Goal: Task Accomplishment & Management: Manage account settings

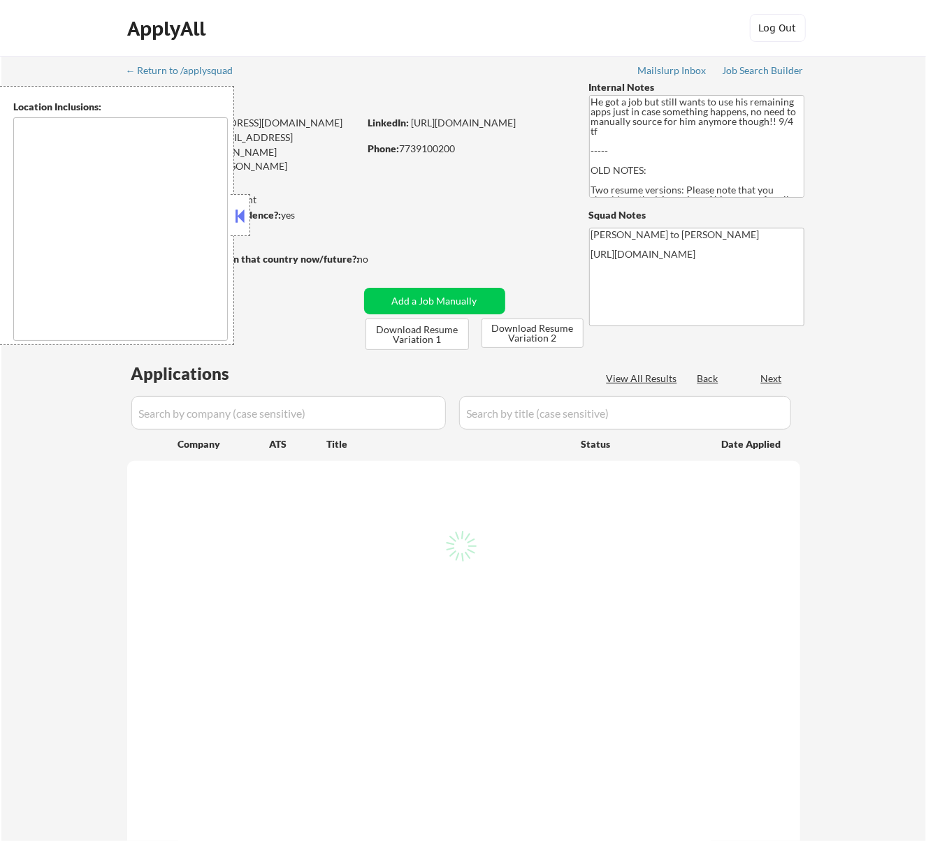
select select ""pending""
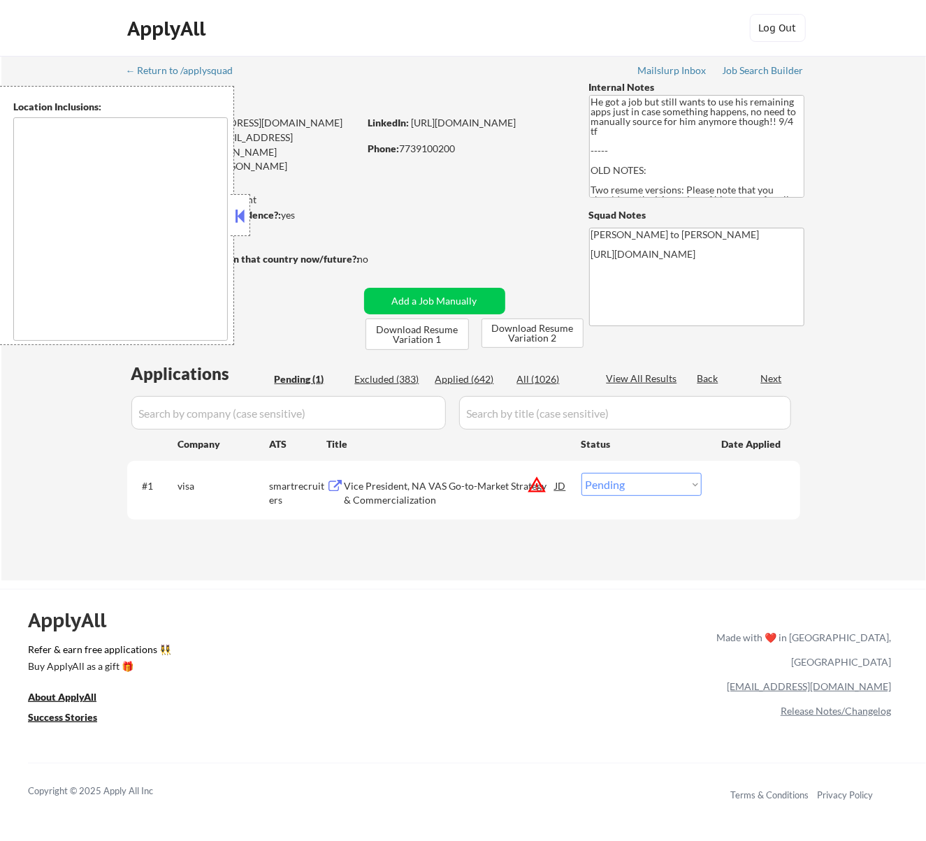
type textarea "Los Angeles, CA Glendale, CA Burbank, CA Pasadena, CA Santa Monica, CA Beverly …"
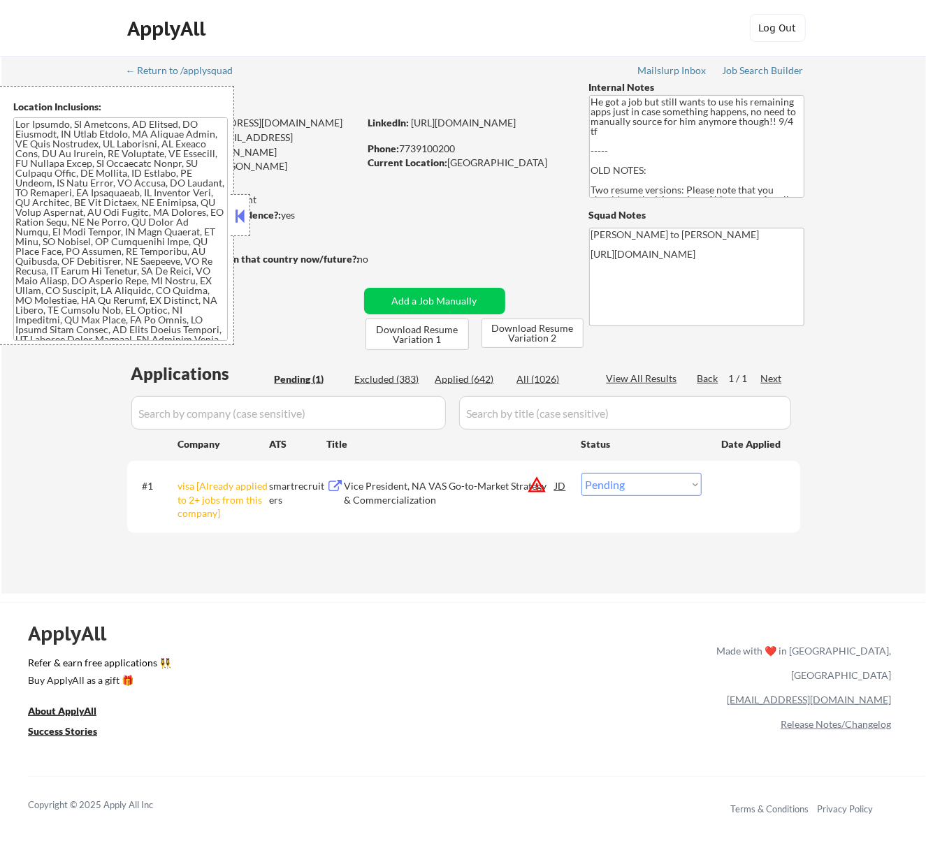
click at [241, 211] on button at bounding box center [239, 215] width 15 height 21
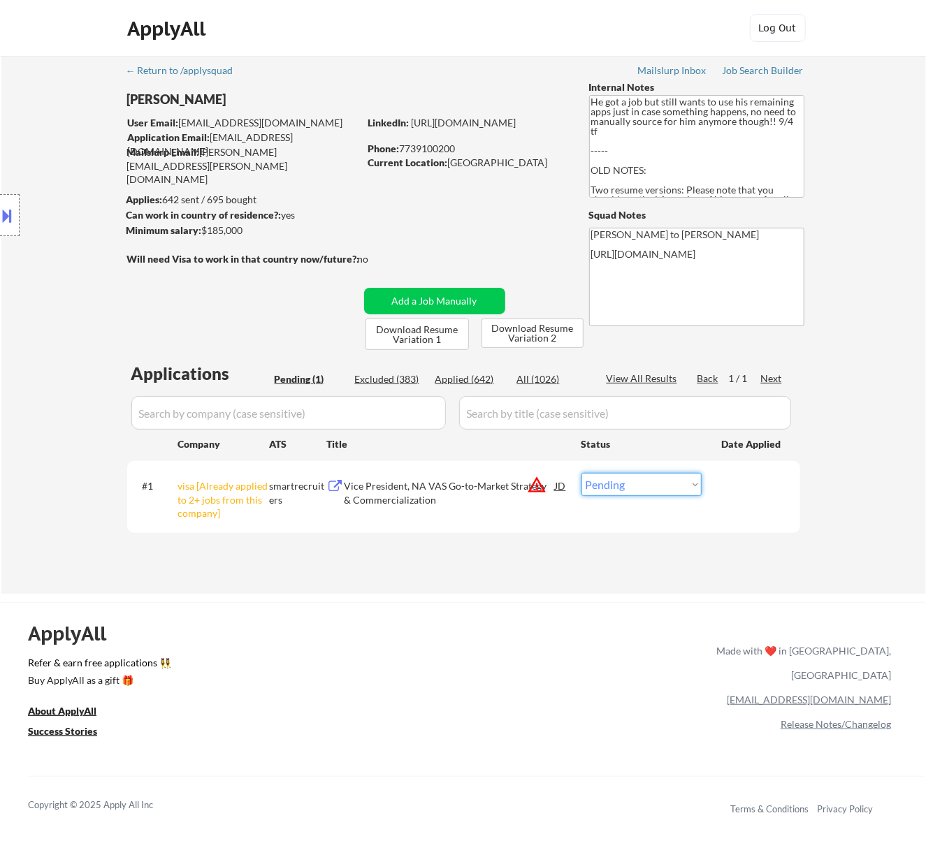
drag, startPoint x: 649, startPoint y: 481, endPoint x: 649, endPoint y: 490, distance: 8.4
click at [649, 481] on select "Choose an option... Pending Applied Excluded (Questions) Excluded (Expired) Exc…" at bounding box center [641, 484] width 120 height 23
select select ""excluded__other_""
click at [581, 473] on select "Choose an option... Pending Applied Excluded (Questions) Excluded (Expired) Exc…" at bounding box center [641, 484] width 120 height 23
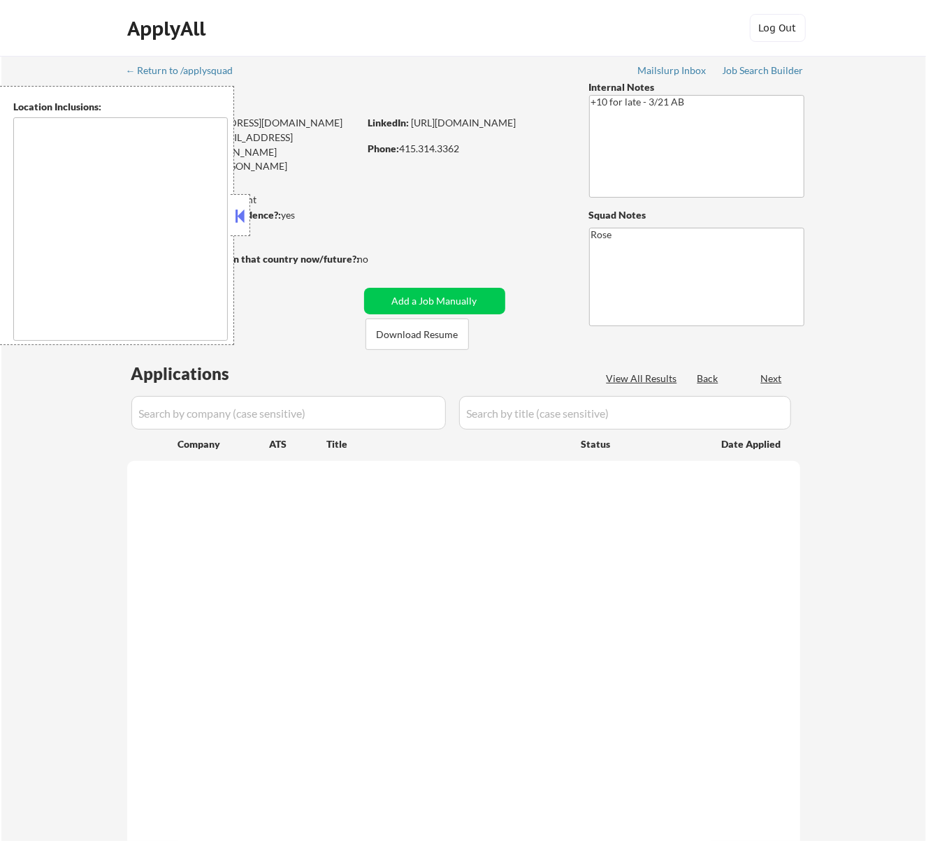
select select ""pending""
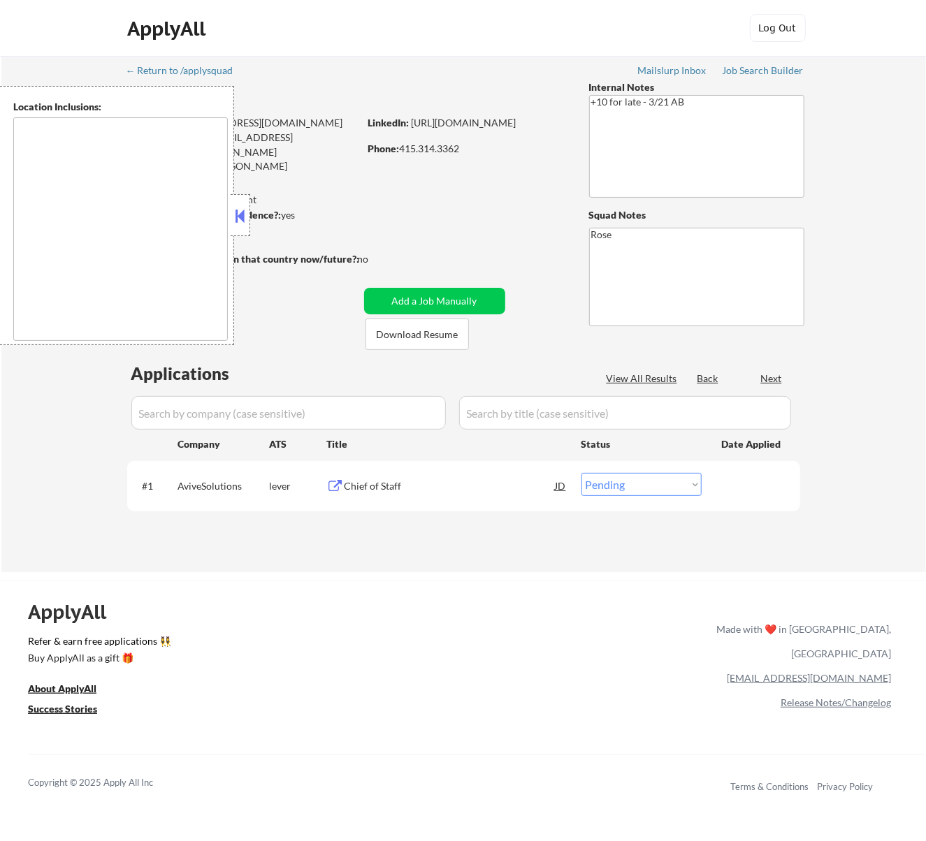
type textarea "San Francisco, CA Daly City, CA South San Francisco, CA Brisbane, CA Colma, CA …"
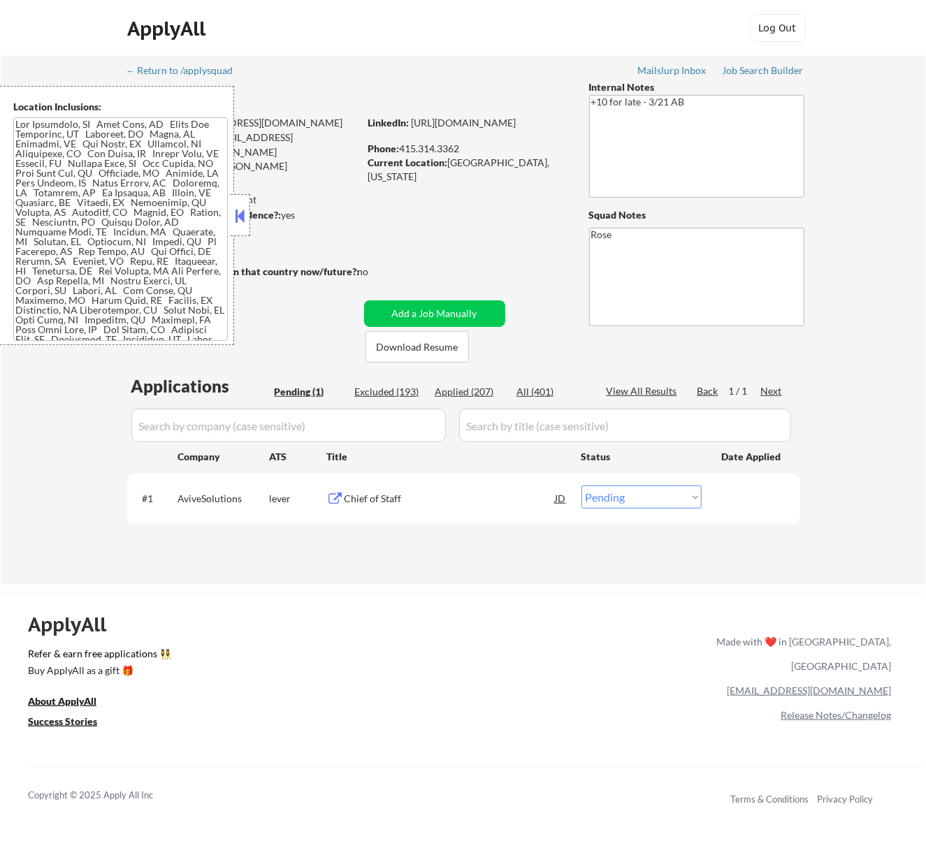
click at [236, 210] on button at bounding box center [239, 215] width 15 height 21
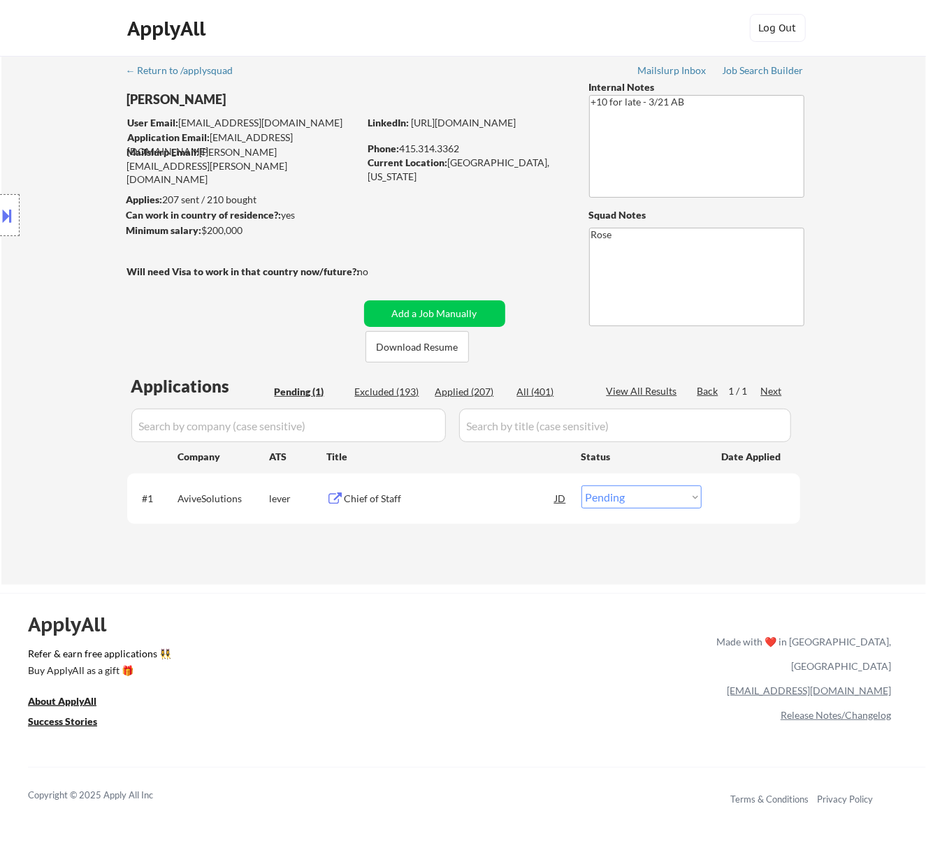
click at [481, 517] on div "#1 AviveSolutions lever Chief of Staff JD Choose an option... Pending Applied E…" at bounding box center [461, 498] width 660 height 38
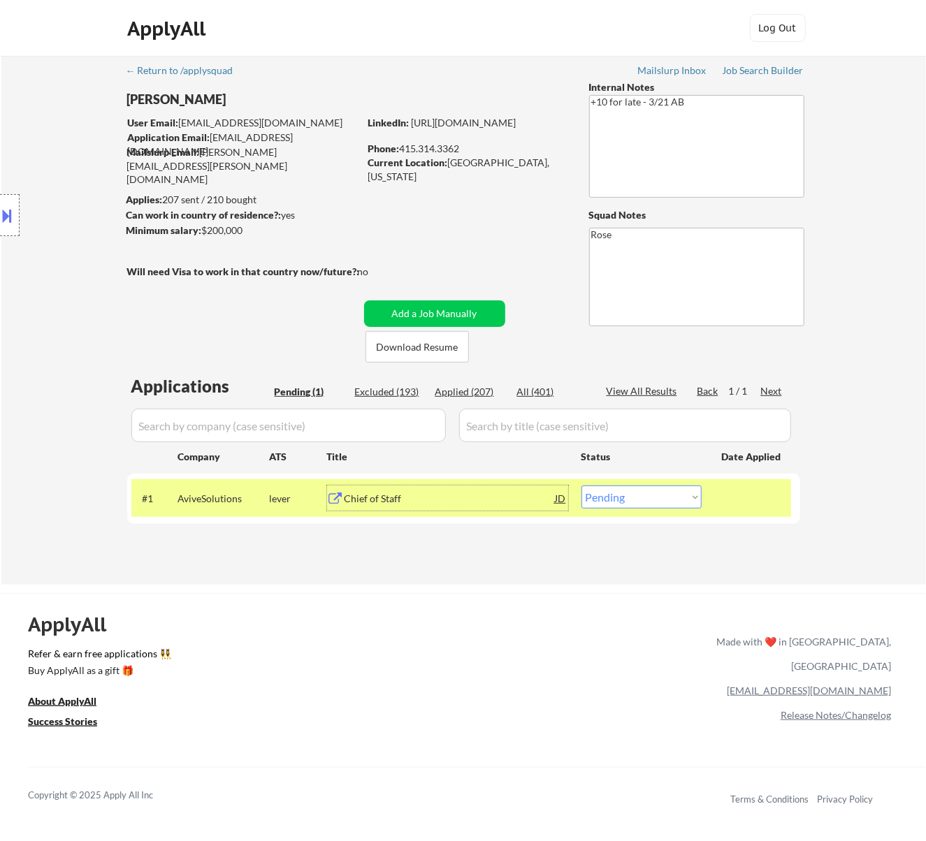
click at [486, 506] on div "Chief of Staff" at bounding box center [449, 498] width 211 height 25
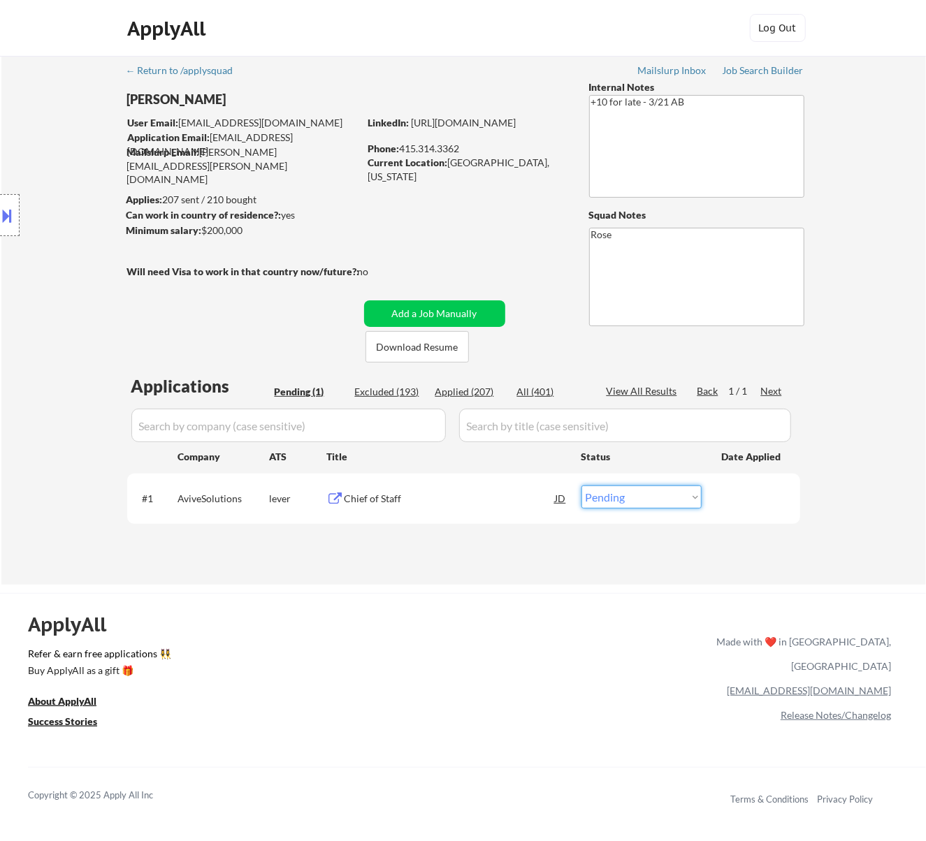
drag, startPoint x: 664, startPoint y: 490, endPoint x: 658, endPoint y: 498, distance: 9.9
click at [664, 490] on select "Choose an option... Pending Applied Excluded (Questions) Excluded (Expired) Exc…" at bounding box center [641, 497] width 120 height 23
select select ""excluded__salary_""
click at [581, 486] on select "Choose an option... Pending Applied Excluded (Questions) Excluded (Expired) Exc…" at bounding box center [641, 497] width 120 height 23
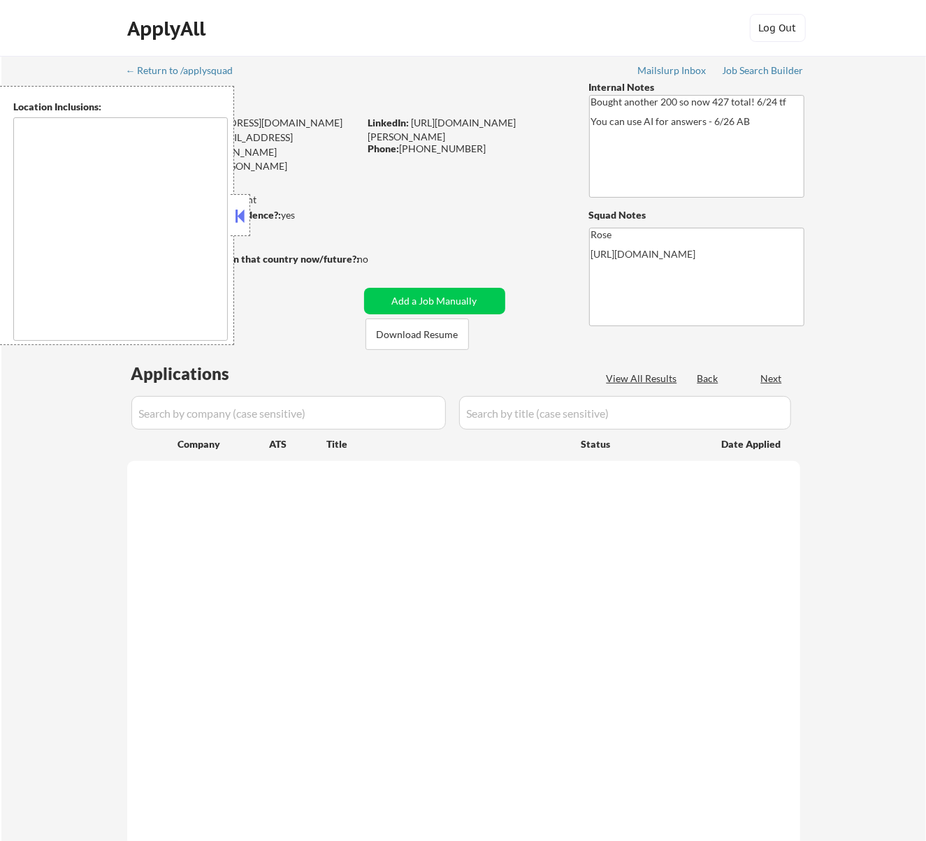
select select ""pending""
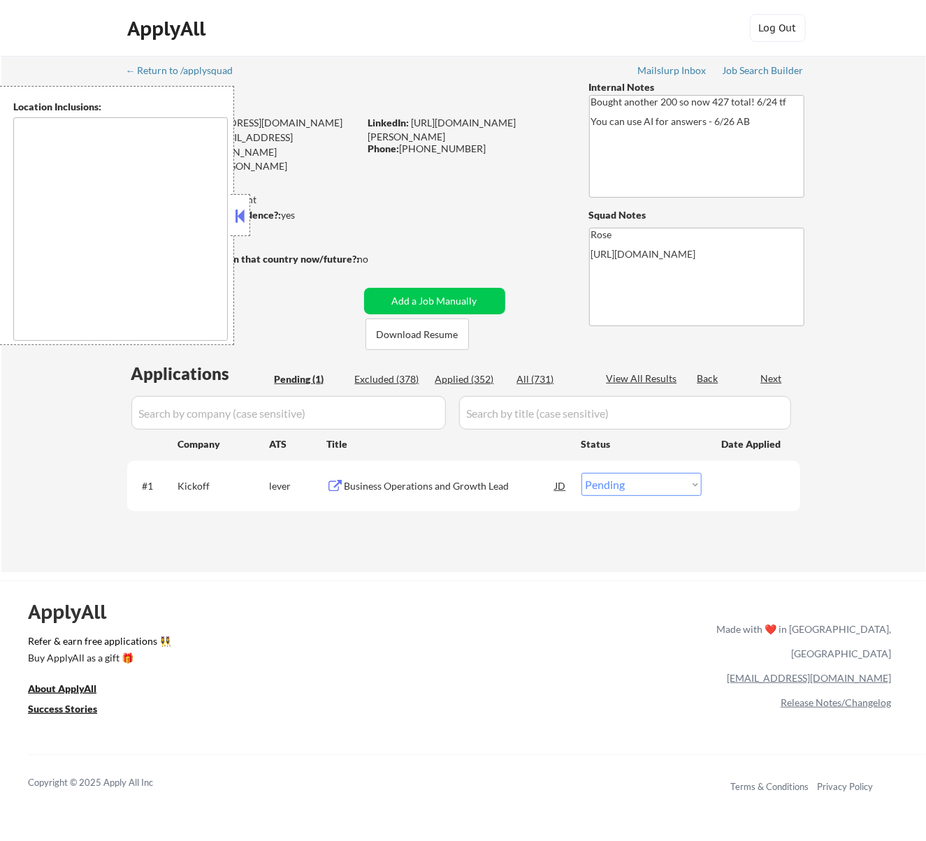
type textarea "[GEOGRAPHIC_DATA], [GEOGRAPHIC_DATA] [GEOGRAPHIC_DATA], [GEOGRAPHIC_DATA] [GEOG…"
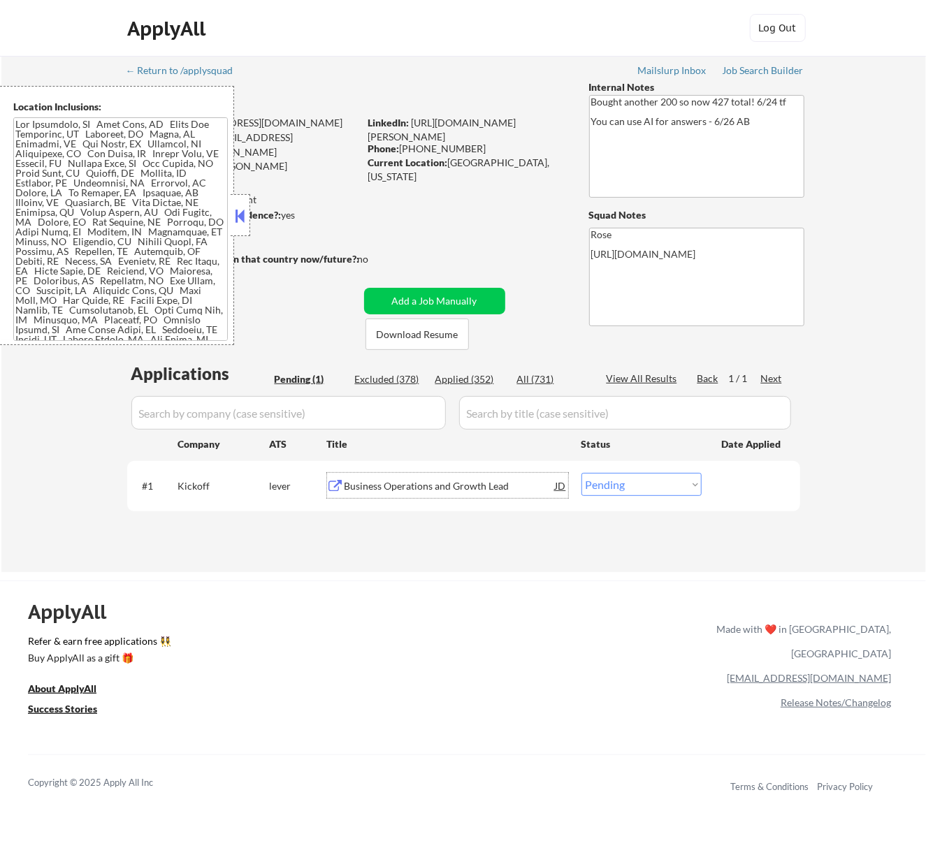
click at [421, 473] on div "Business Operations and Growth Lead" at bounding box center [449, 485] width 211 height 25
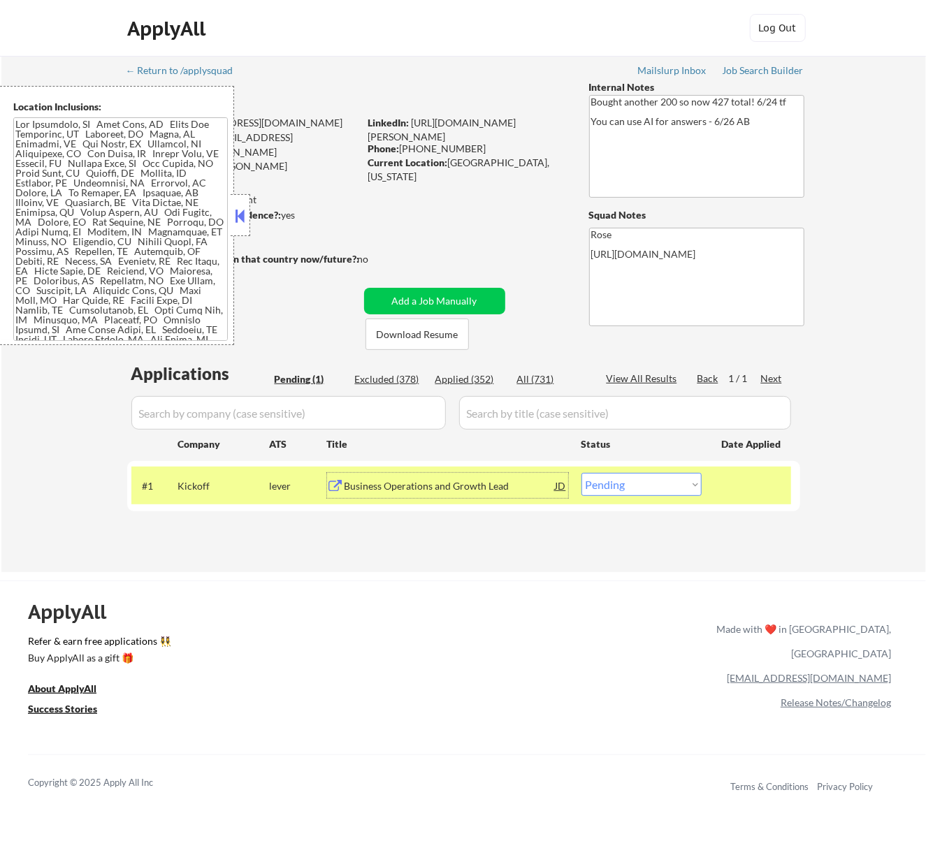
click at [636, 487] on select "Choose an option... Pending Applied Excluded (Questions) Excluded (Expired) Exc…" at bounding box center [641, 484] width 120 height 23
select select ""applied""
click at [581, 473] on select "Choose an option... Pending Applied Excluded (Questions) Excluded (Expired) Exc…" at bounding box center [641, 484] width 120 height 23
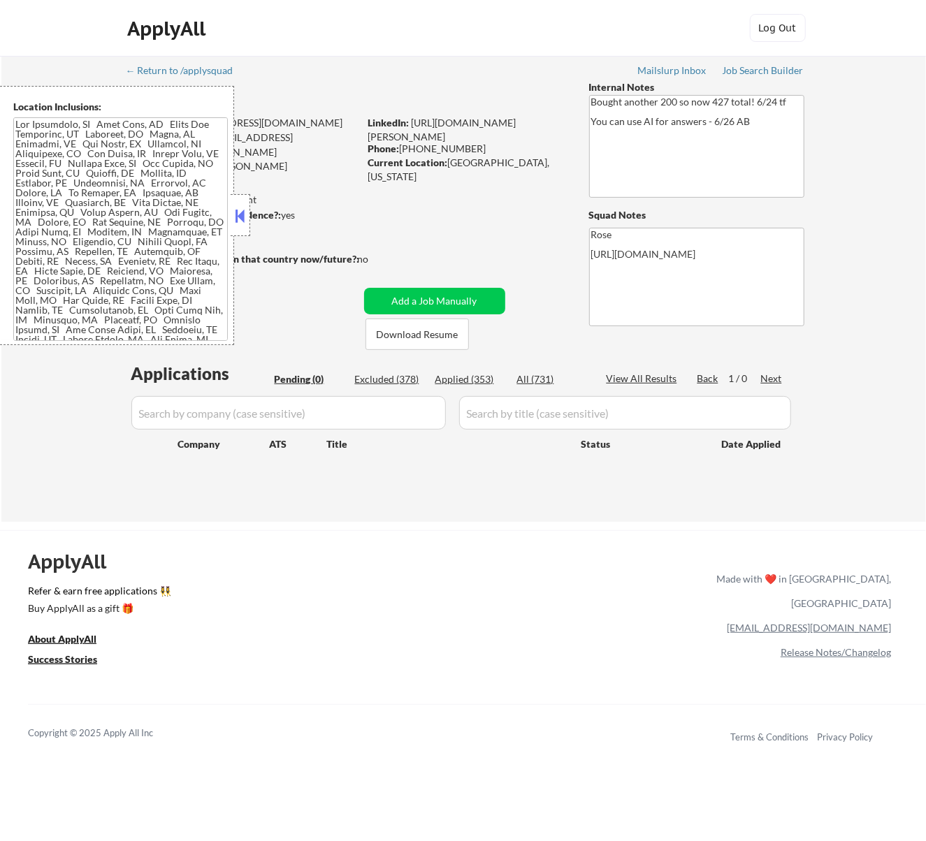
click at [241, 212] on button at bounding box center [239, 215] width 15 height 21
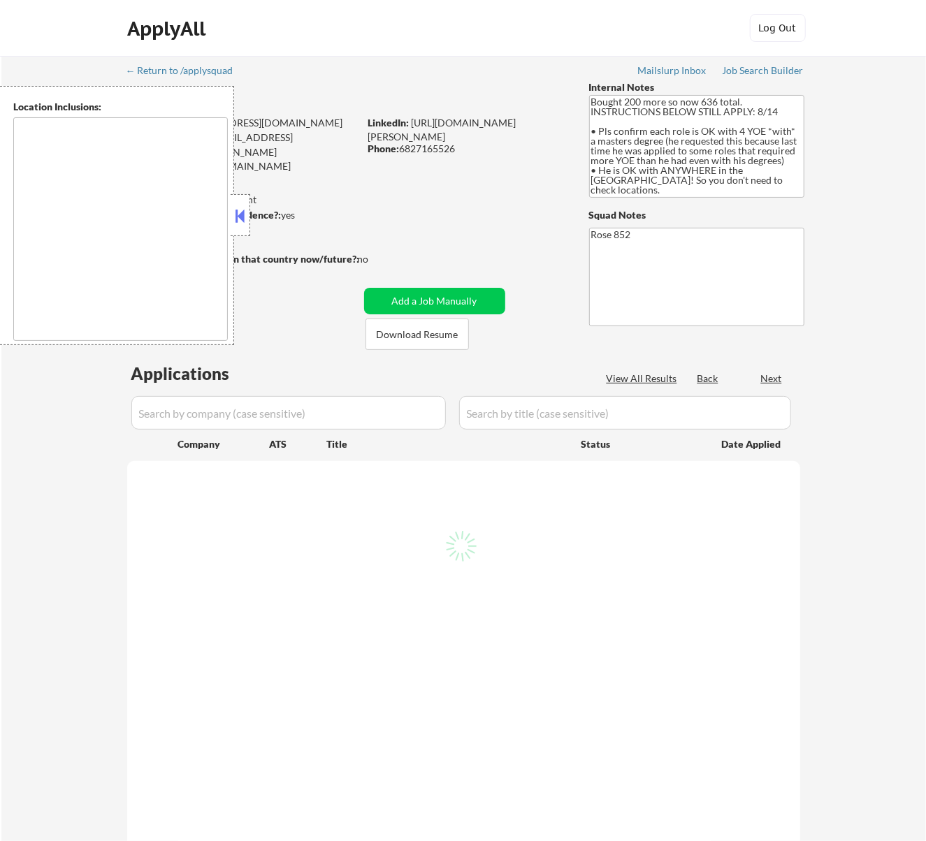
select select ""pending""
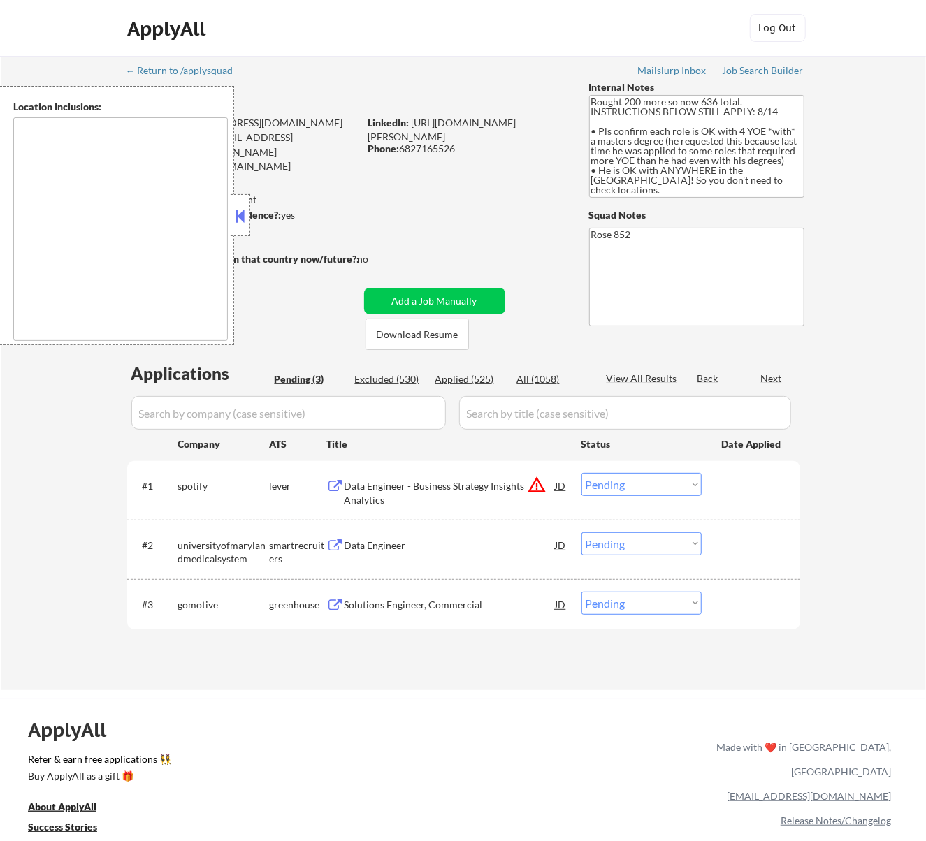
type textarea "San Francisco, CA Daly City, CA South San Francisco, CA Brisbane, CA Colma, CA …"
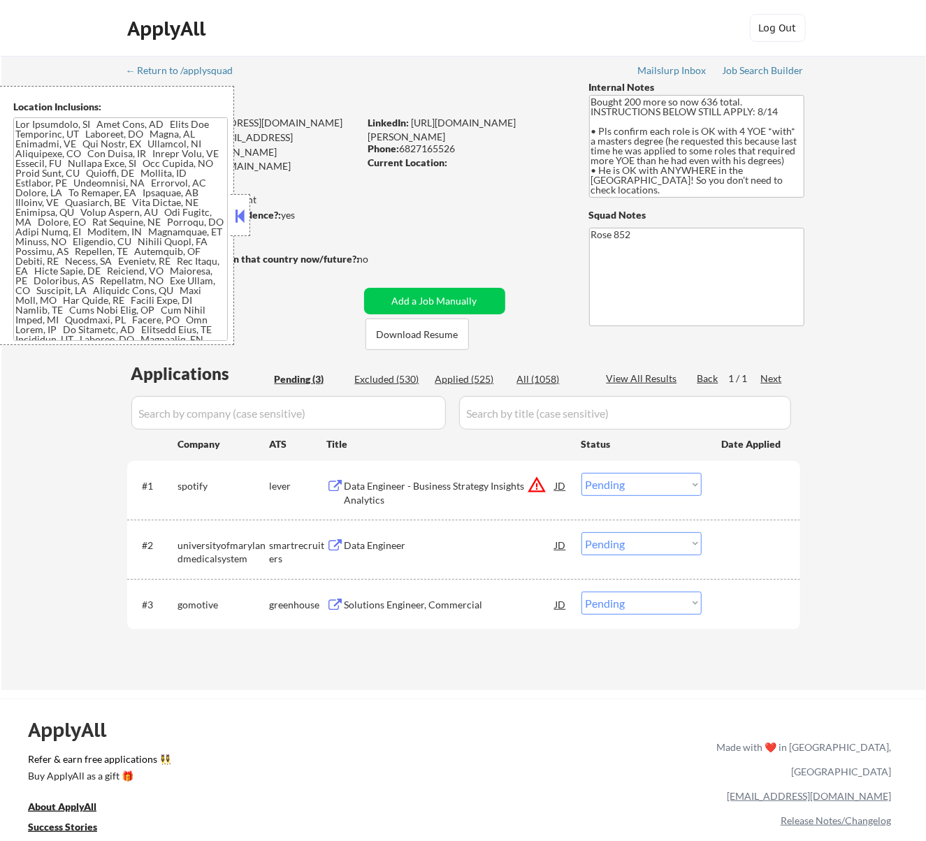
click at [242, 213] on button at bounding box center [239, 215] width 15 height 21
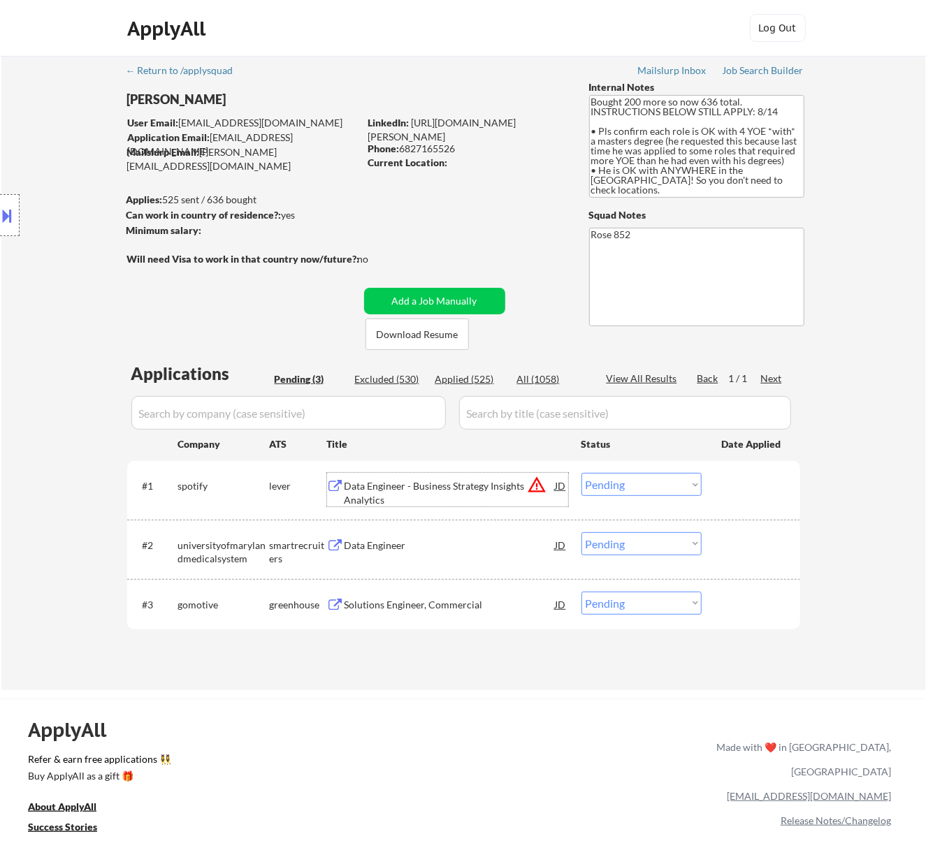
click at [484, 486] on div "Data Engineer - Business Strategy Insights Analytics" at bounding box center [449, 492] width 211 height 27
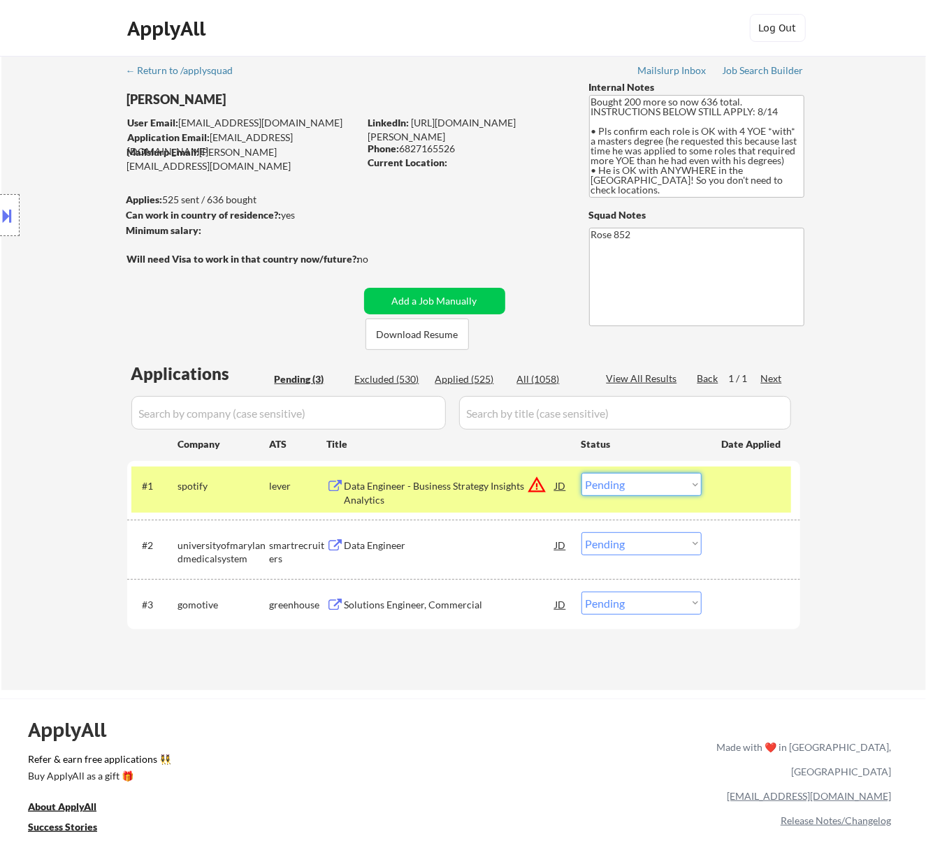
click at [660, 484] on select "Choose an option... Pending Applied Excluded (Questions) Excluded (Expired) Exc…" at bounding box center [641, 484] width 120 height 23
click at [581, 473] on select "Choose an option... Pending Applied Excluded (Questions) Excluded (Expired) Exc…" at bounding box center [641, 484] width 120 height 23
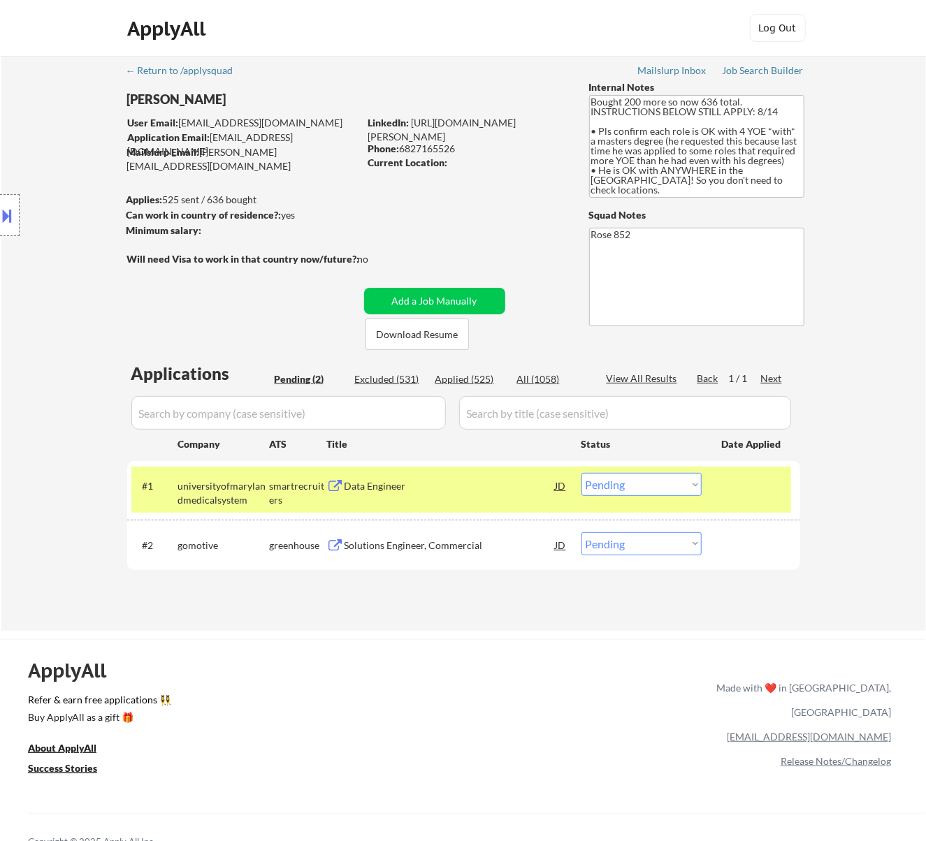
click at [502, 489] on div "Data Engineer" at bounding box center [449, 486] width 211 height 14
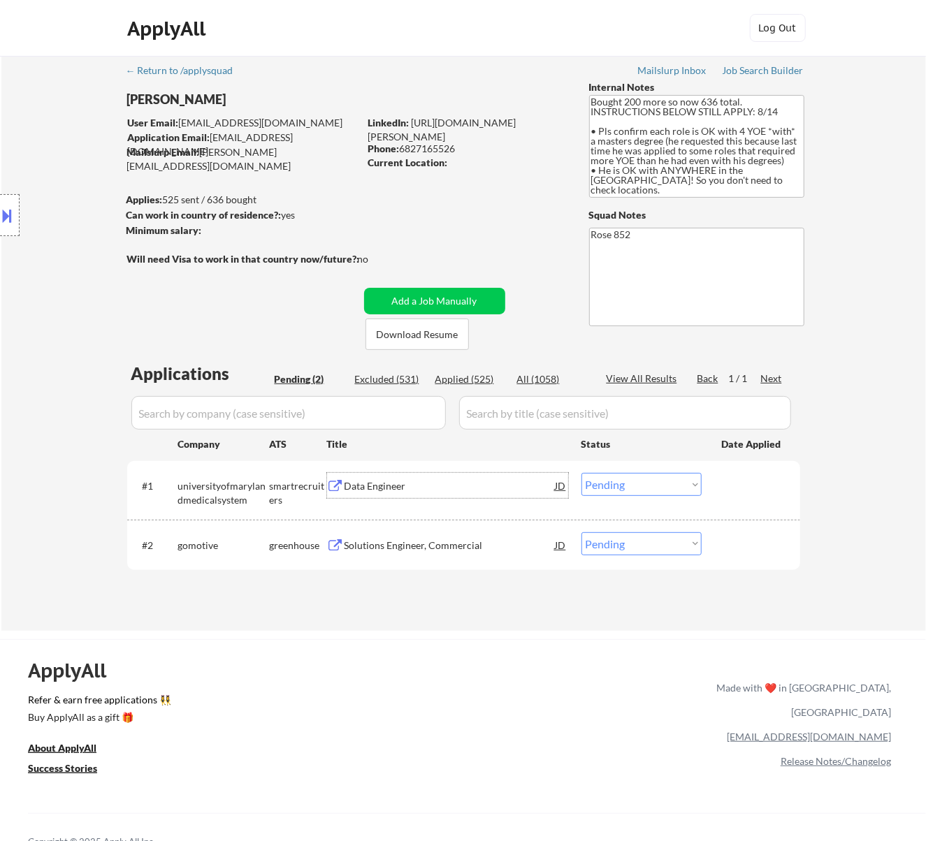
click at [637, 481] on select "Choose an option... Pending Applied Excluded (Questions) Excluded (Expired) Exc…" at bounding box center [641, 484] width 120 height 23
click at [581, 473] on select "Choose an option... Pending Applied Excluded (Questions) Excluded (Expired) Exc…" at bounding box center [641, 484] width 120 height 23
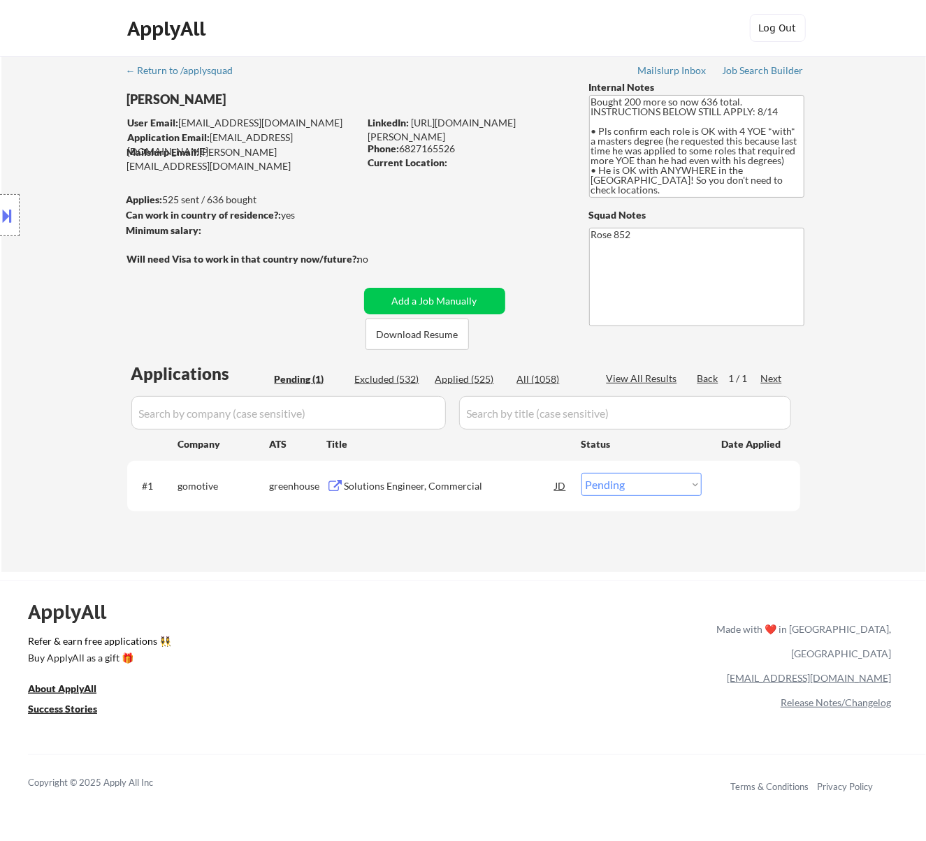
click at [502, 487] on div "Solutions Engineer, Commercial" at bounding box center [449, 486] width 211 height 14
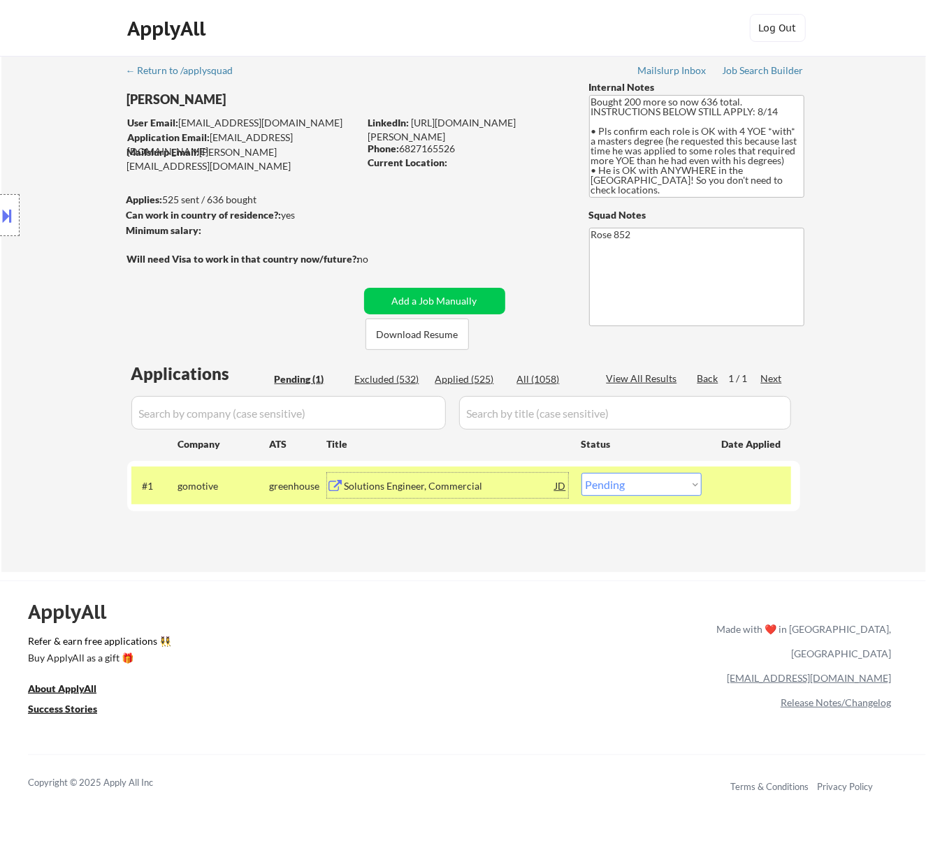
click at [641, 481] on select "Choose an option... Pending Applied Excluded (Questions) Excluded (Expired) Exc…" at bounding box center [641, 484] width 120 height 23
select select ""excluded""
click at [581, 473] on select "Choose an option... Pending Applied Excluded (Questions) Excluded (Expired) Exc…" at bounding box center [641, 484] width 120 height 23
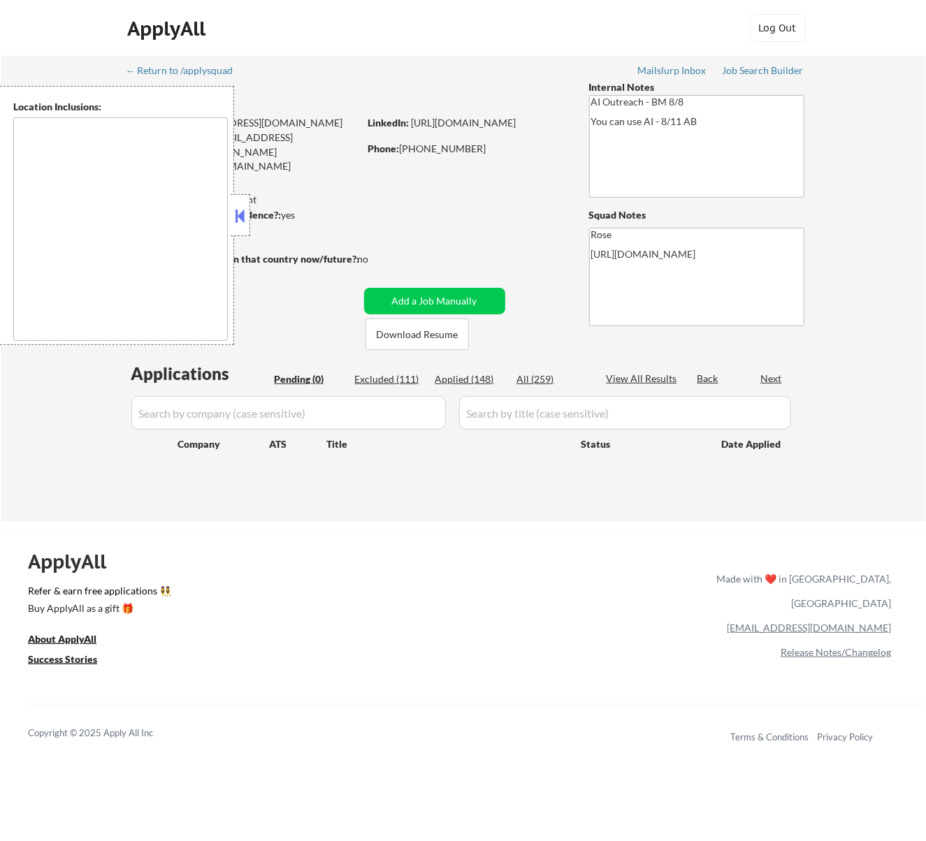
type textarea "[GEOGRAPHIC_DATA], [GEOGRAPHIC_DATA] [GEOGRAPHIC_DATA], [GEOGRAPHIC_DATA] [GEOG…"
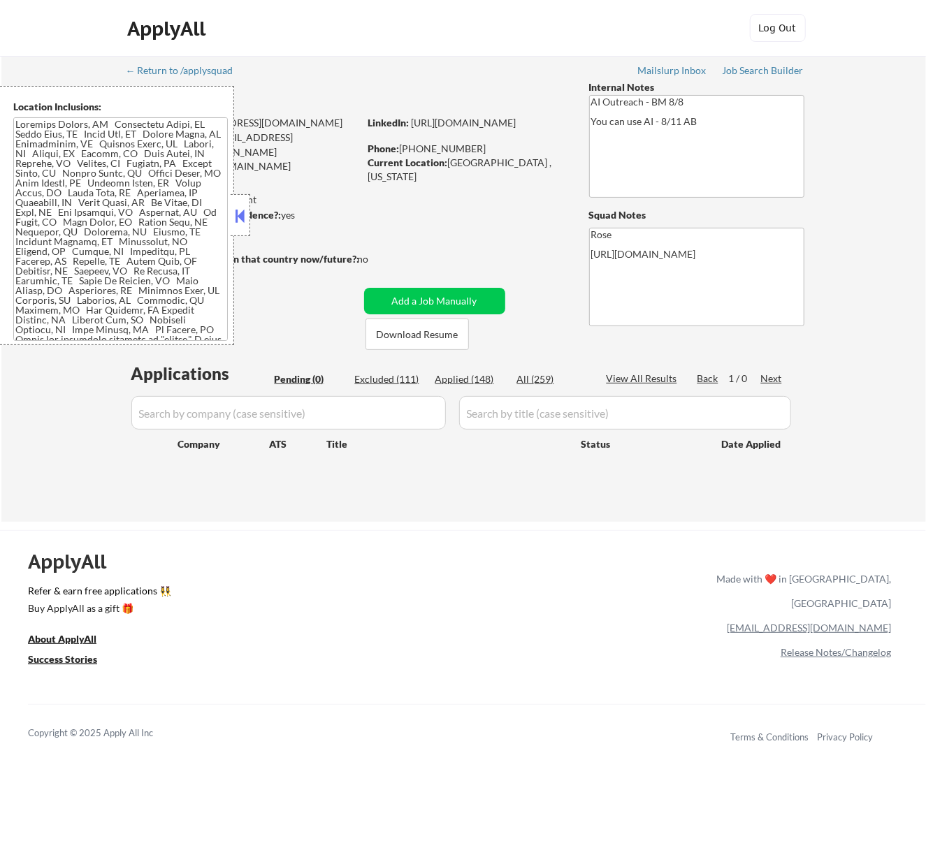
click at [236, 215] on button at bounding box center [239, 215] width 15 height 21
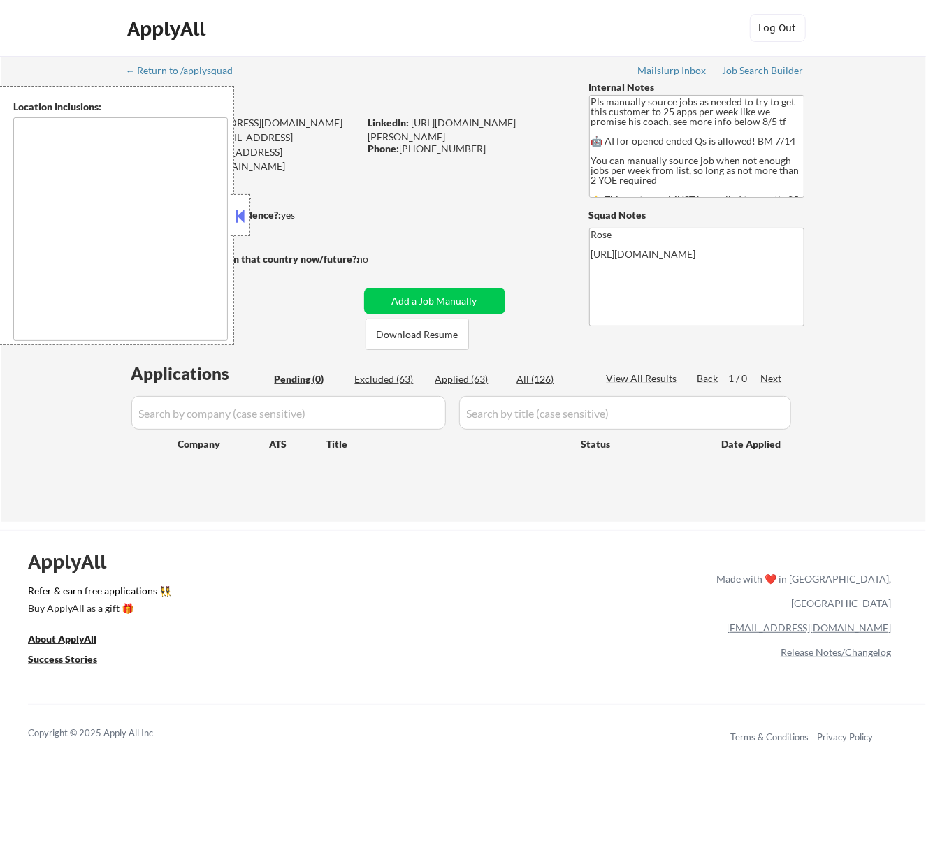
type textarea "Here is a list of metro areas, cities, and towns within approximately a 30-minu…"
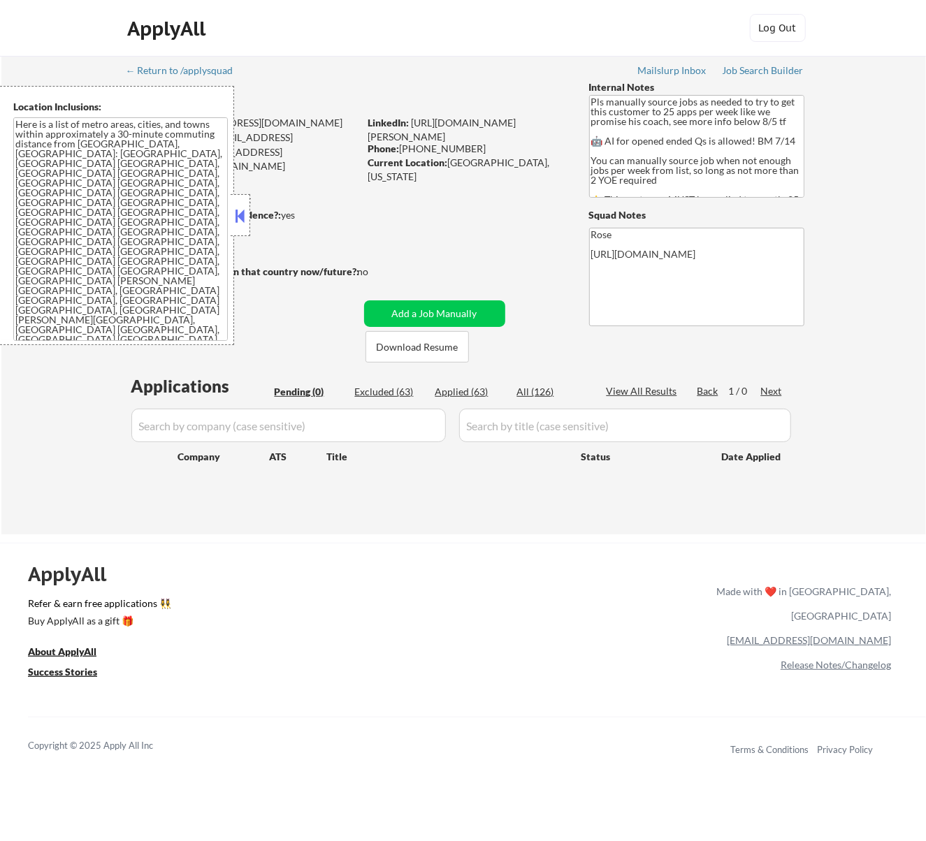
click at [233, 211] on button at bounding box center [239, 215] width 15 height 21
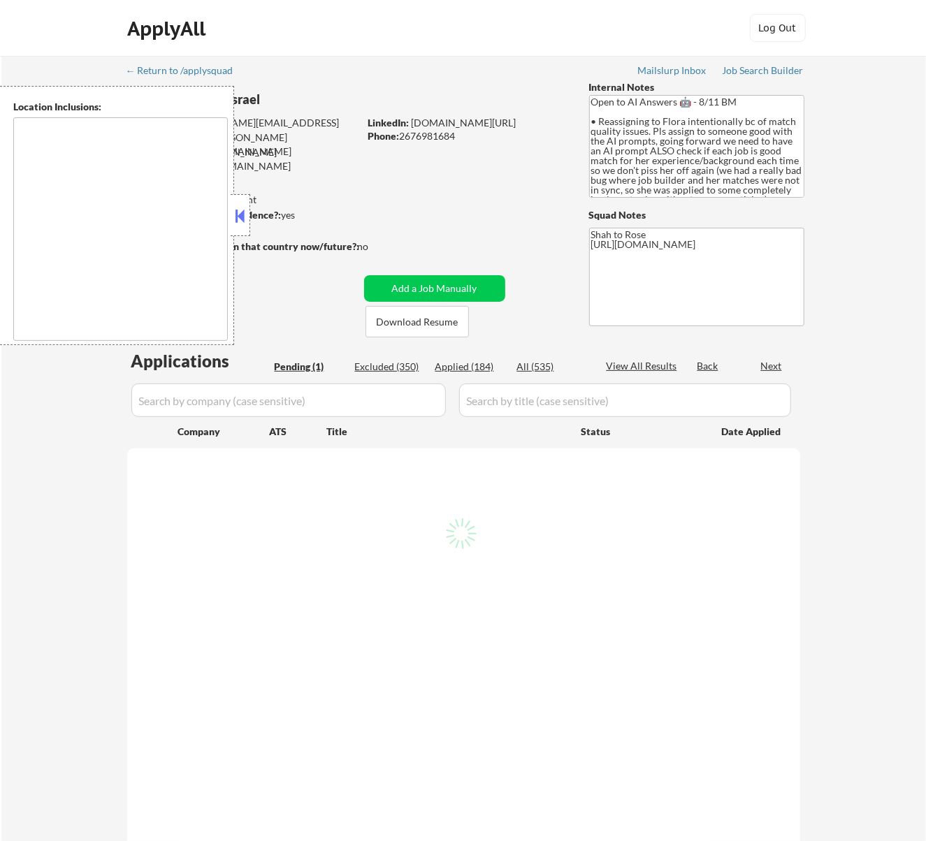
select select ""pending""
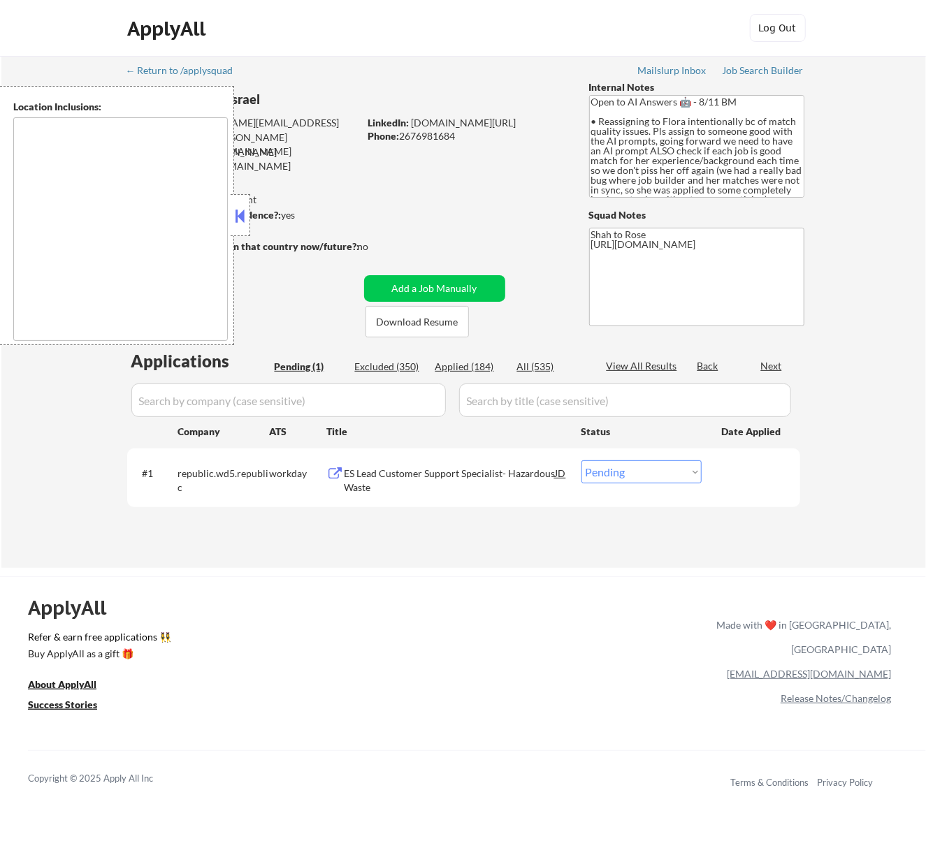
type textarea "remote"
click at [247, 210] on button at bounding box center [239, 215] width 15 height 21
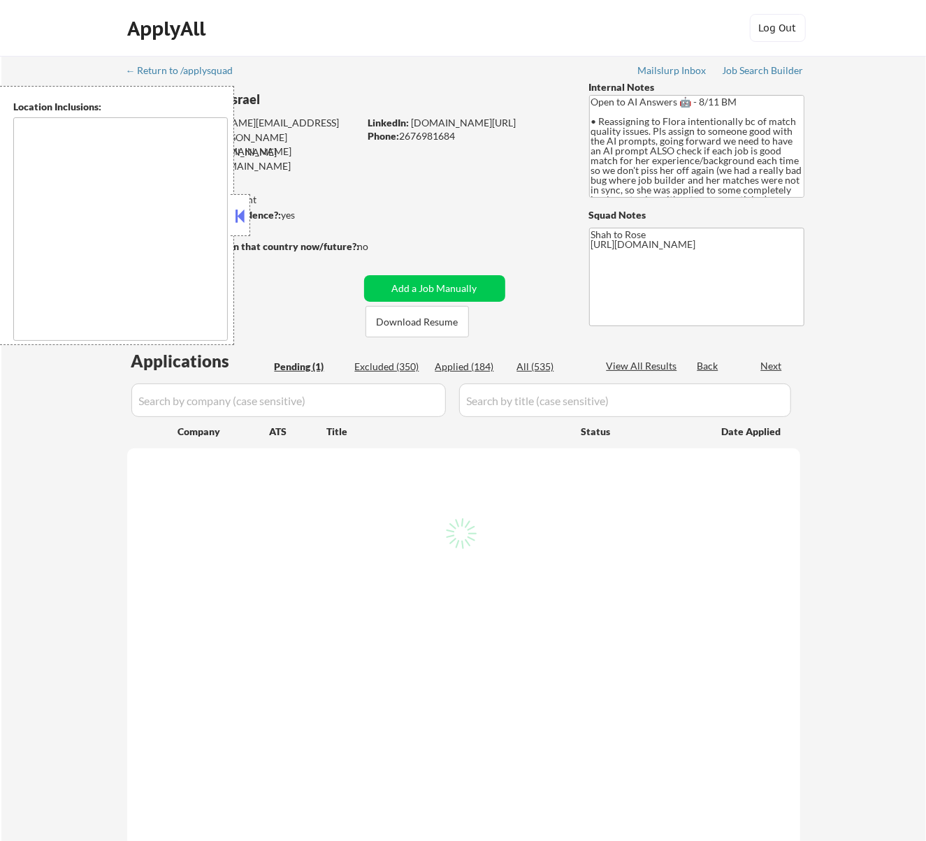
type textarea "remote"
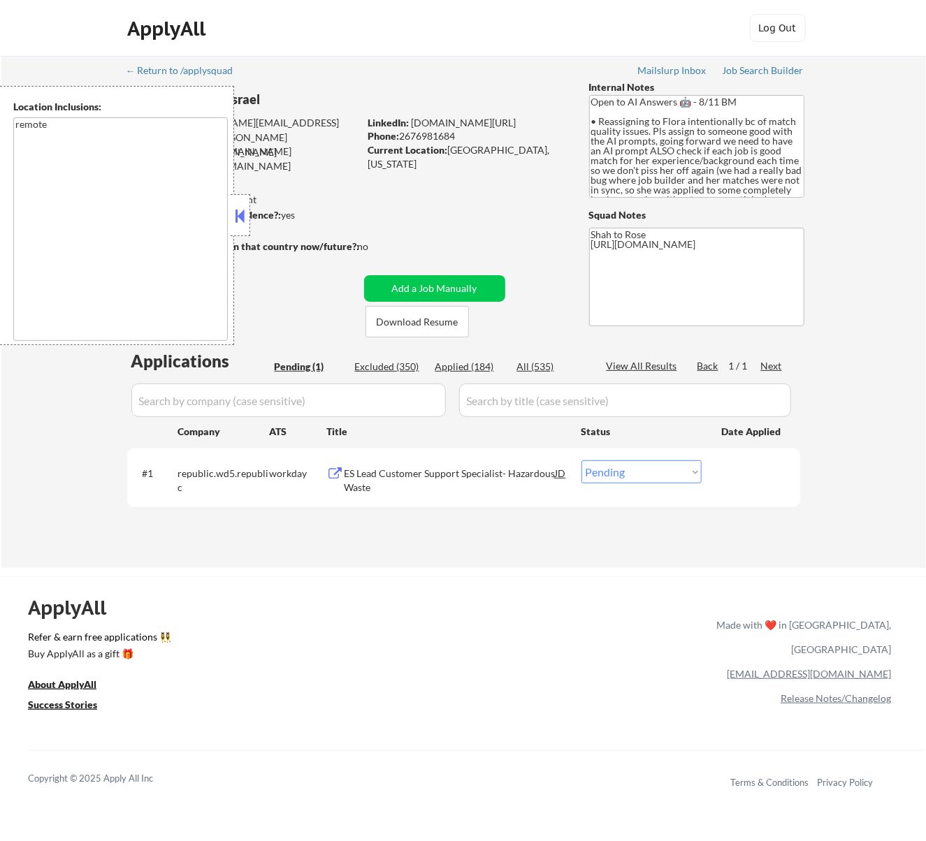
click at [247, 218] on button at bounding box center [239, 215] width 15 height 21
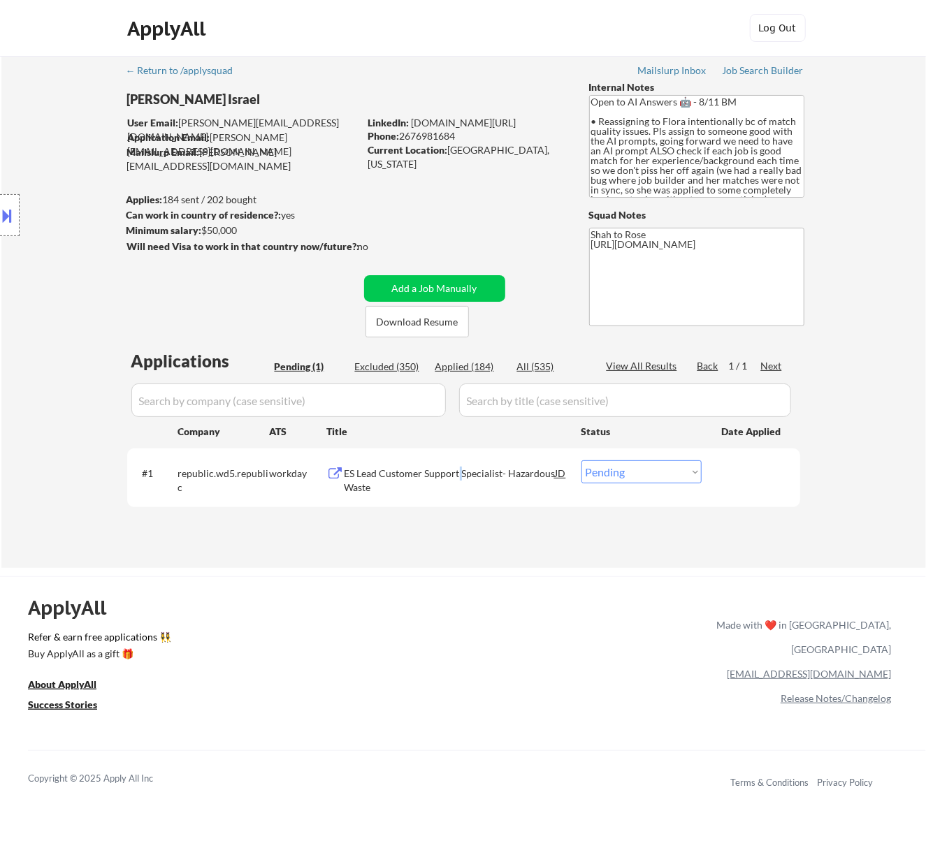
click at [459, 473] on div "ES Lead Customer Support Specialist- Hazardous Waste" at bounding box center [449, 480] width 211 height 27
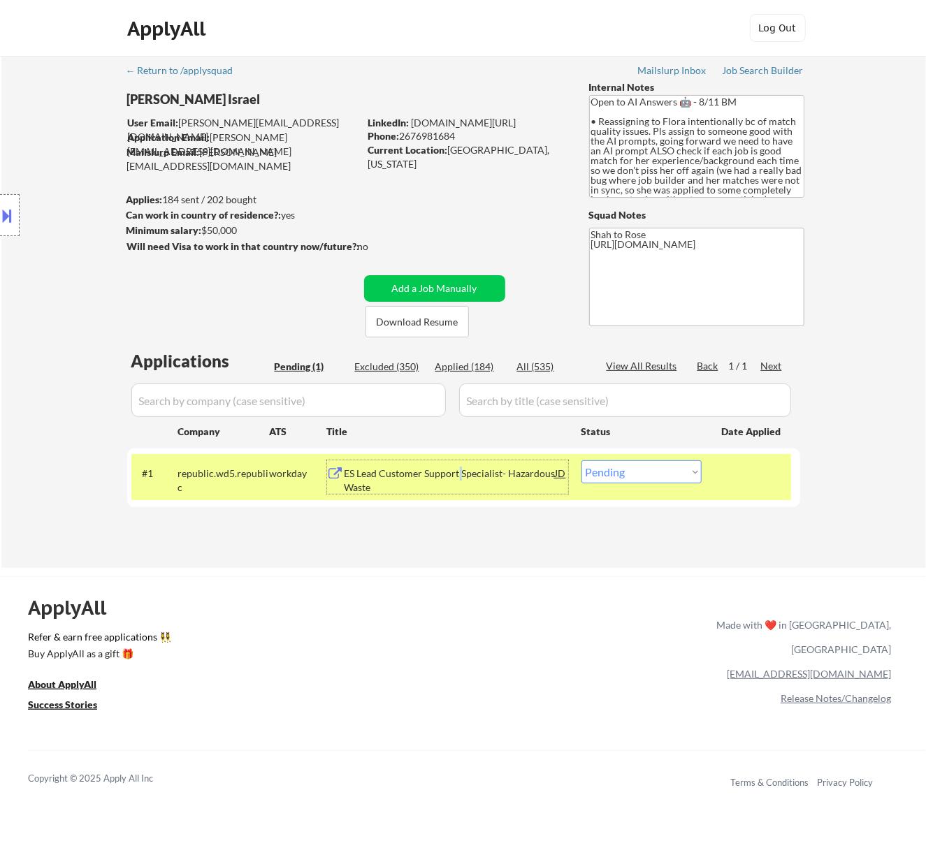
click at [669, 467] on select "Choose an option... Pending Applied Excluded (Questions) Excluded (Expired) Exc…" at bounding box center [641, 471] width 120 height 23
select select ""applied""
click at [581, 460] on select "Choose an option... Pending Applied Excluded (Questions) Excluded (Expired) Exc…" at bounding box center [641, 471] width 120 height 23
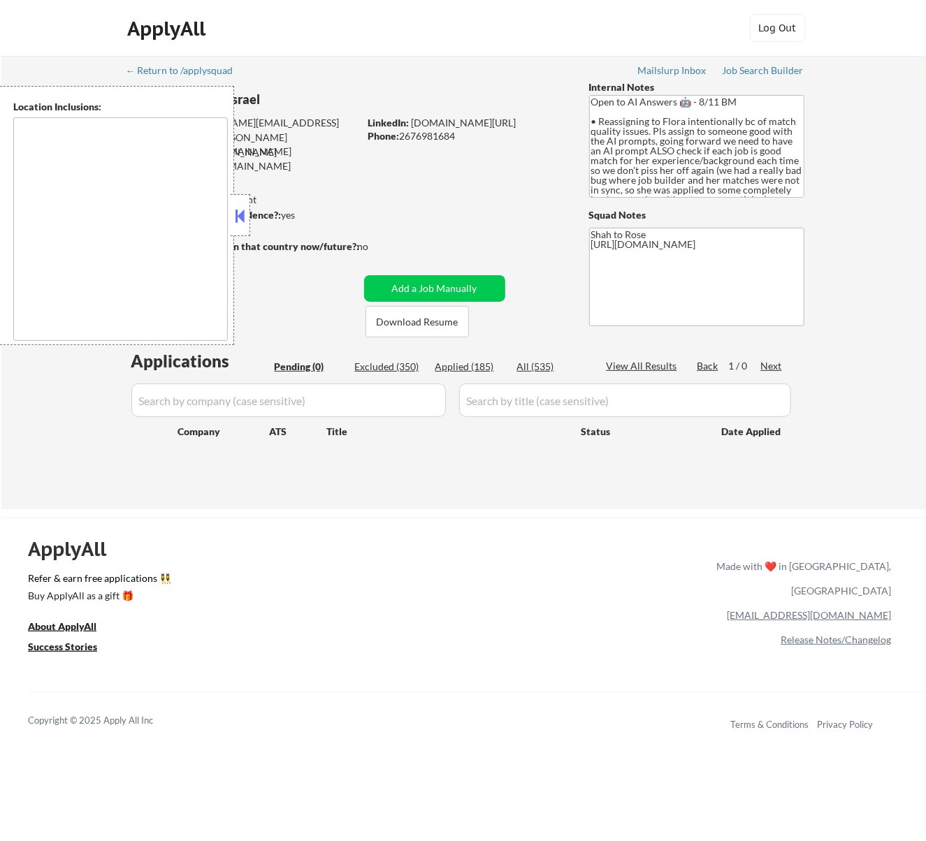
type textarea "remote"
click at [246, 212] on button at bounding box center [239, 215] width 15 height 21
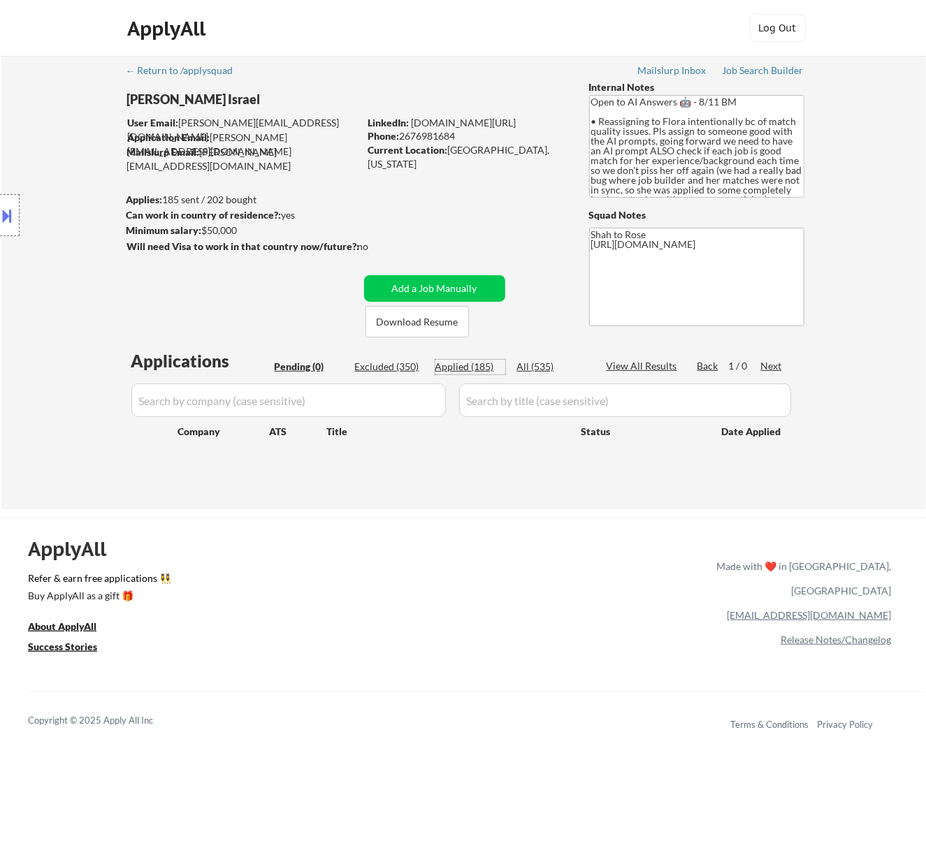
click at [476, 367] on div "Applied (185)" at bounding box center [470, 367] width 70 height 14
select select ""applied""
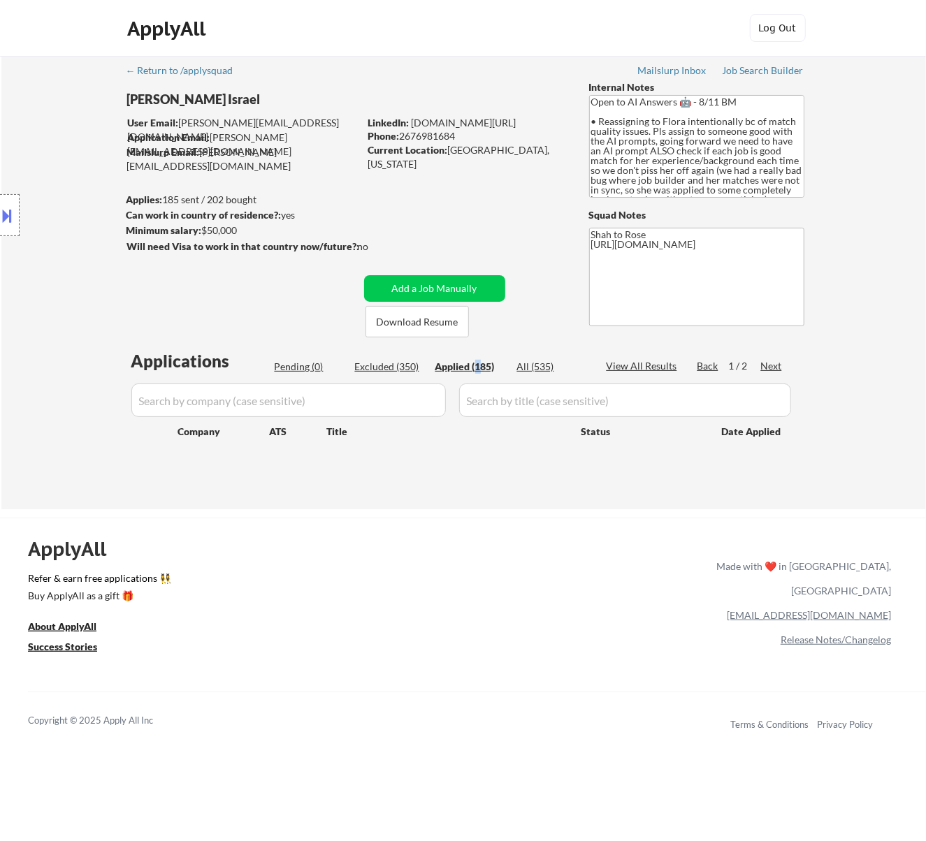
select select ""applied""
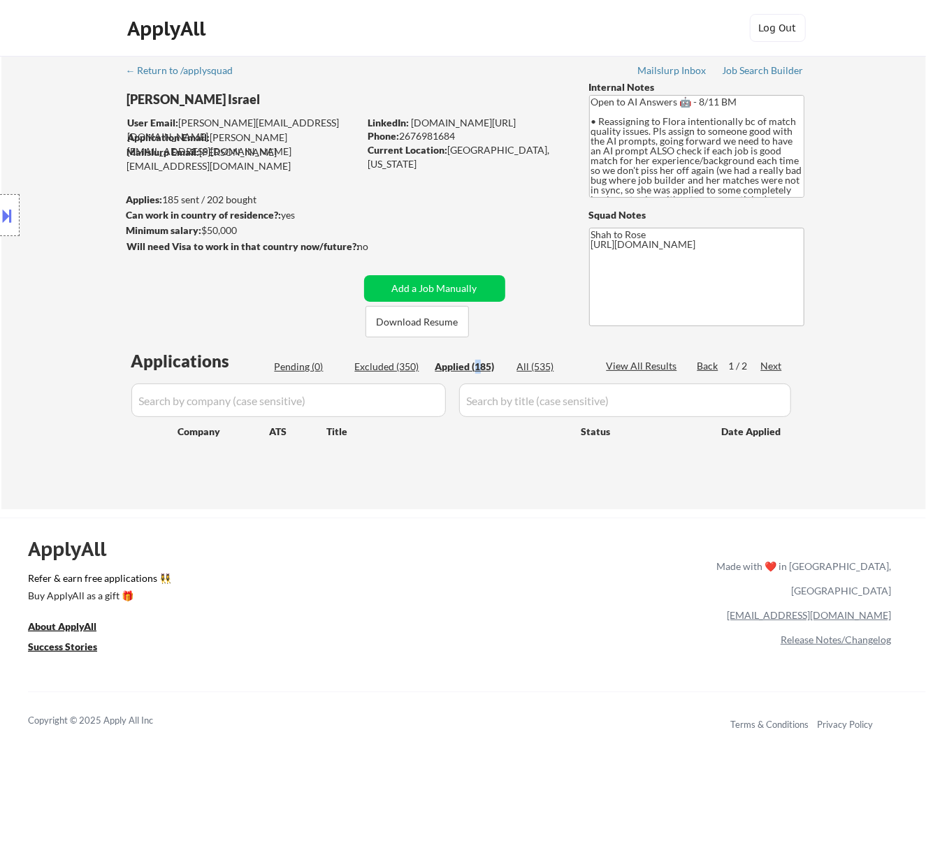
select select ""applied""
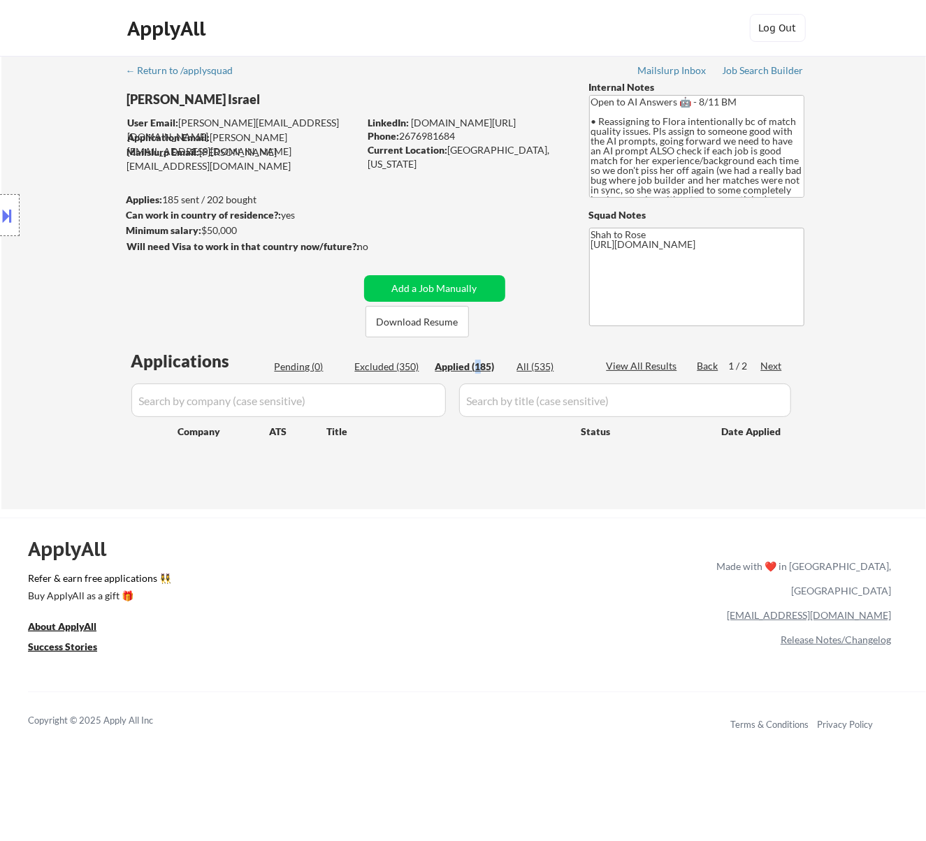
select select ""applied""
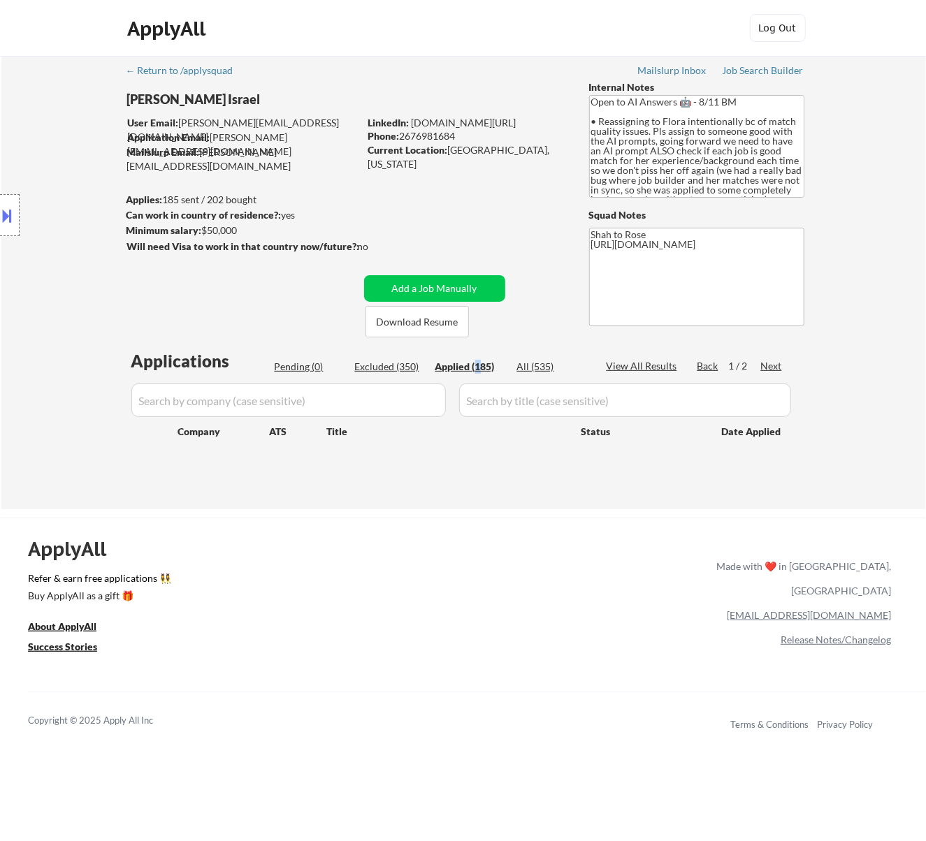
select select ""applied""
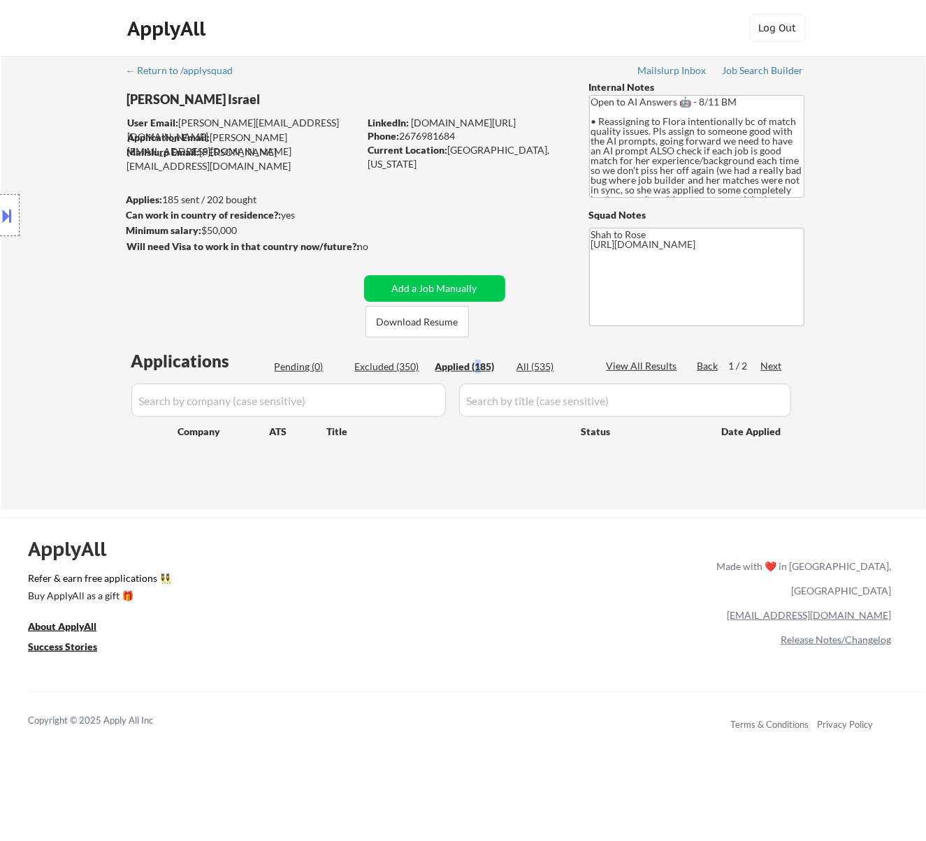
select select ""applied""
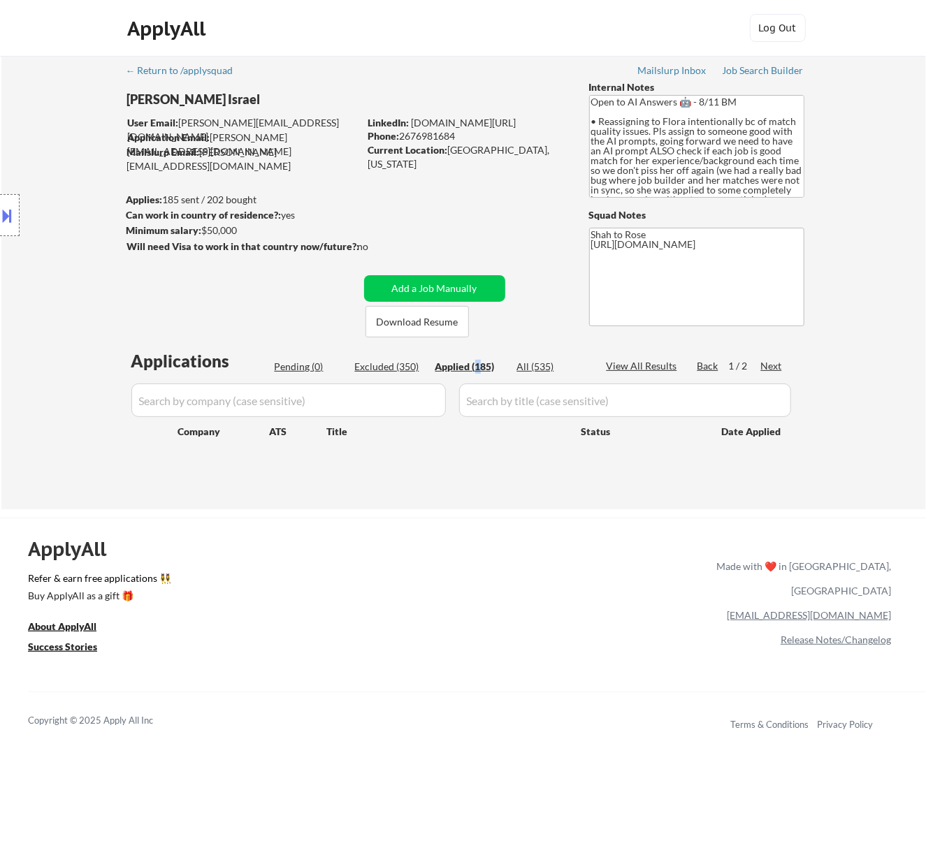
select select ""applied""
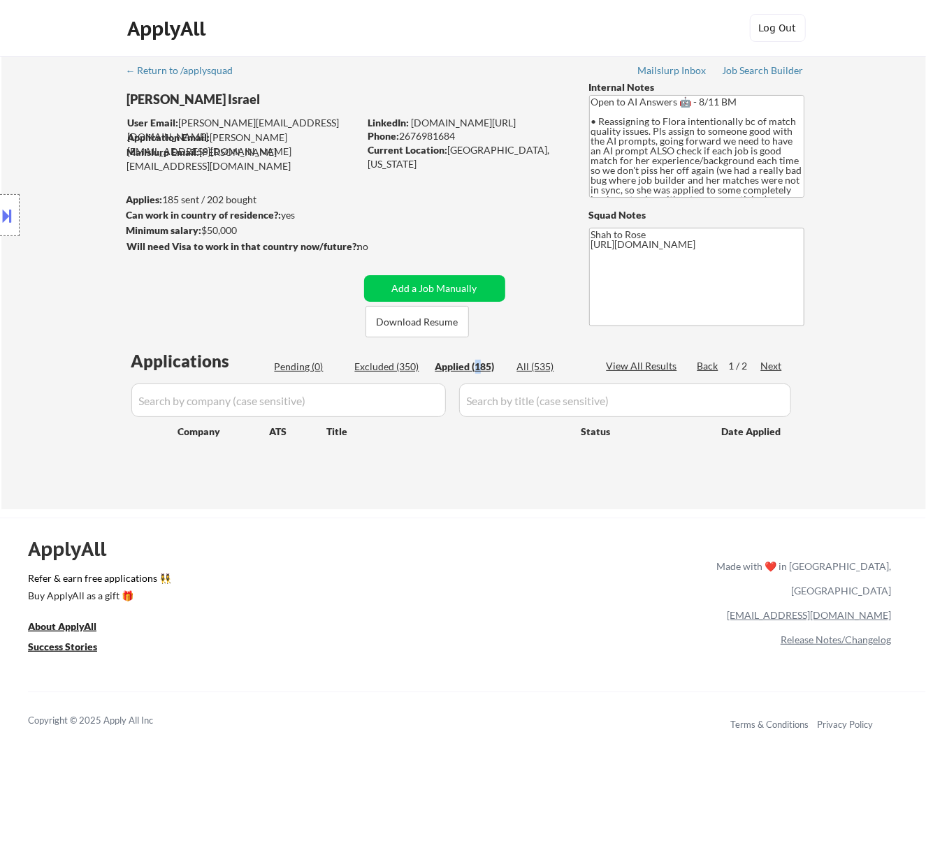
select select ""applied""
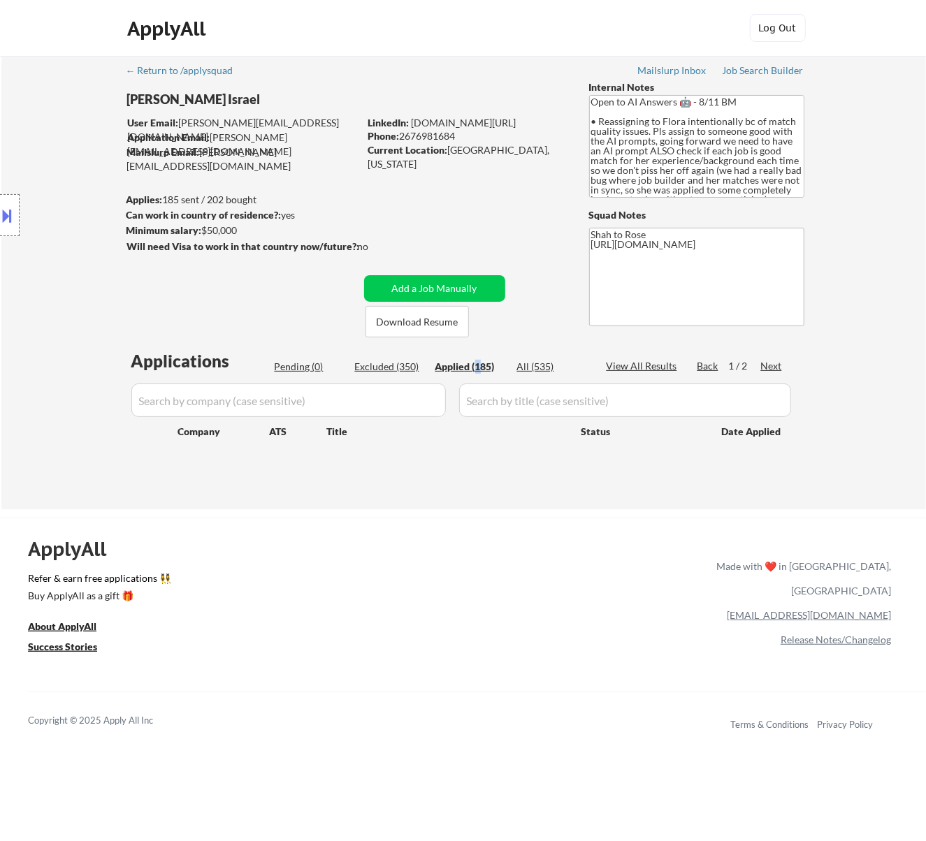
select select ""applied""
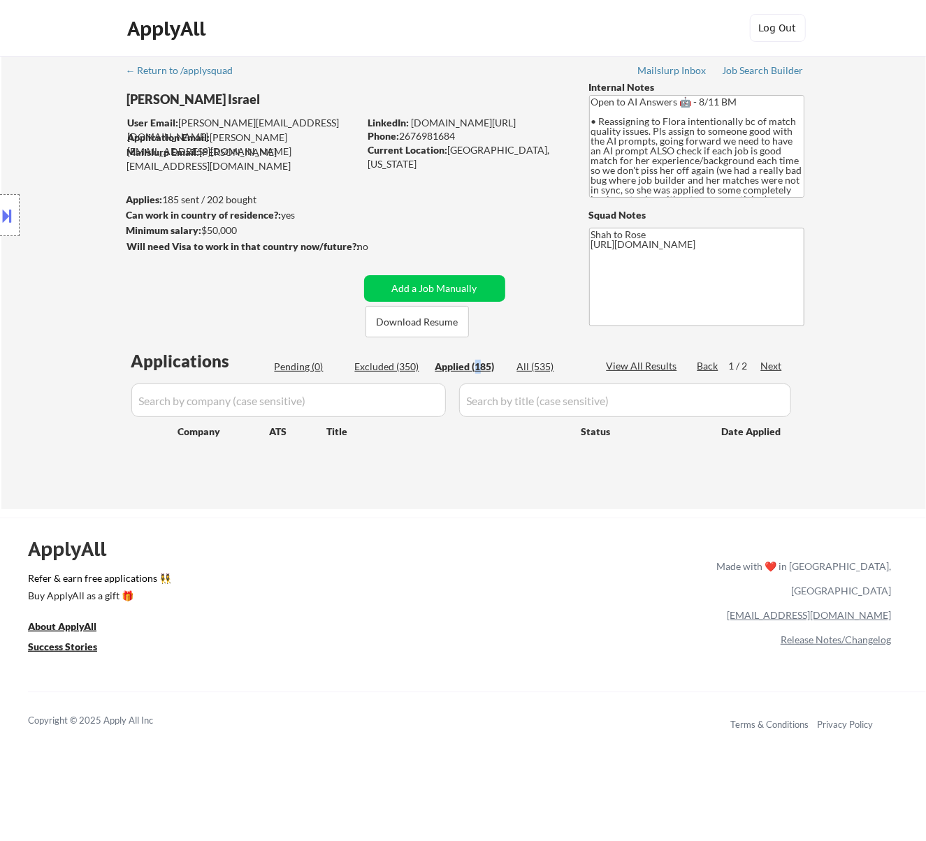
select select ""applied""
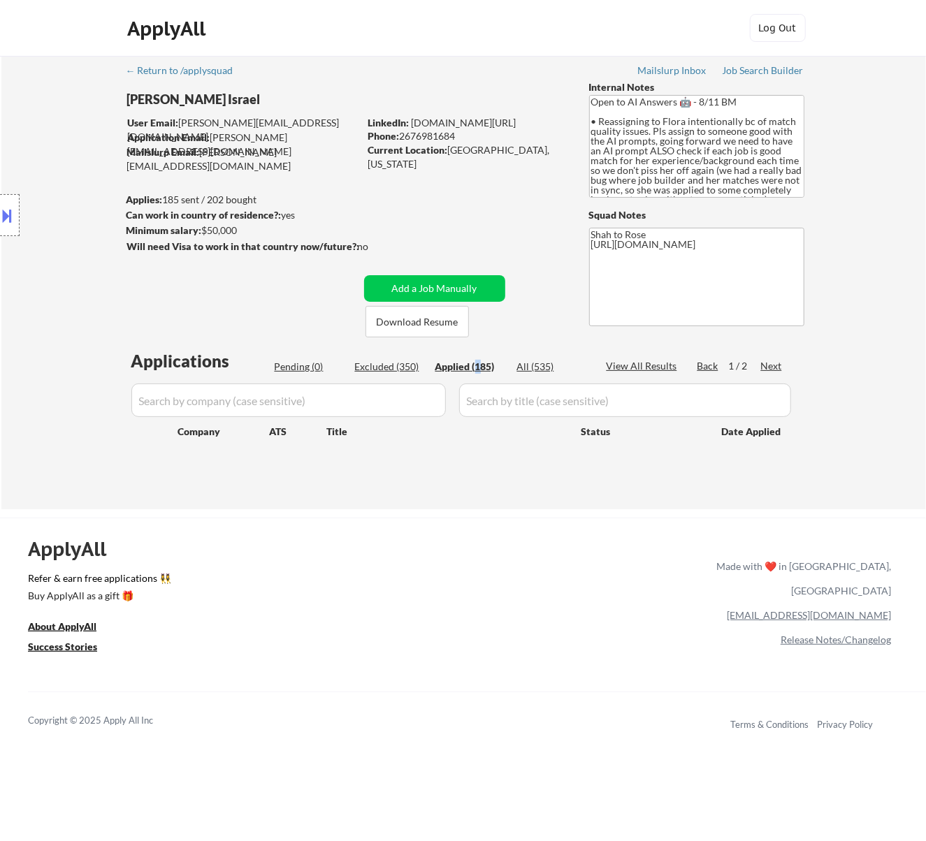
select select ""applied""
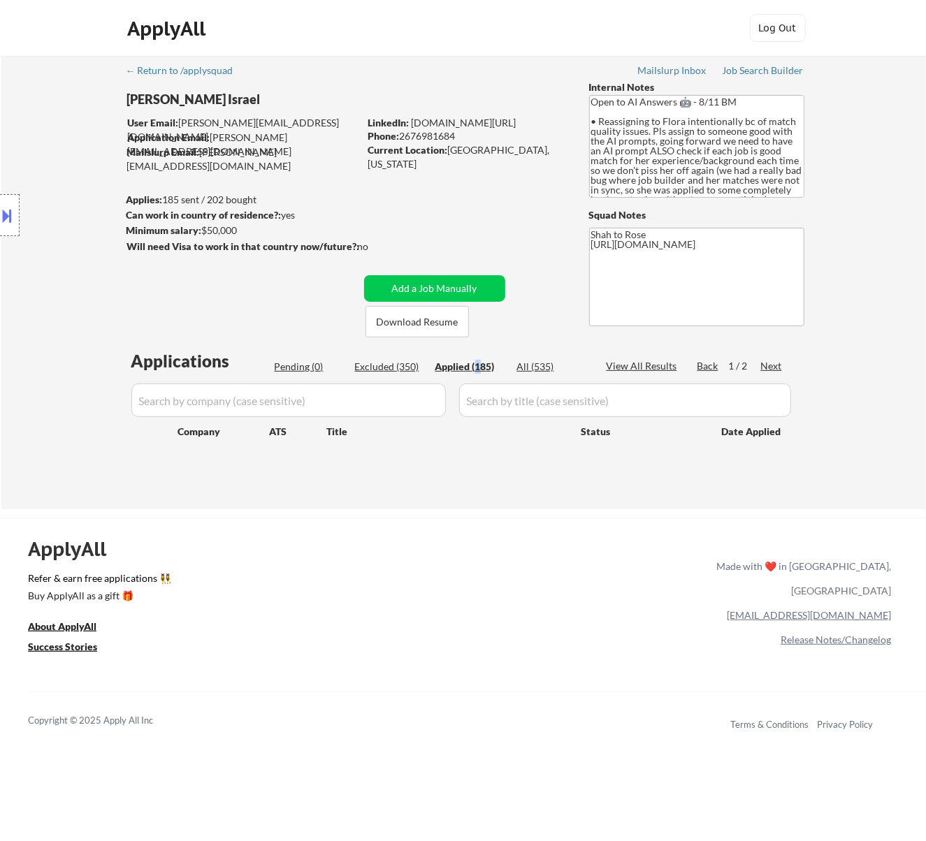
select select ""applied""
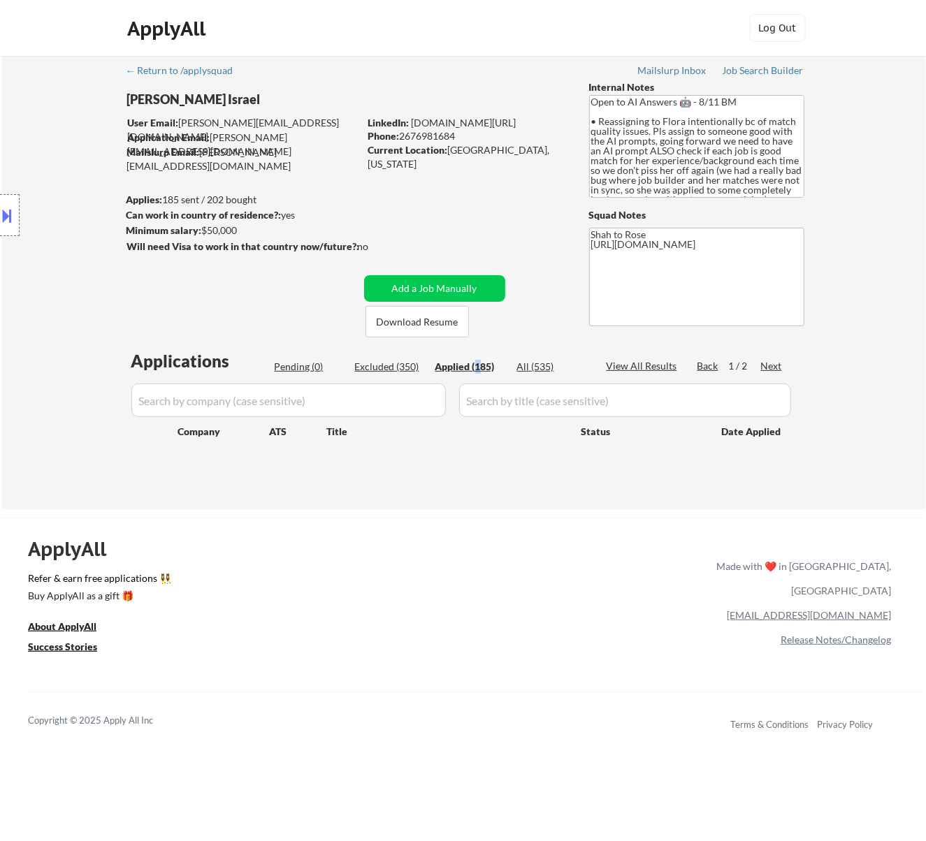
select select ""applied""
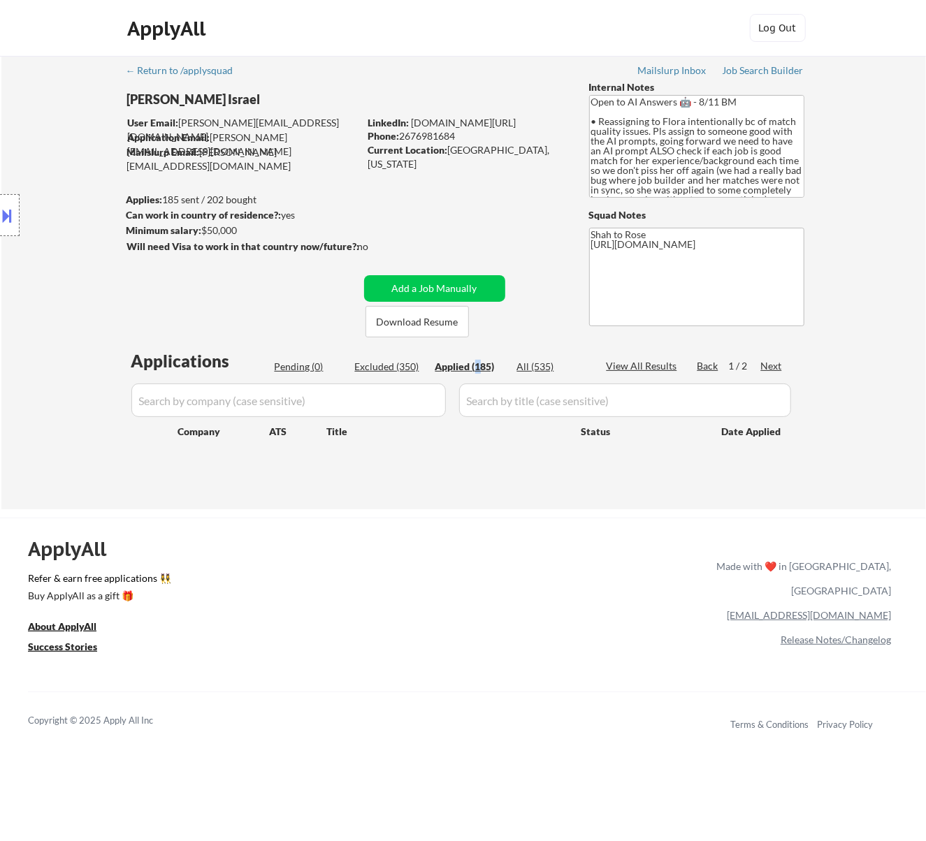
select select ""applied""
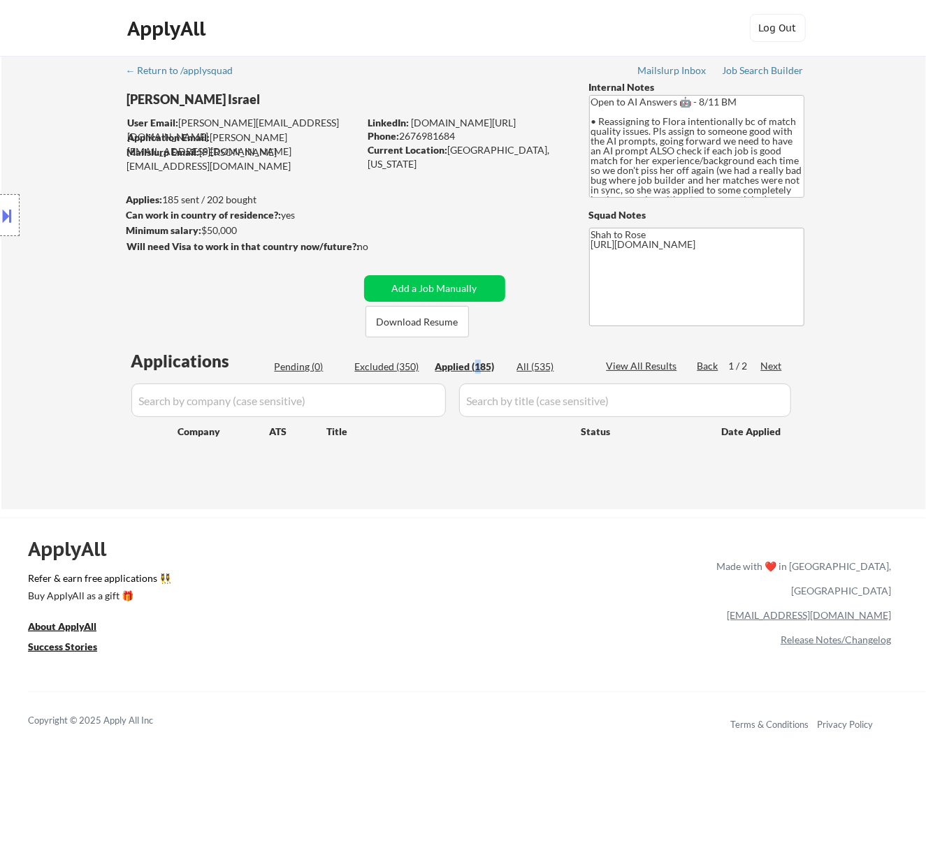
select select ""applied""
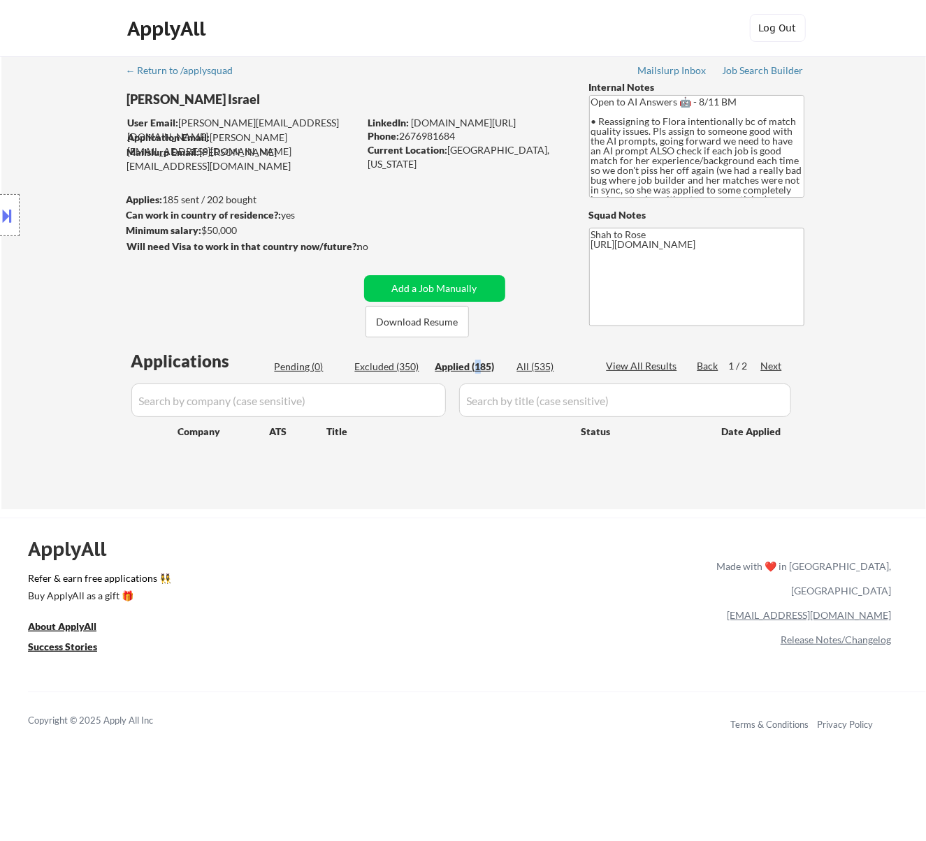
select select ""applied""
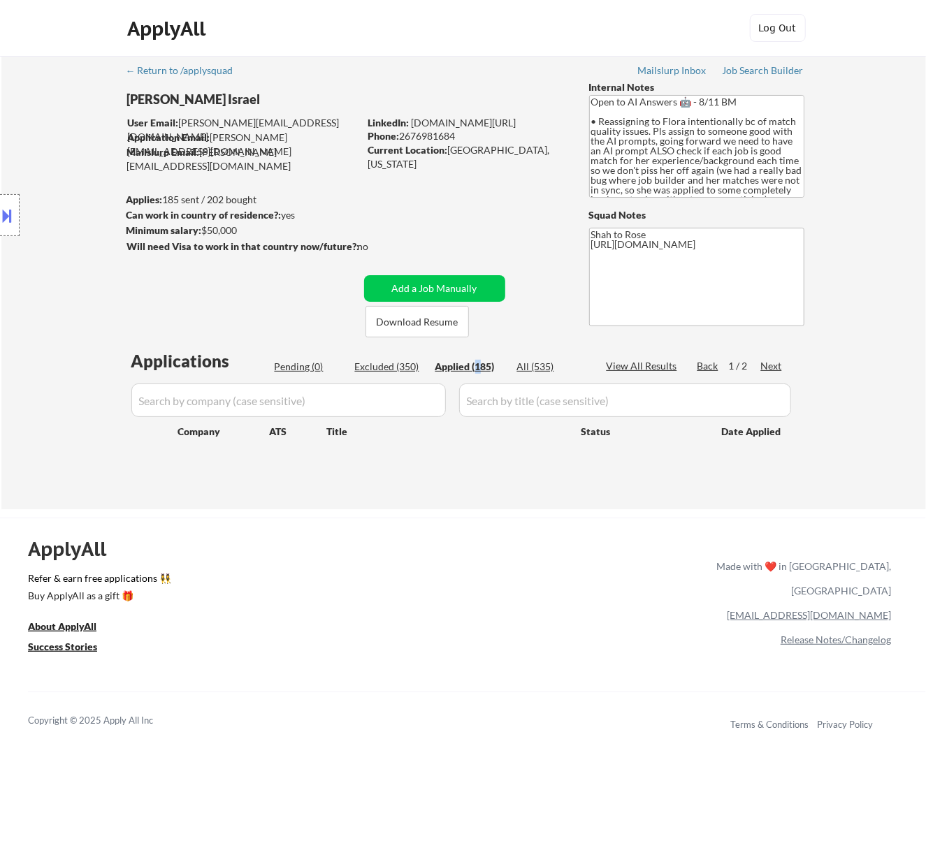
select select ""applied""
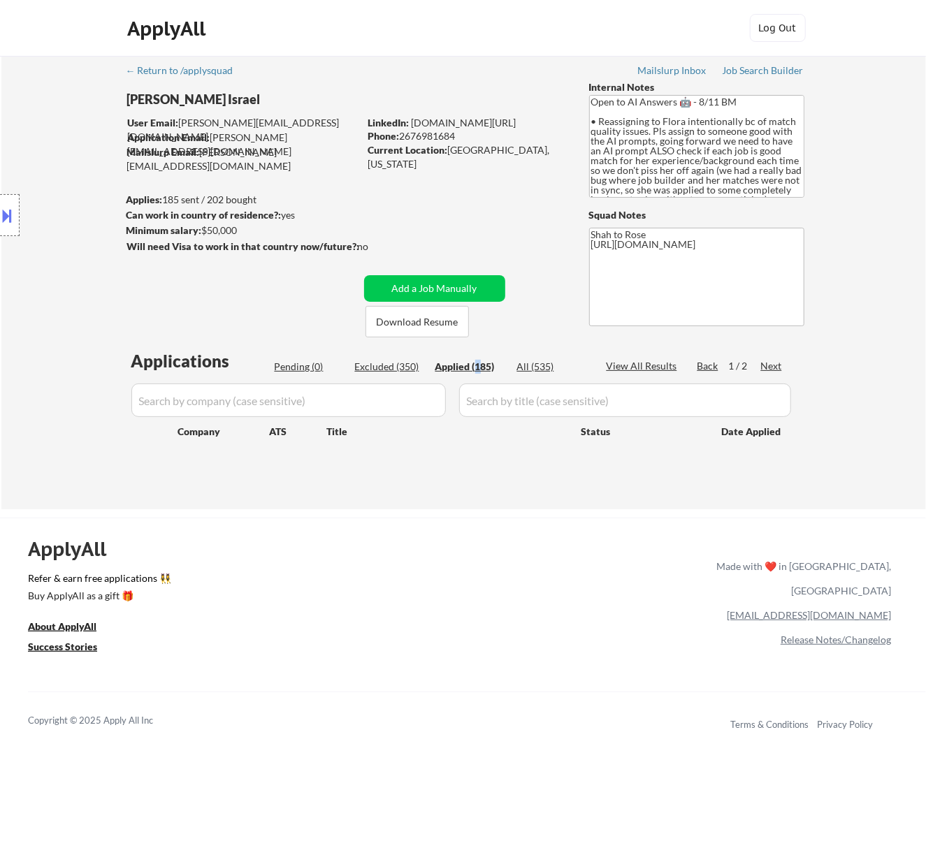
select select ""applied""
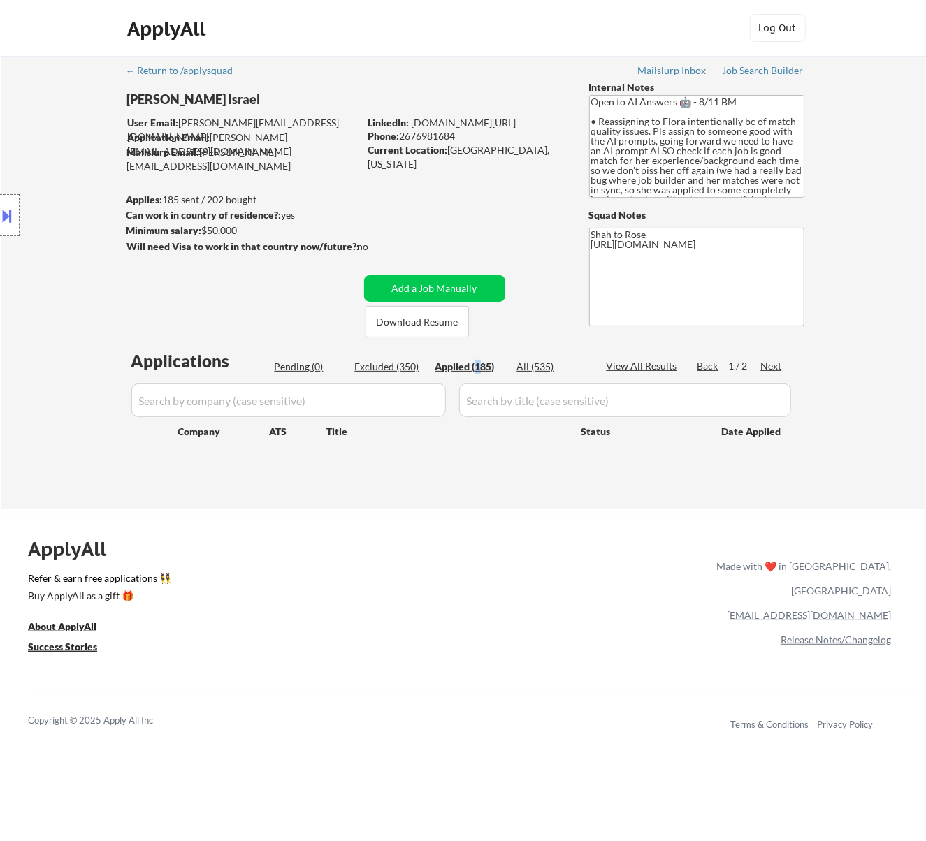
select select ""applied""
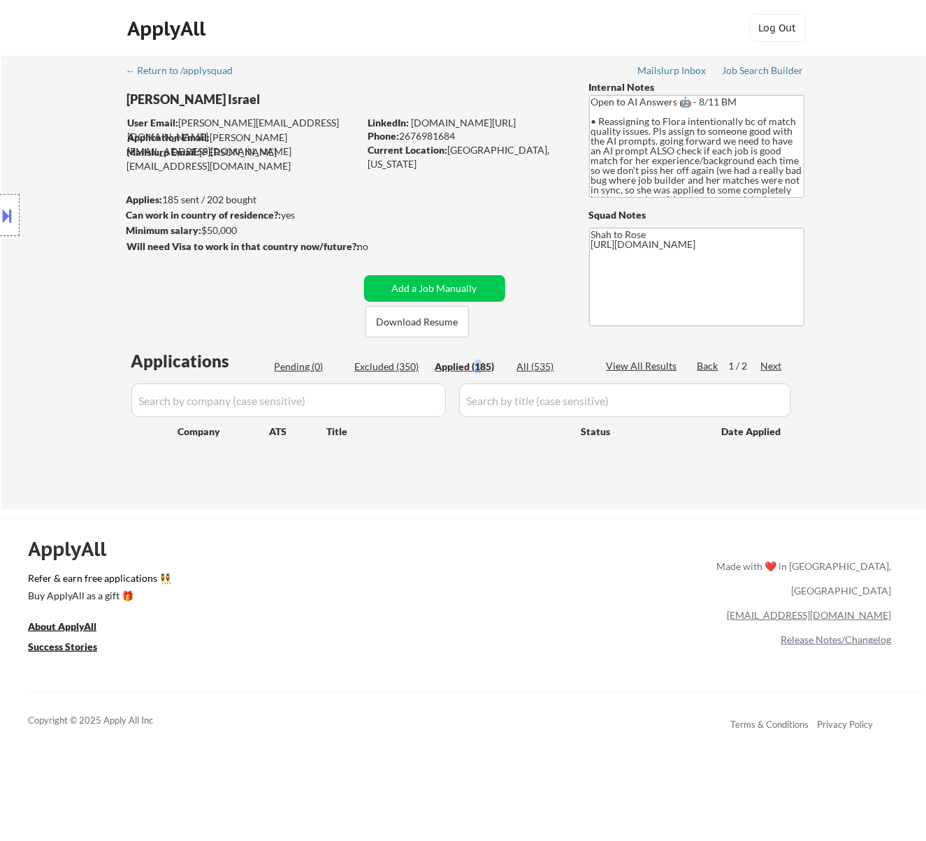
select select ""applied""
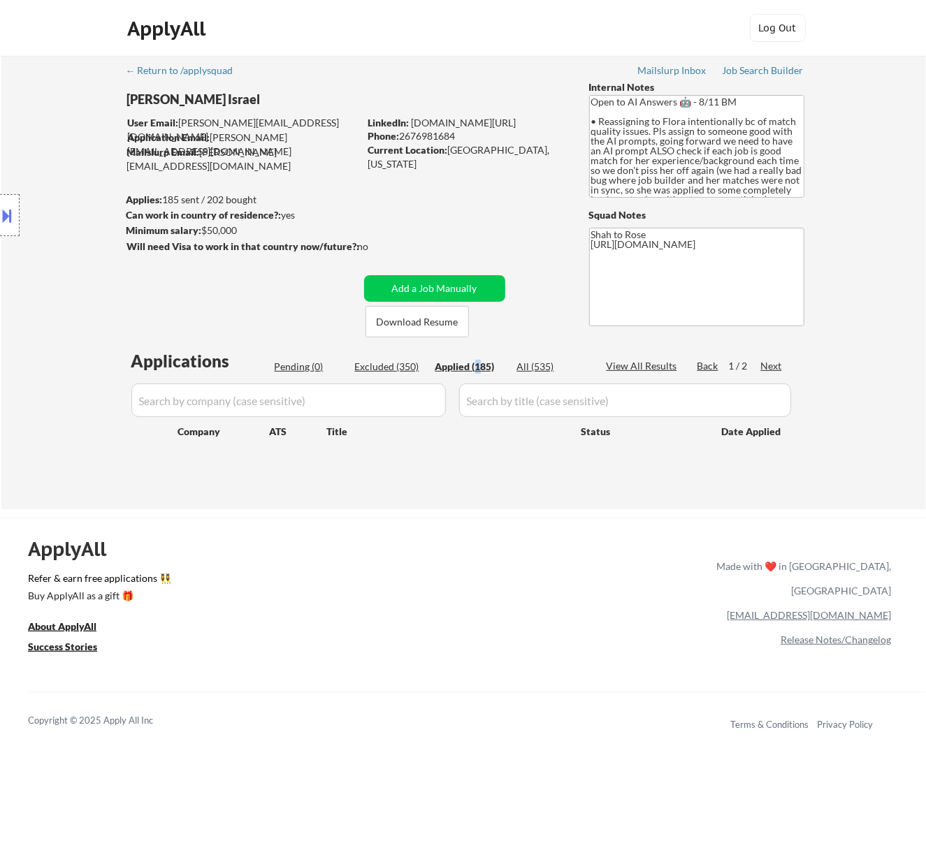
select select ""applied""
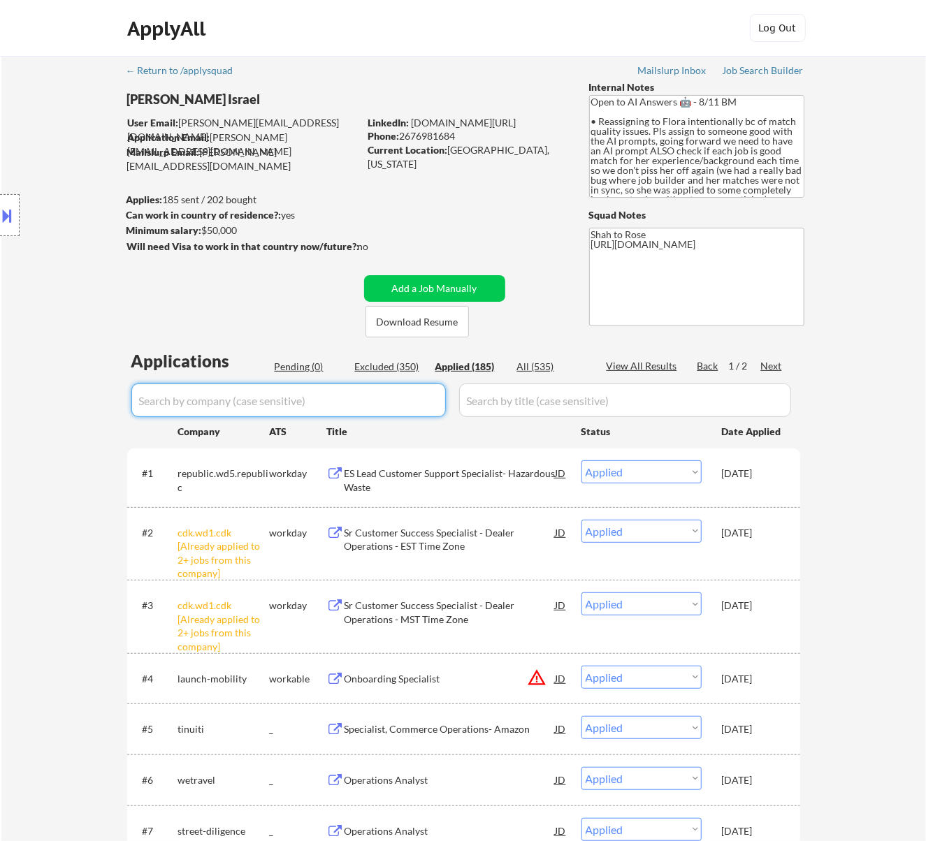
click at [425, 392] on input "input" at bounding box center [288, 401] width 314 height 34
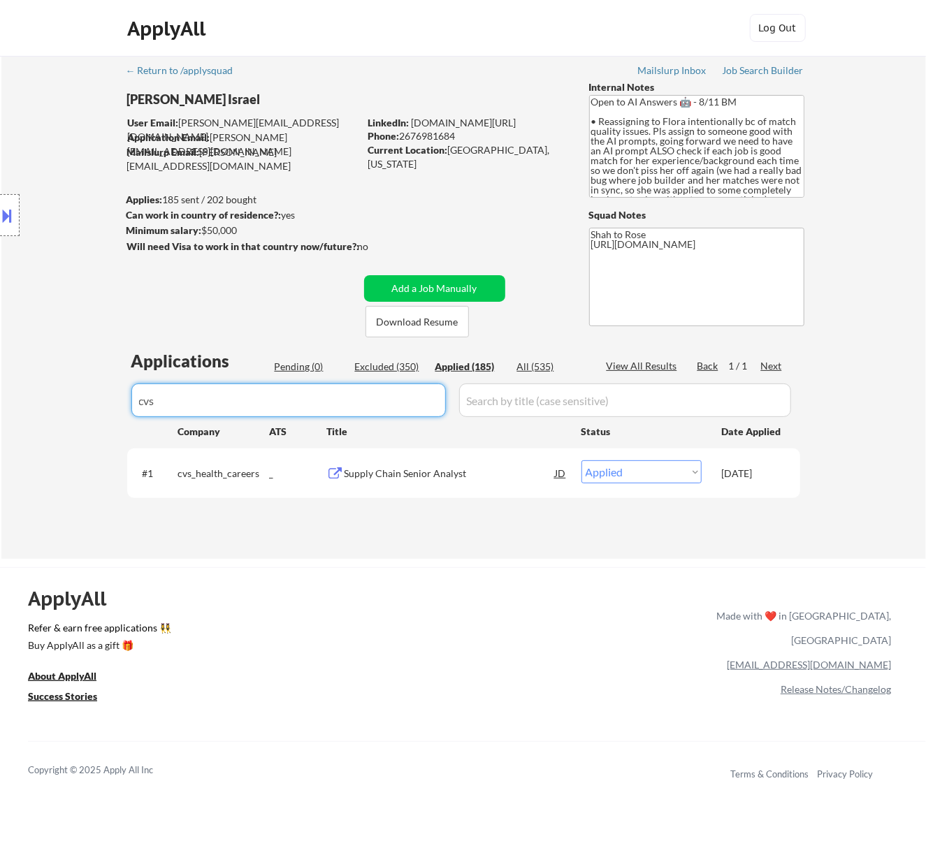
type input "cvs"
click at [305, 364] on div "Pending (0)" at bounding box center [310, 367] width 70 height 14
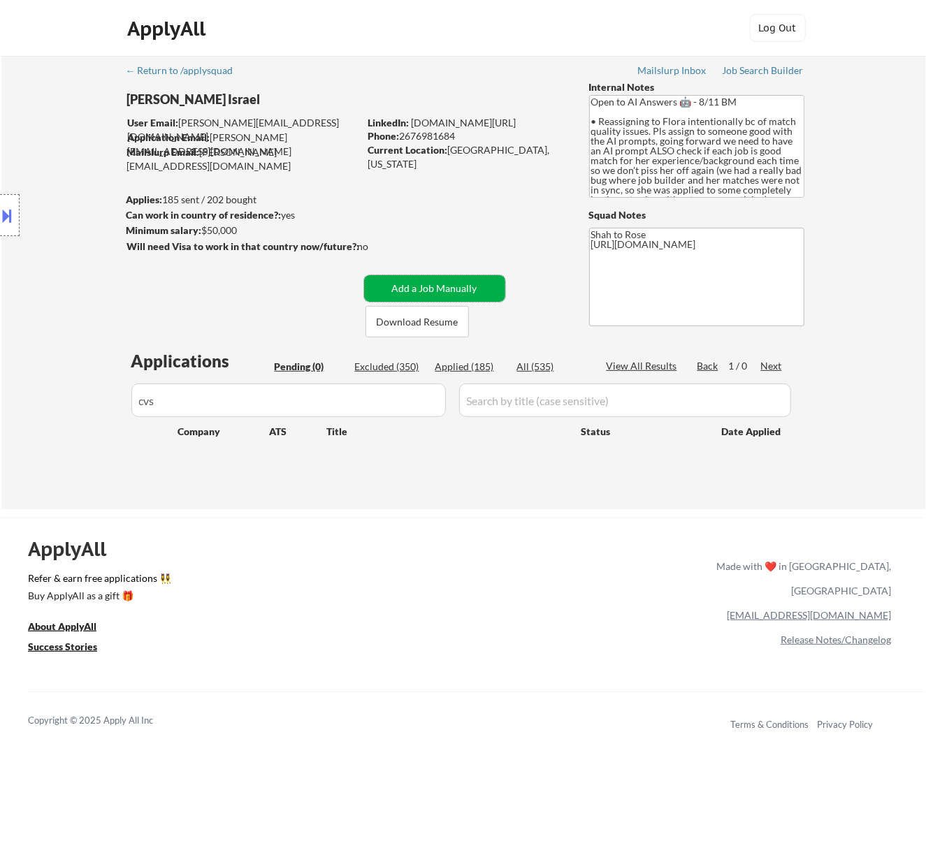
click at [440, 282] on button "Add a Job Manually" at bounding box center [434, 288] width 141 height 27
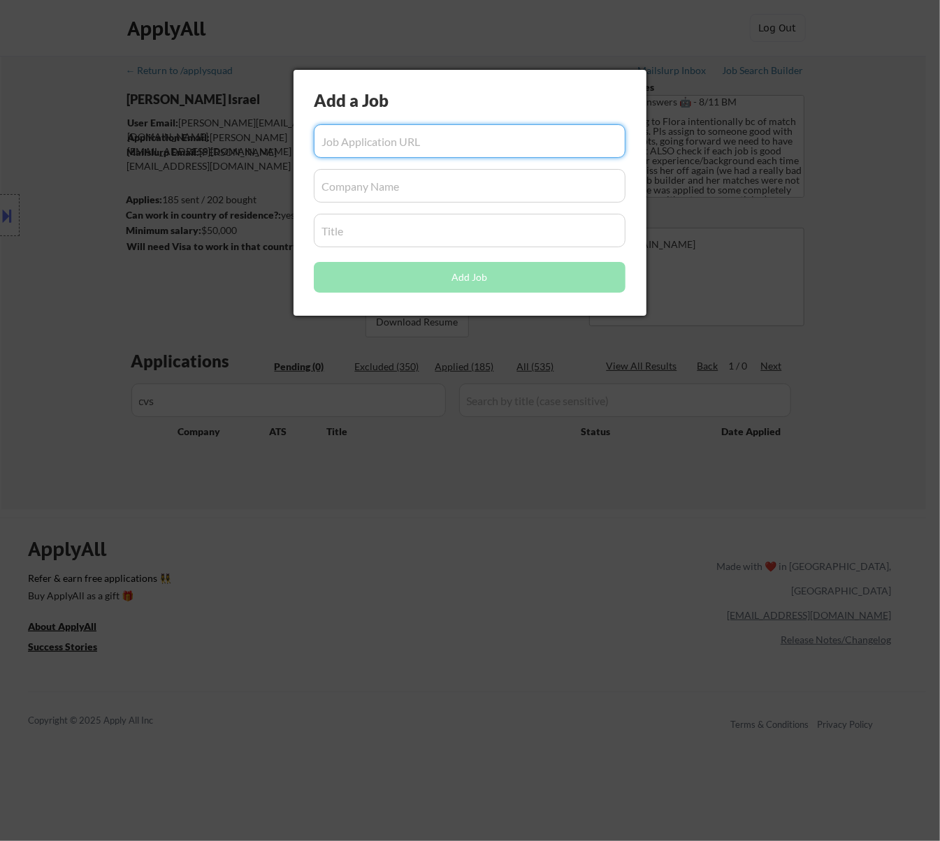
paste input "https://cvshealth.wd1.myworkdayjobs.com/cvs_health_careers/job/ok---work-from-h…"
type input "https://cvshealth.wd1.myworkdayjobs.com/cvs_health_careers/job/ok---work-from-h…"
click at [369, 188] on input "input" at bounding box center [470, 186] width 312 height 34
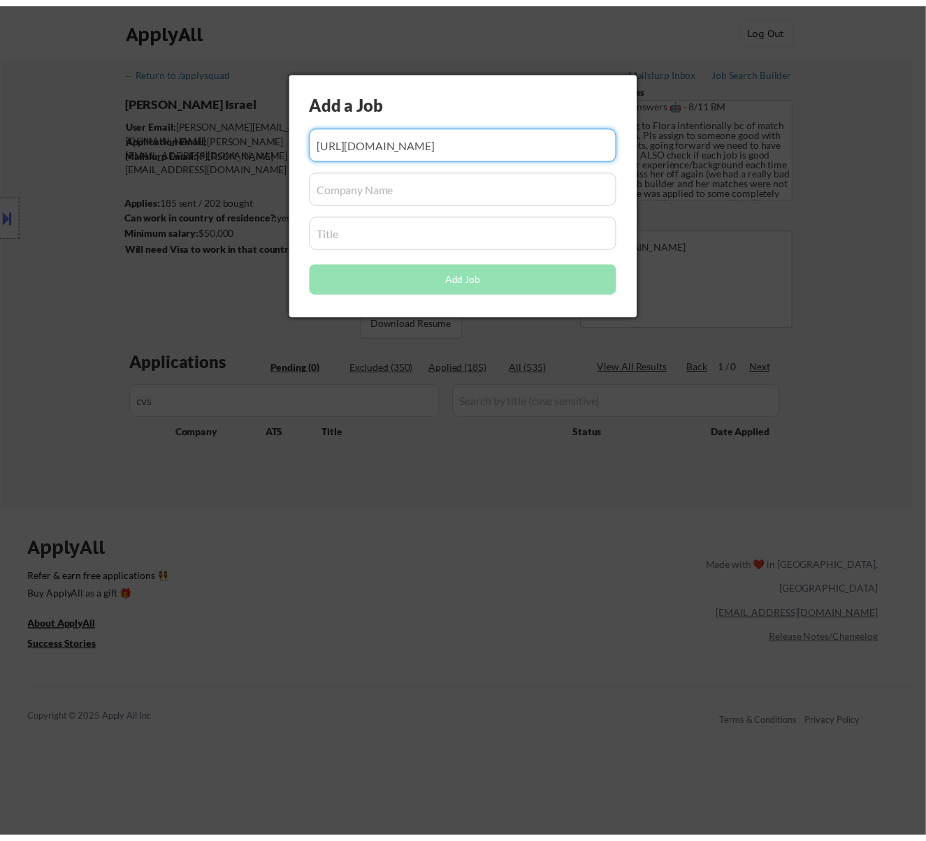
scroll to position [0, 0]
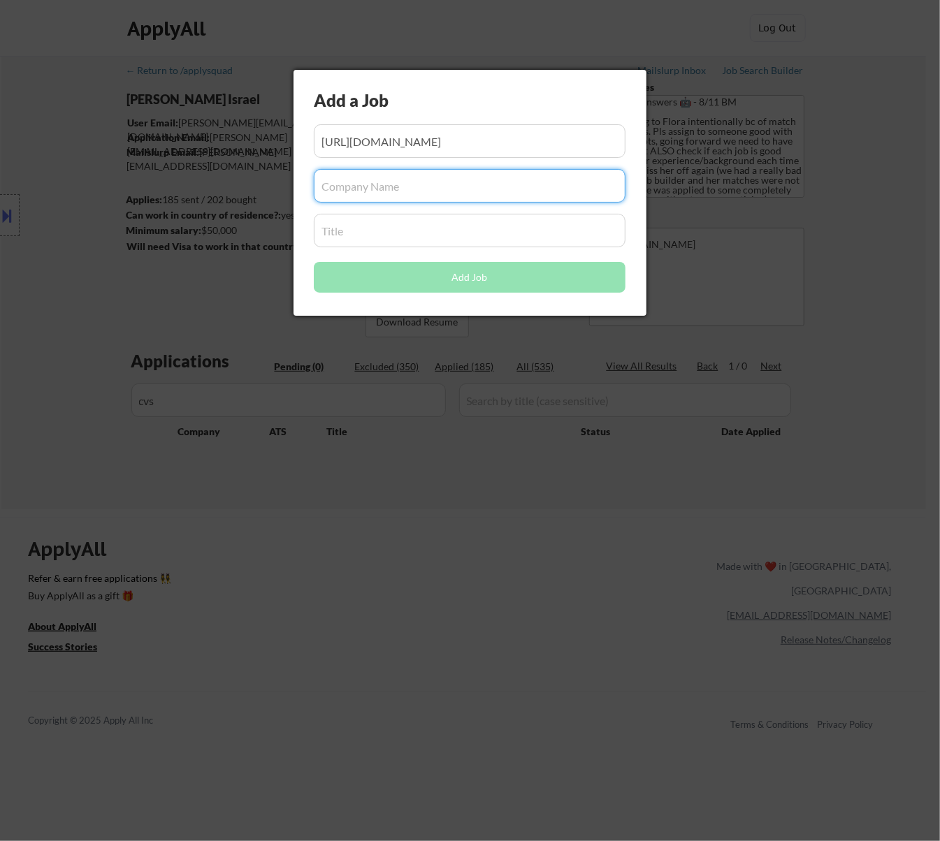
paste input "cvshealth.wd1.myworkdayjobs.com"
type input "cvshealth.wd1.myworkdayjobs.com"
click at [355, 231] on input "input" at bounding box center [470, 231] width 312 height 34
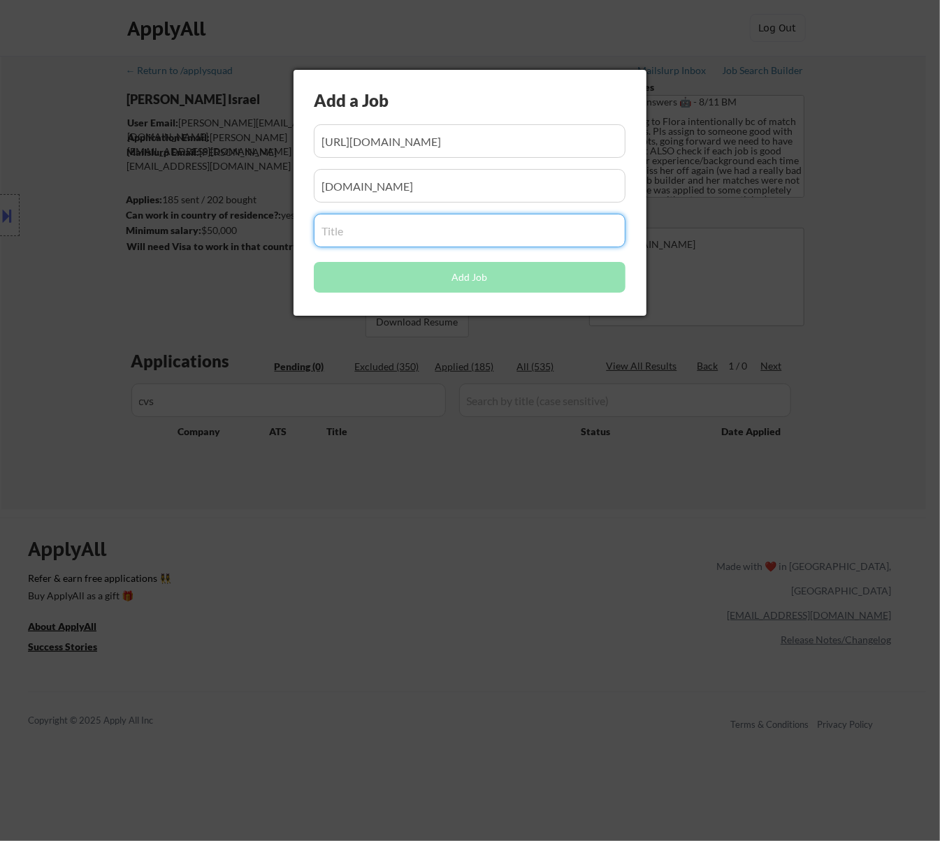
paste input "Customer Service Team Lead"
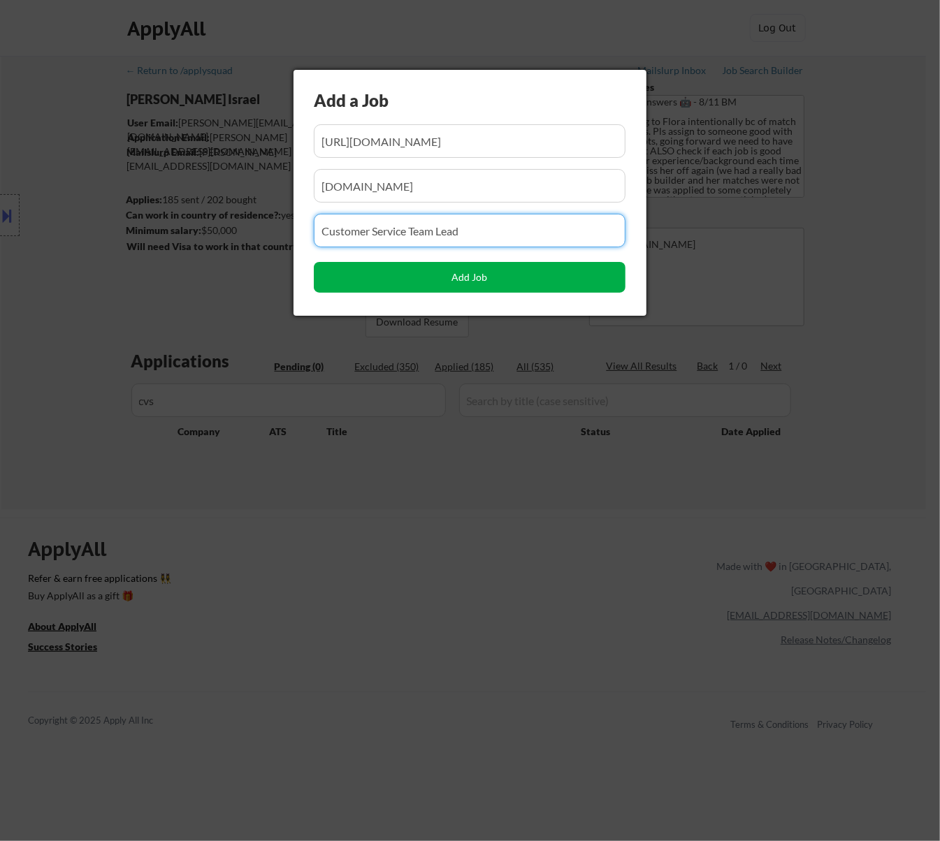
type input "Customer Service Team Lead"
click at [440, 282] on button "Add Job" at bounding box center [470, 277] width 312 height 31
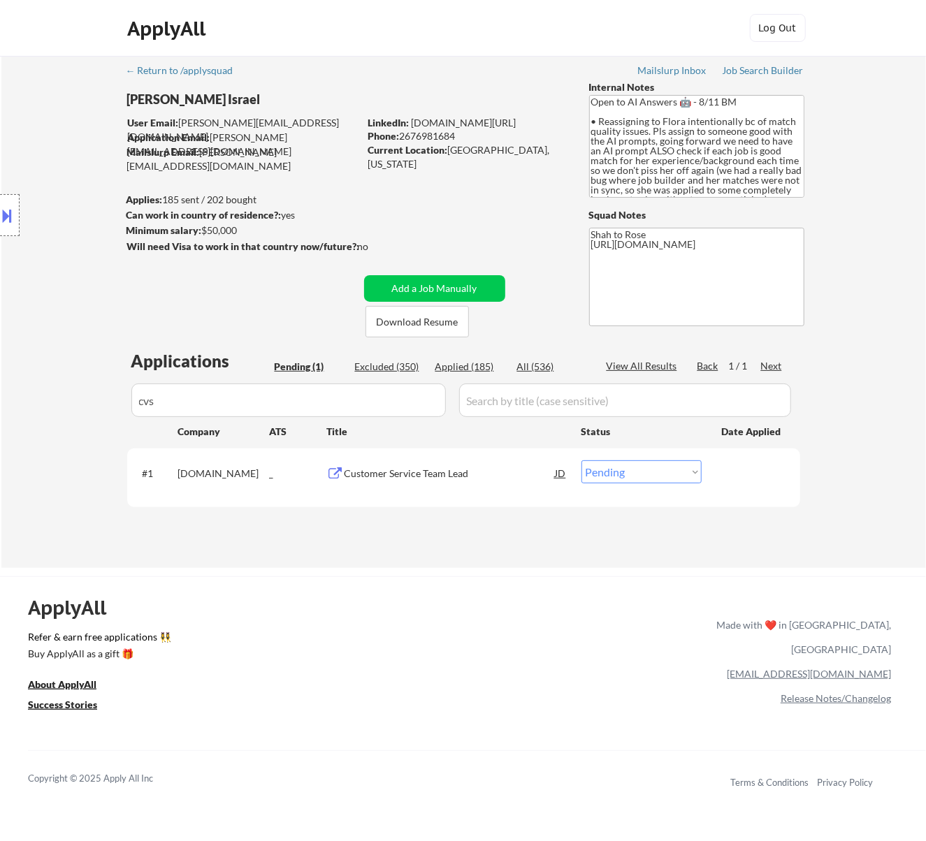
click at [644, 459] on div "#1 cvshealth.wd1.myworkdayjobs.com _ Customer Service Team Lead JD Choose an op…" at bounding box center [461, 477] width 660 height 46
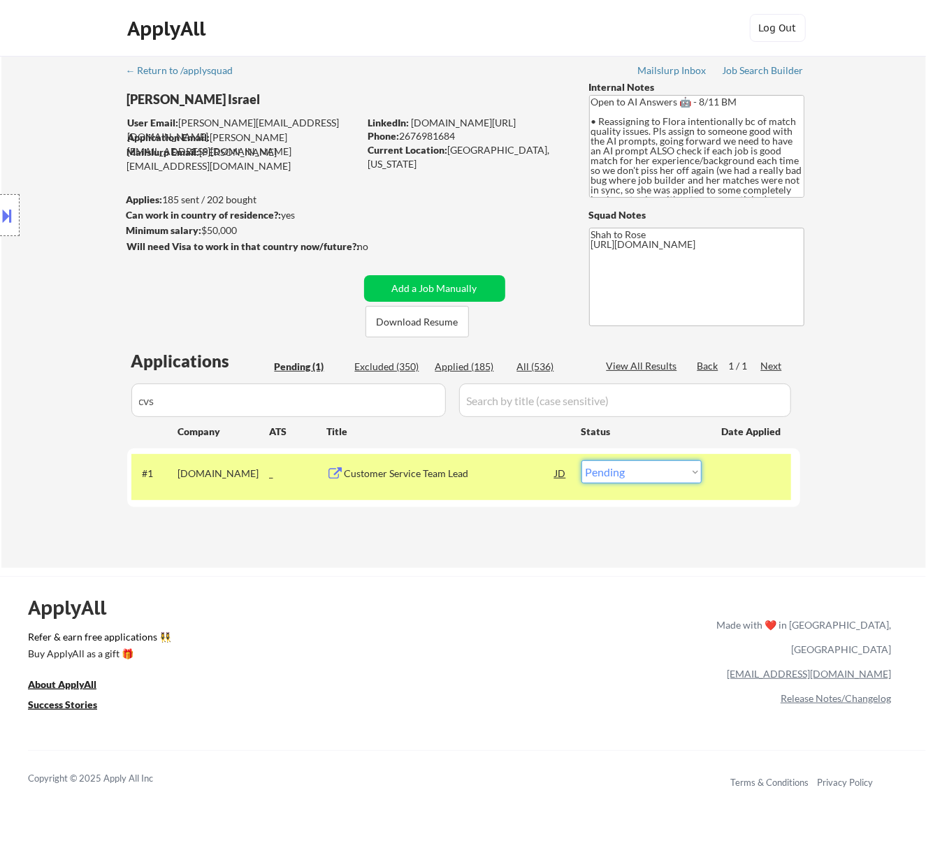
select select ""applied""
click at [581, 460] on select "Choose an option... Pending Applied Excluded (Questions) Excluded (Expired) Exc…" at bounding box center [641, 471] width 120 height 23
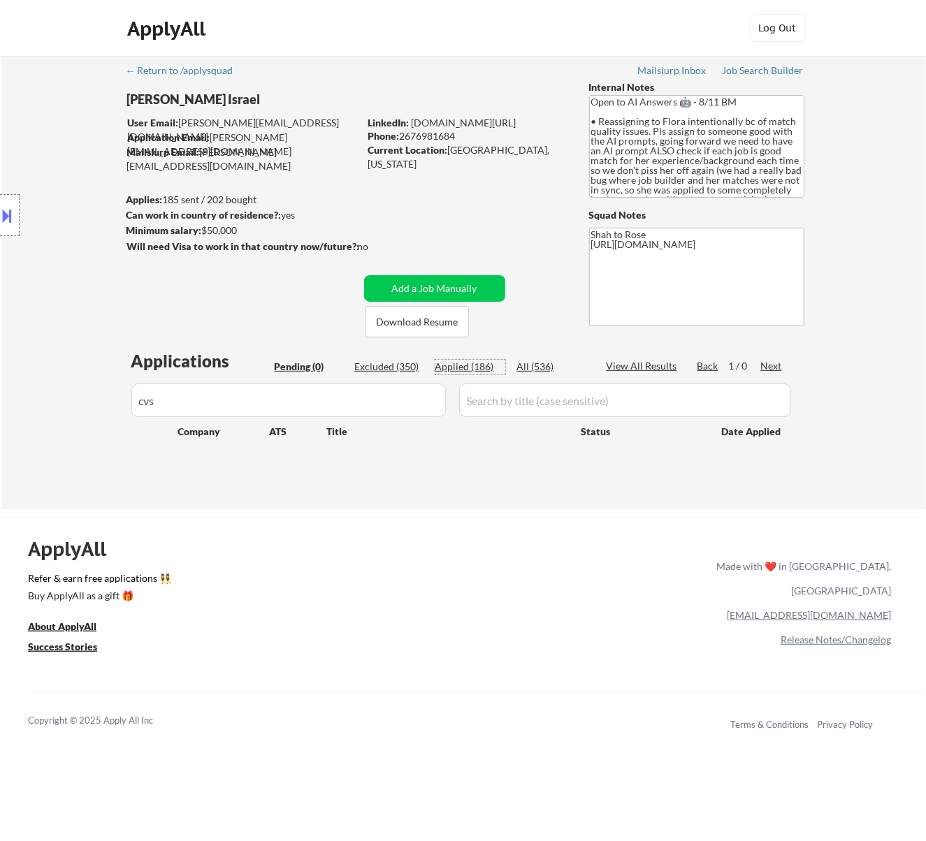
click at [474, 365] on div "Applied (186)" at bounding box center [470, 367] width 70 height 14
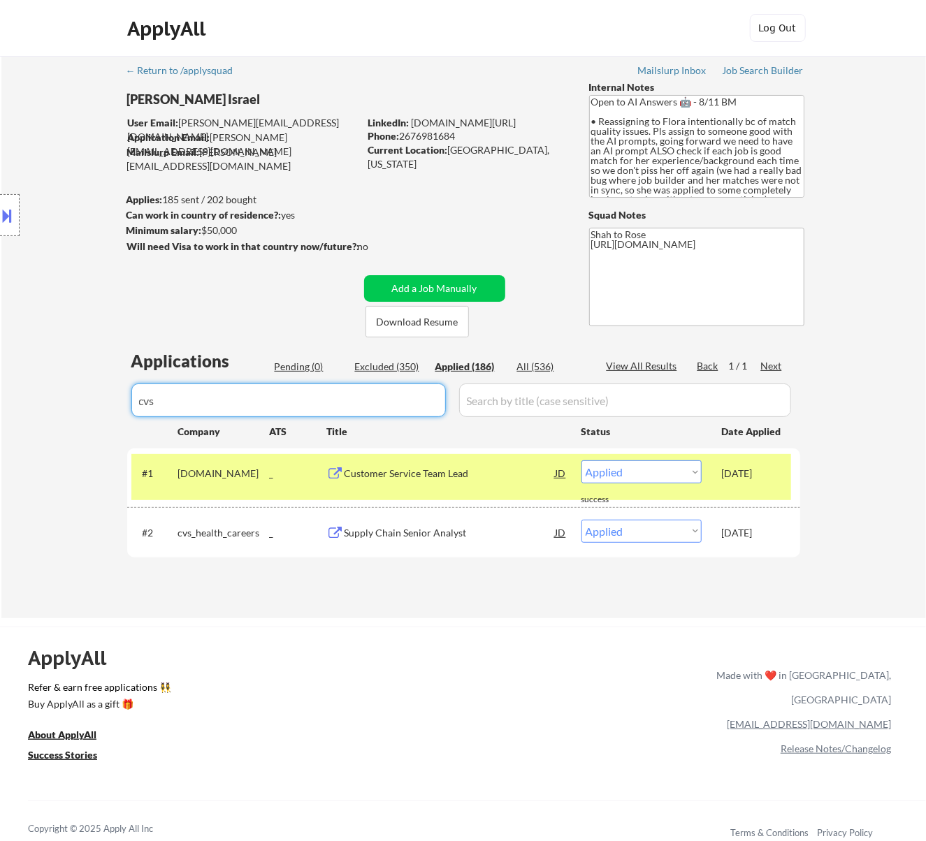
drag, startPoint x: 358, startPoint y: 400, endPoint x: 116, endPoint y: 403, distance: 242.5
click at [116, 403] on div "← Return to /applysquad Mailslurp Inbox Job Search Builder Nayeli Israel User E…" at bounding box center [463, 331] width 697 height 551
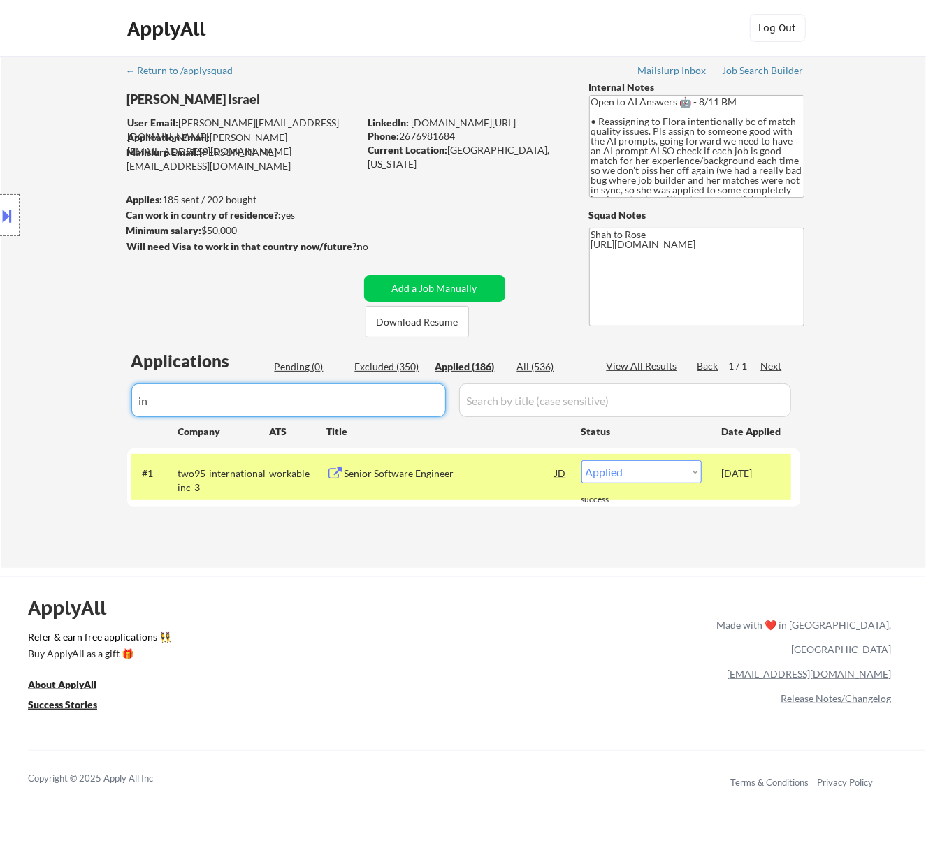
type input "i"
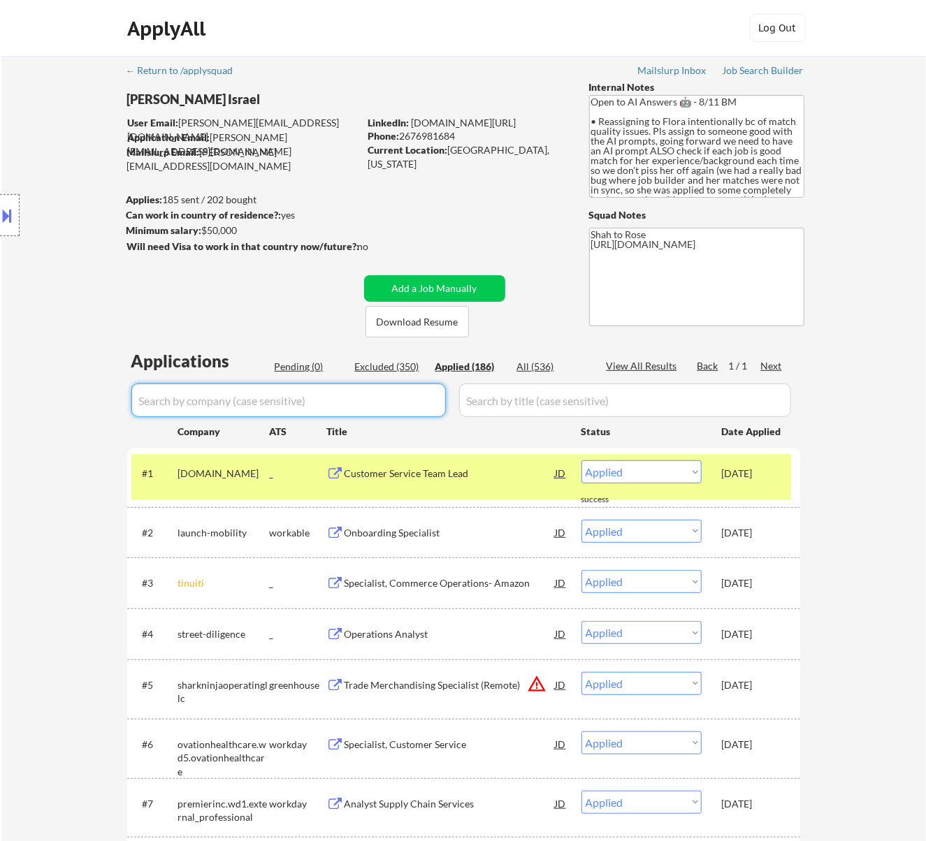
click at [303, 365] on div "Pending (0)" at bounding box center [310, 367] width 70 height 14
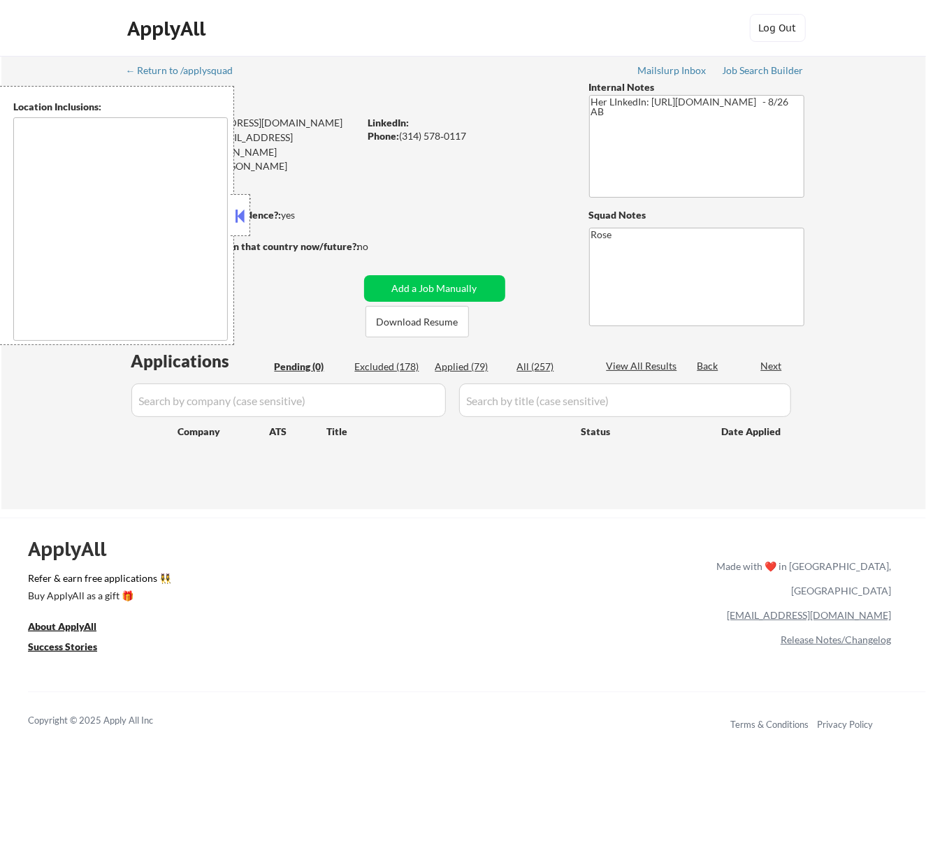
type textarea "[GEOGRAPHIC_DATA][PERSON_NAME], [GEOGRAPHIC_DATA][PERSON_NAME][GEOGRAPHIC_DATA]…"
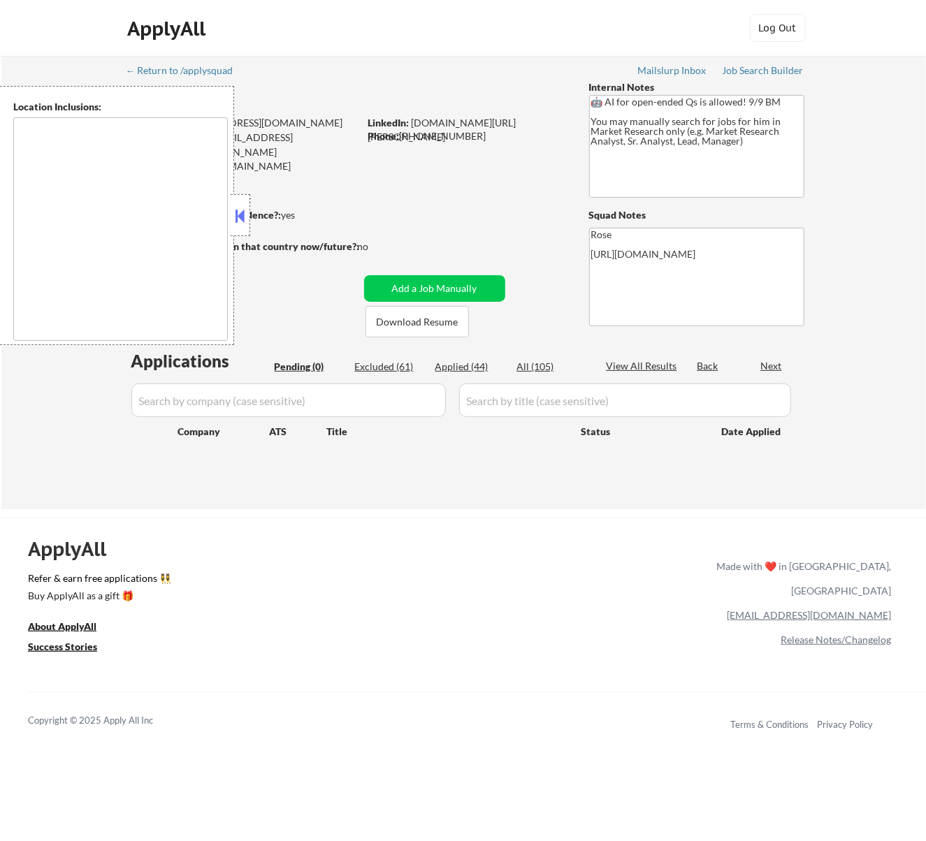
type textarea "[GEOGRAPHIC_DATA], [GEOGRAPHIC_DATA] [GEOGRAPHIC_DATA], [GEOGRAPHIC_DATA] [GEOG…"
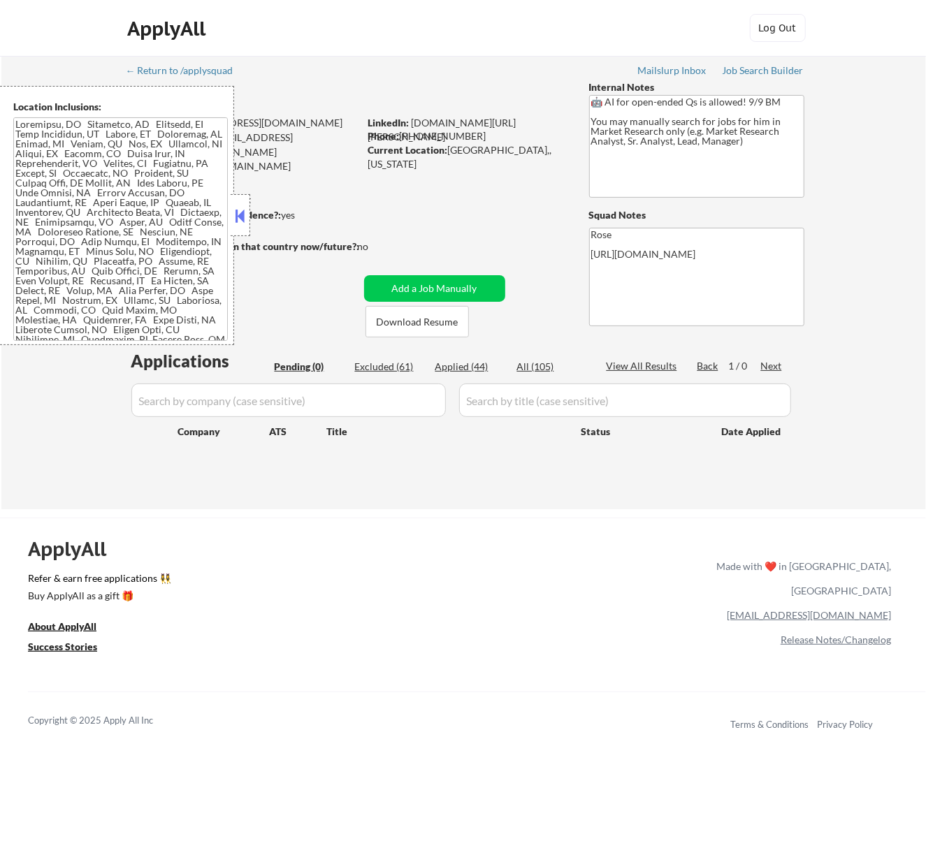
click at [238, 218] on button at bounding box center [239, 215] width 15 height 21
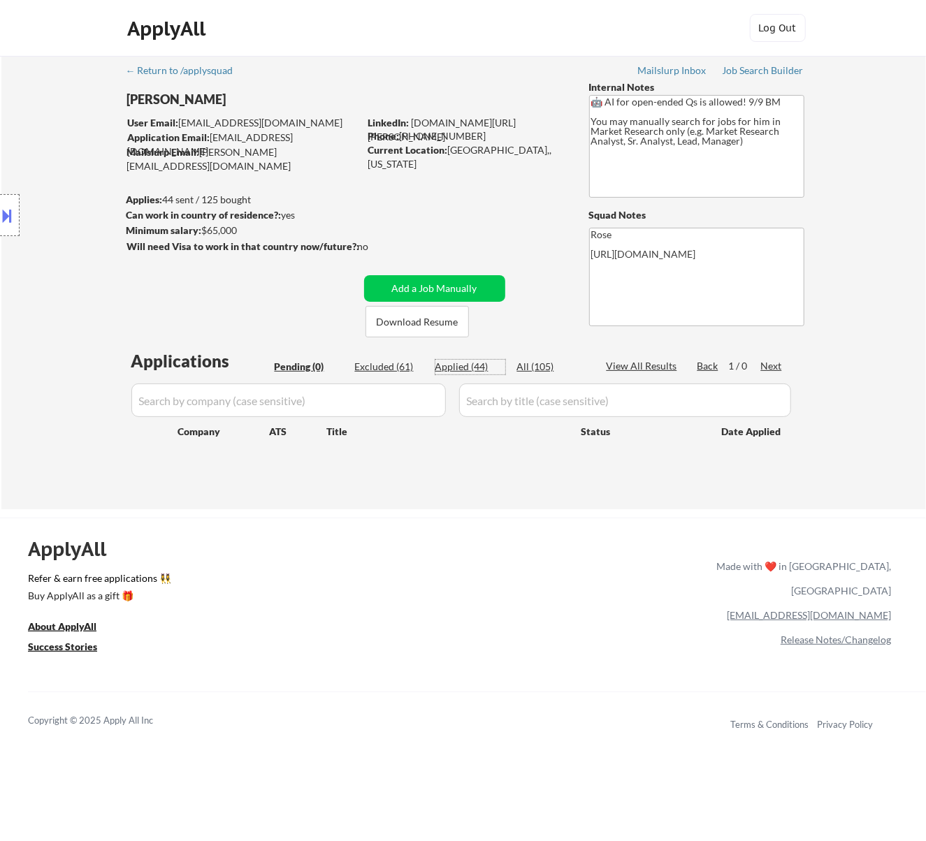
click at [450, 365] on div "Applied (44)" at bounding box center [470, 367] width 70 height 14
select select ""applied""
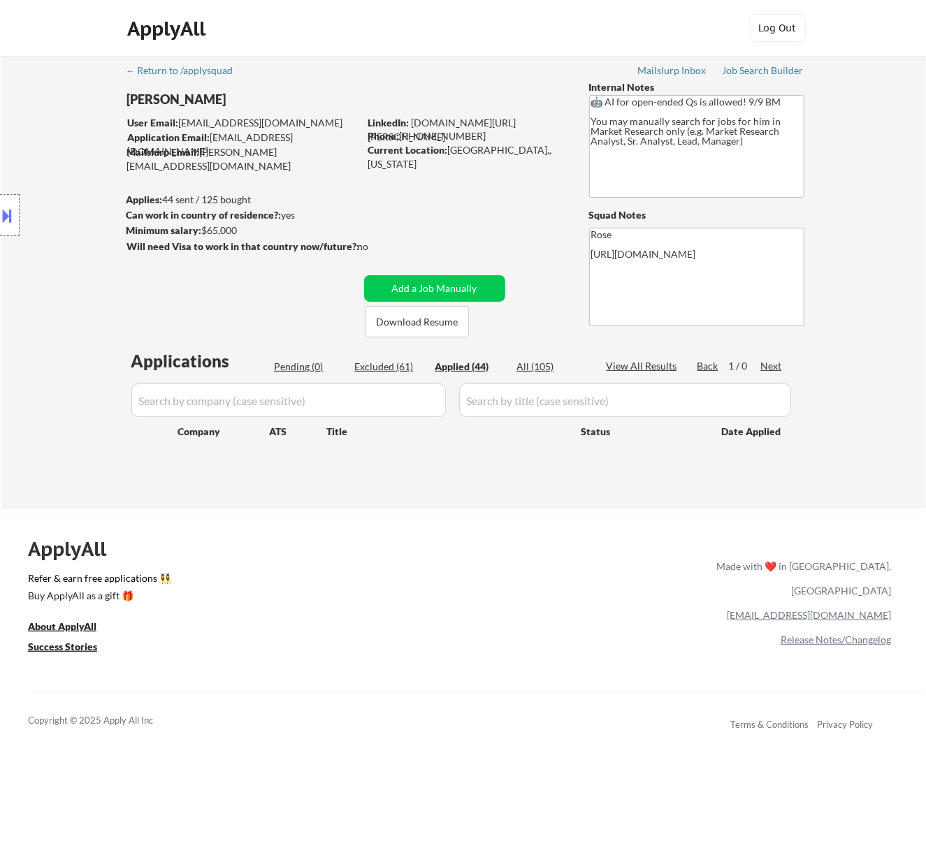
select select ""applied""
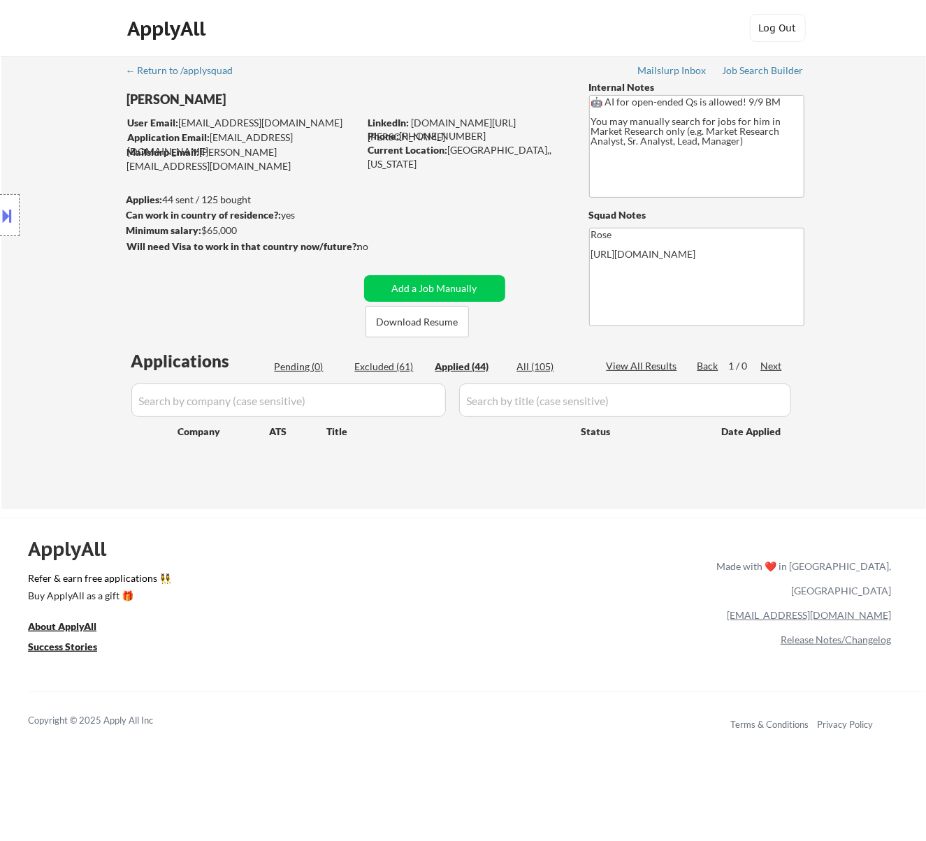
select select ""applied""
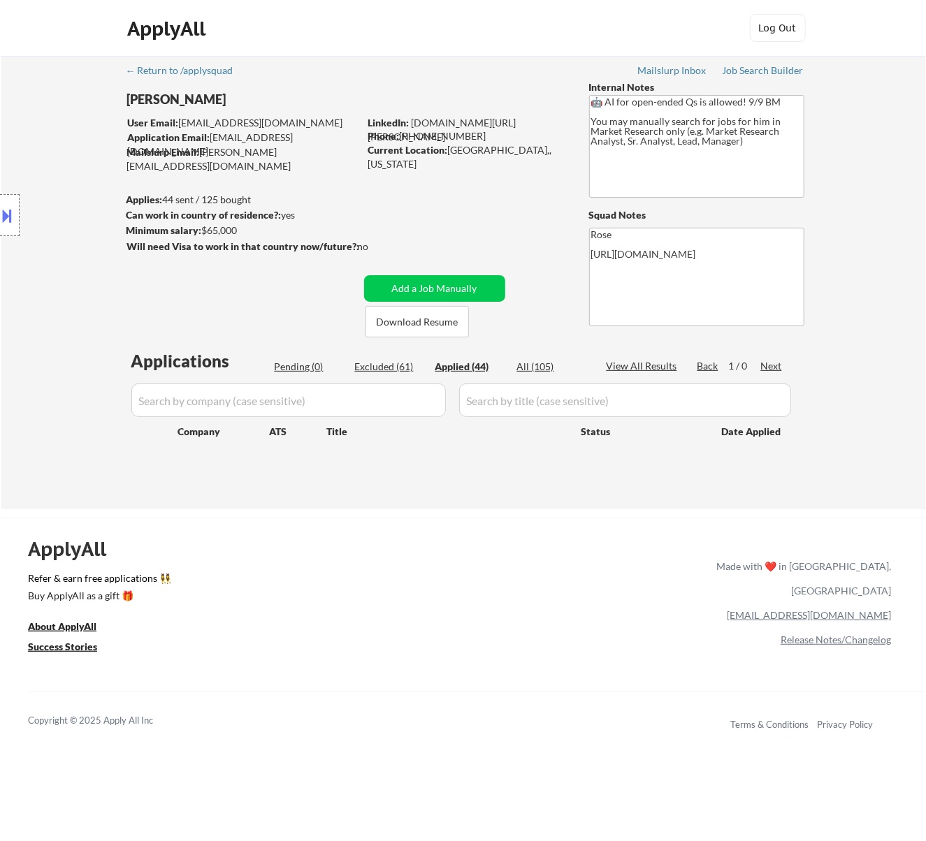
select select ""applied""
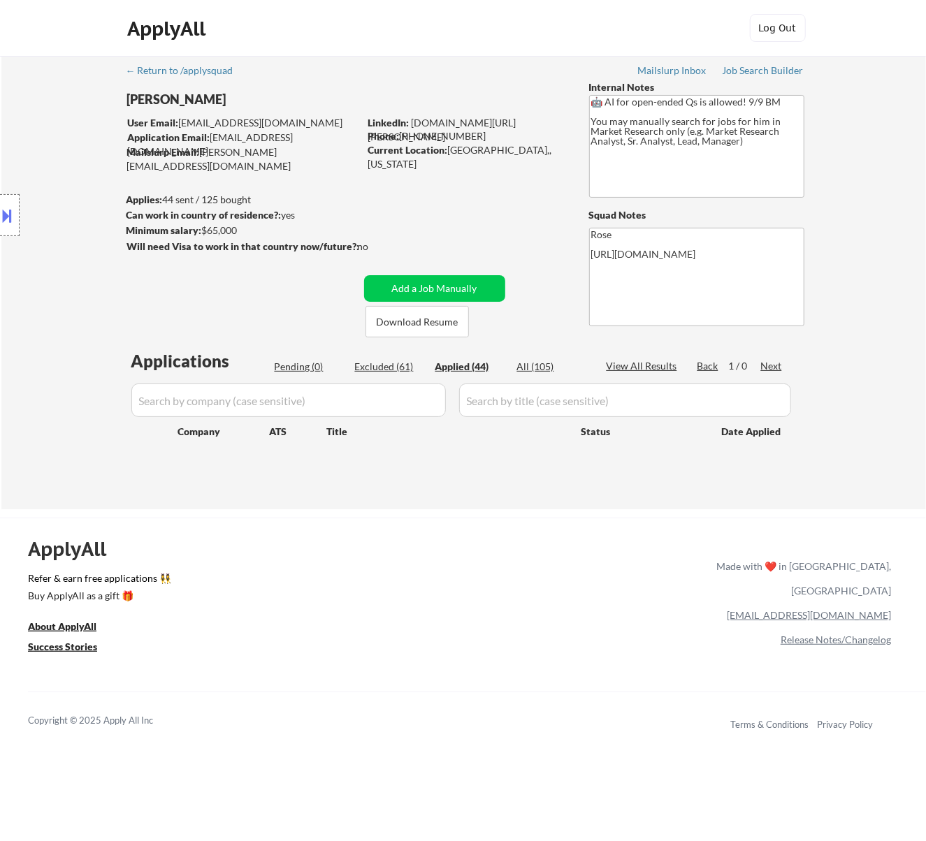
select select ""applied""
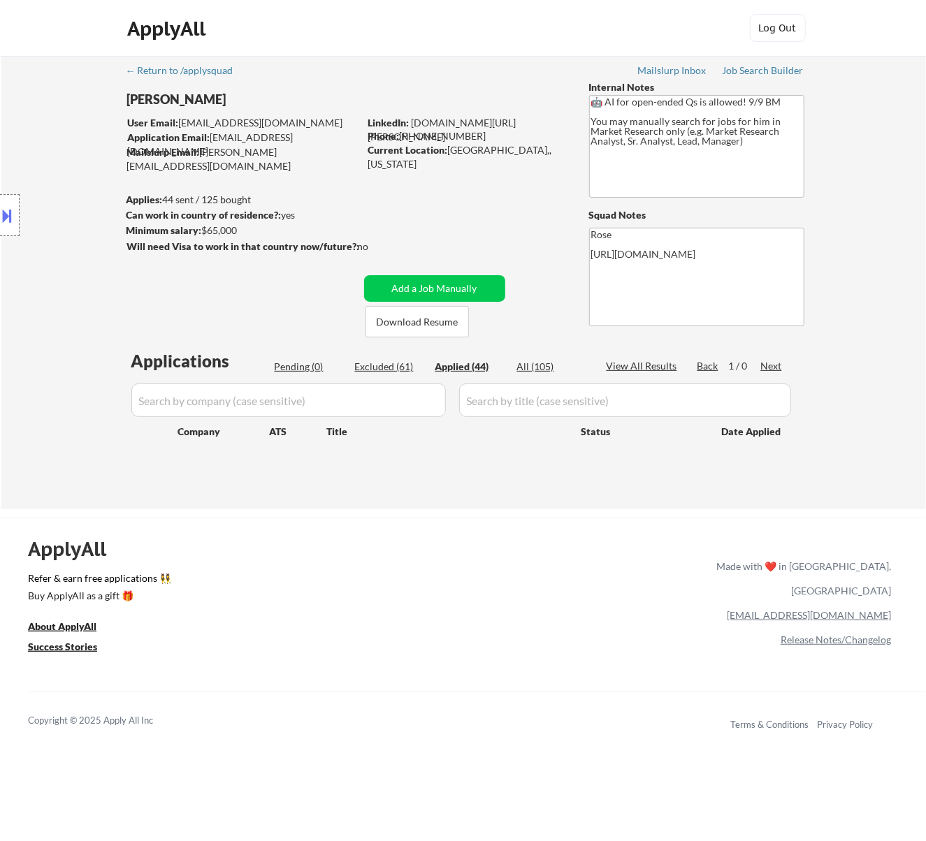
select select ""applied""
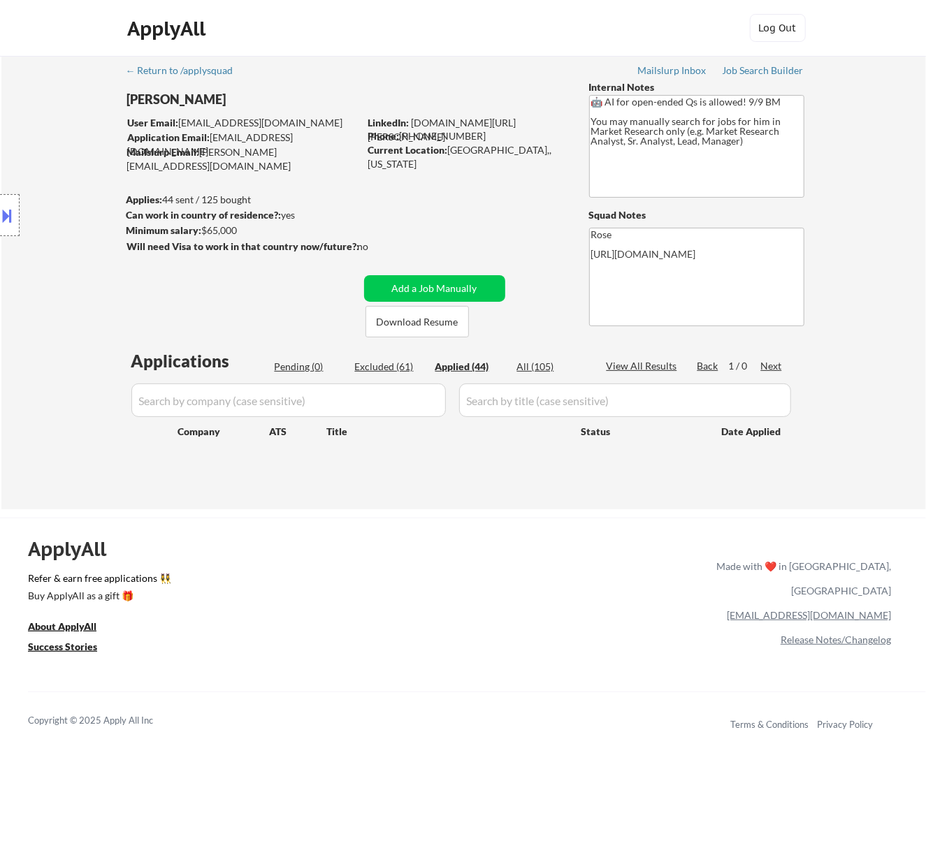
select select ""applied""
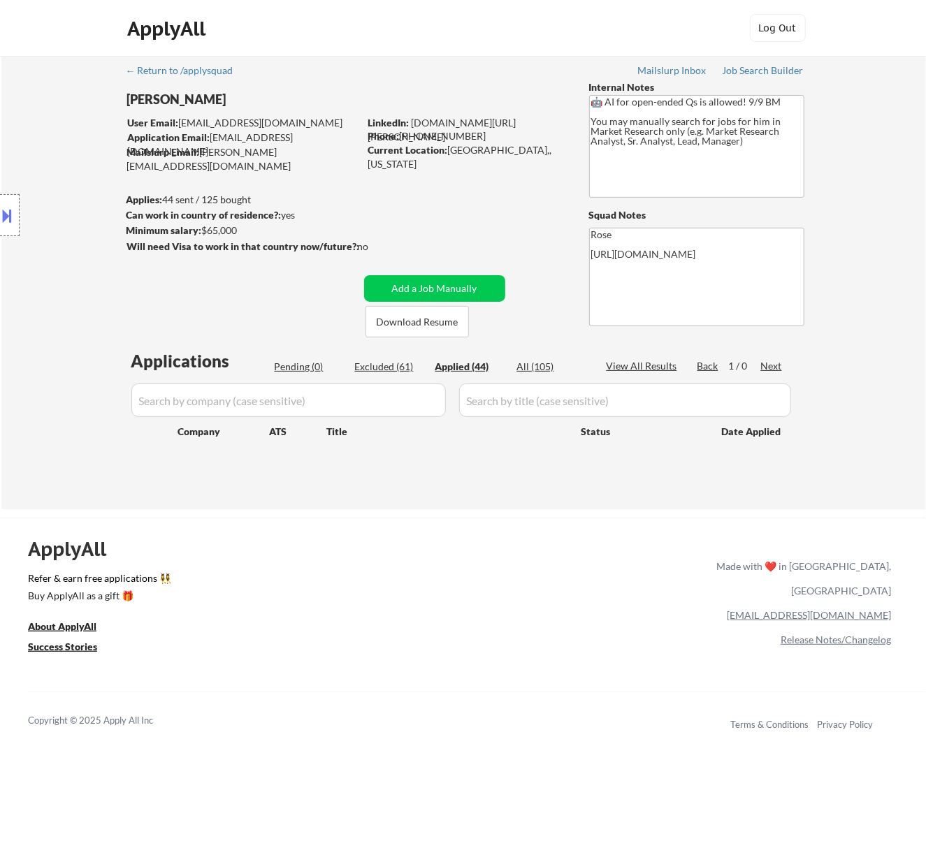
select select ""applied""
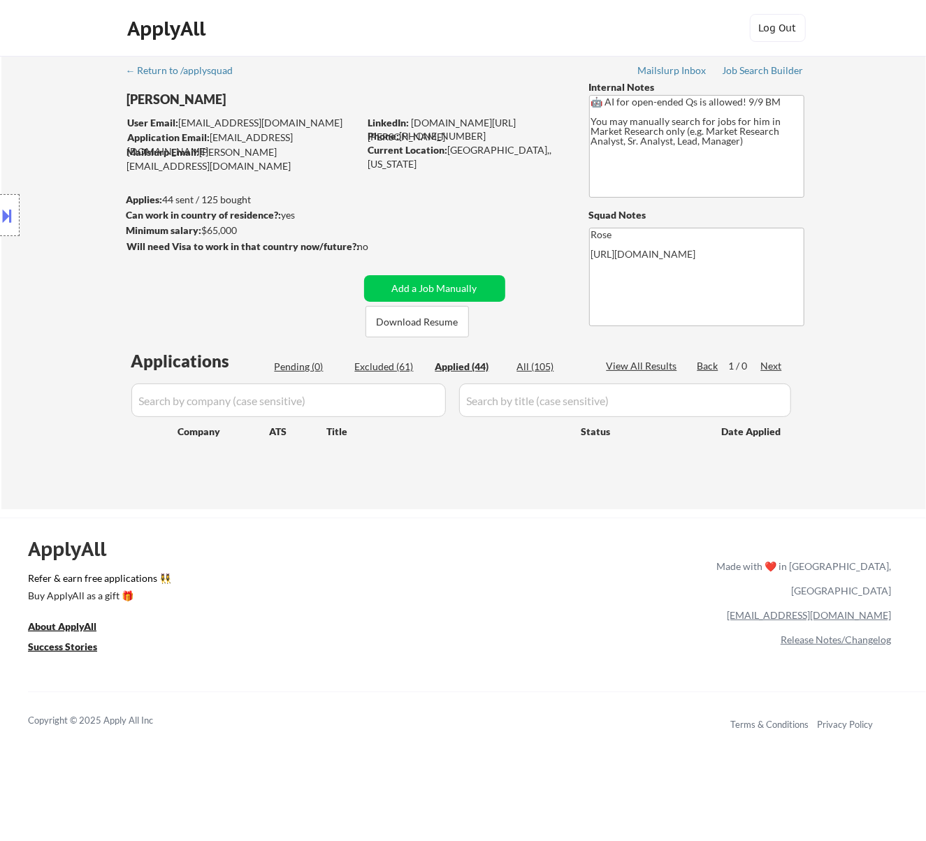
select select ""applied""
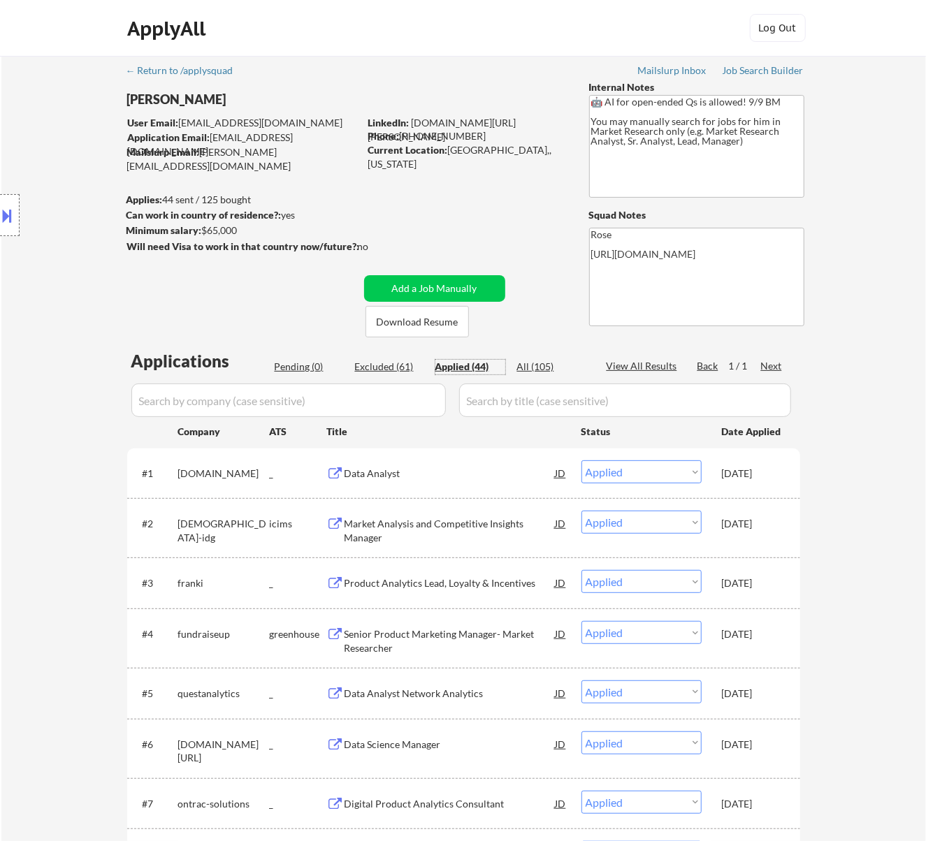
click at [351, 395] on input "input" at bounding box center [288, 401] width 314 height 34
paste input "rsource"
type input "rsource"
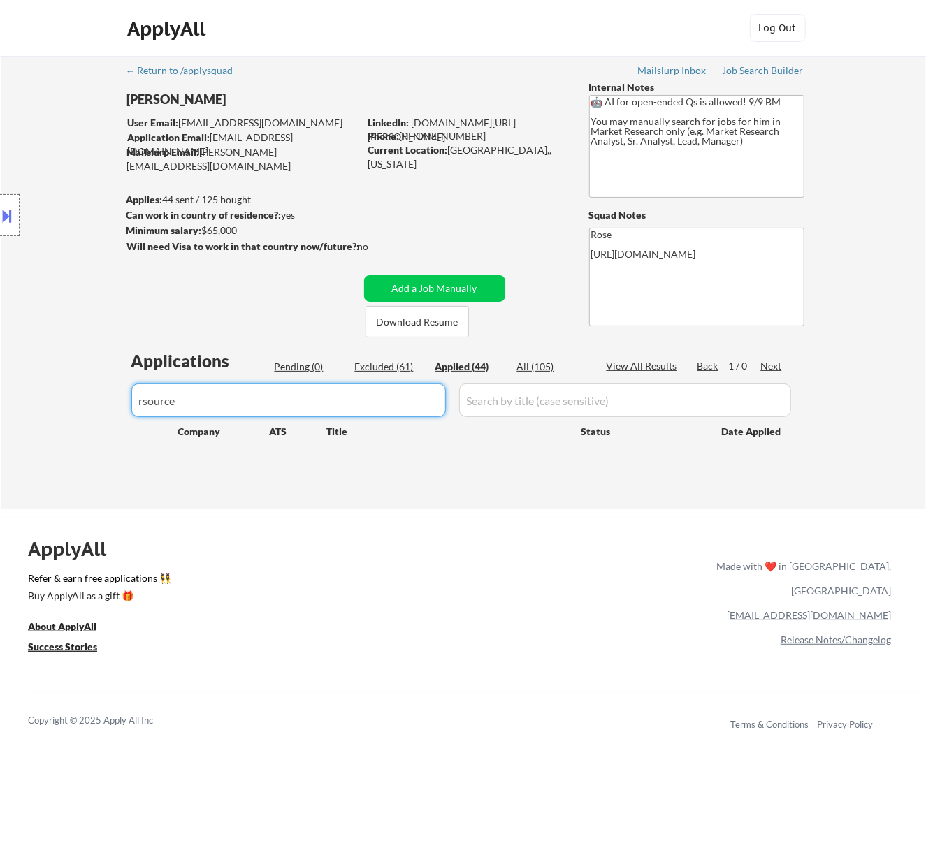
drag, startPoint x: 326, startPoint y: 402, endPoint x: 80, endPoint y: 402, distance: 246.0
click at [89, 402] on div "← Return to /applysquad Mailslurp Inbox Job Search Builder Seth Yockey User Ema…" at bounding box center [463, 282] width 924 height 453
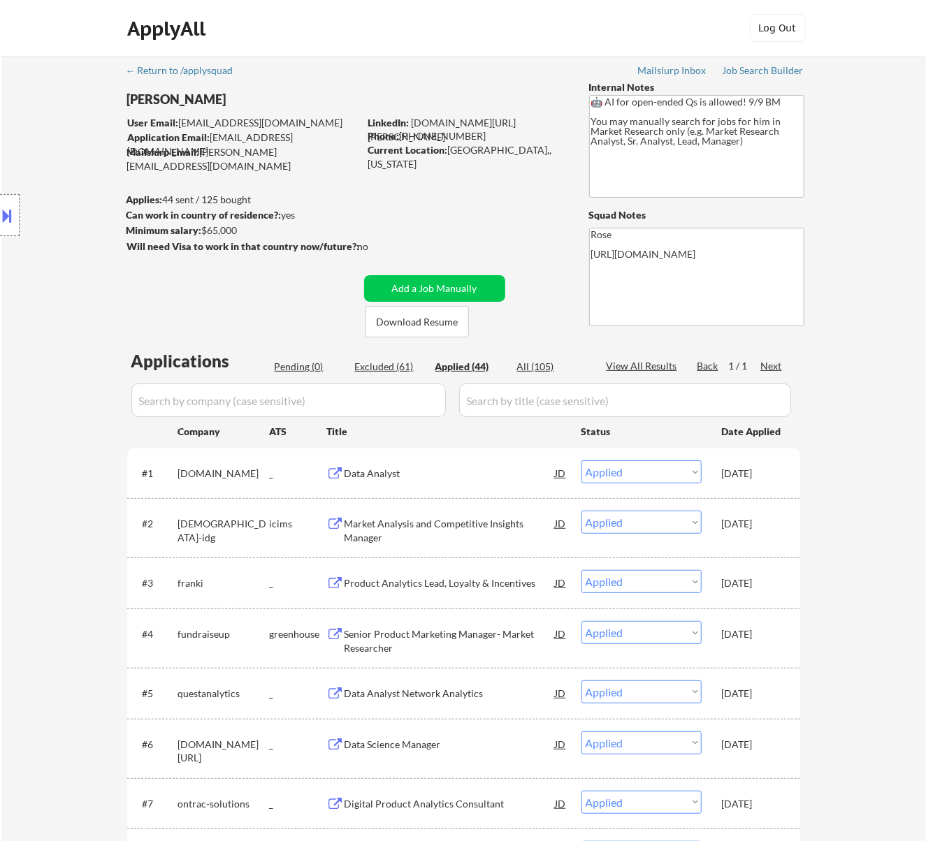
click at [310, 362] on div "Pending (0)" at bounding box center [310, 367] width 70 height 14
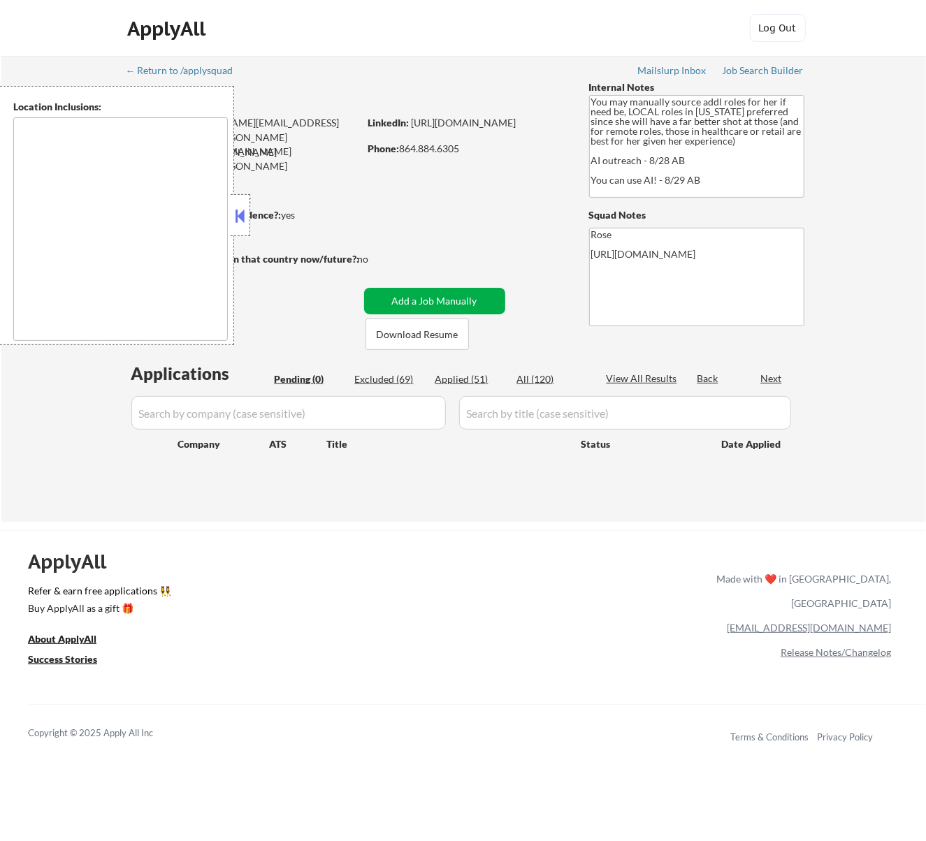
type textarea "[GEOGRAPHIC_DATA], [GEOGRAPHIC_DATA] [GEOGRAPHIC_DATA], [GEOGRAPHIC_DATA] [GEOG…"
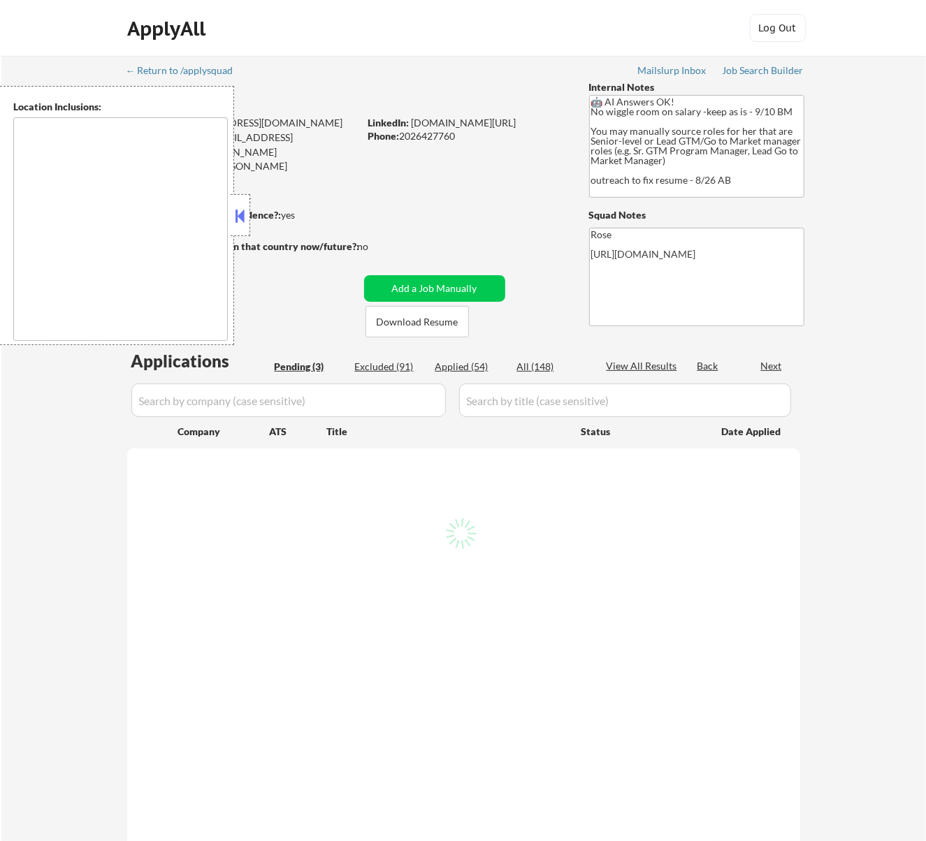
select select ""pending""
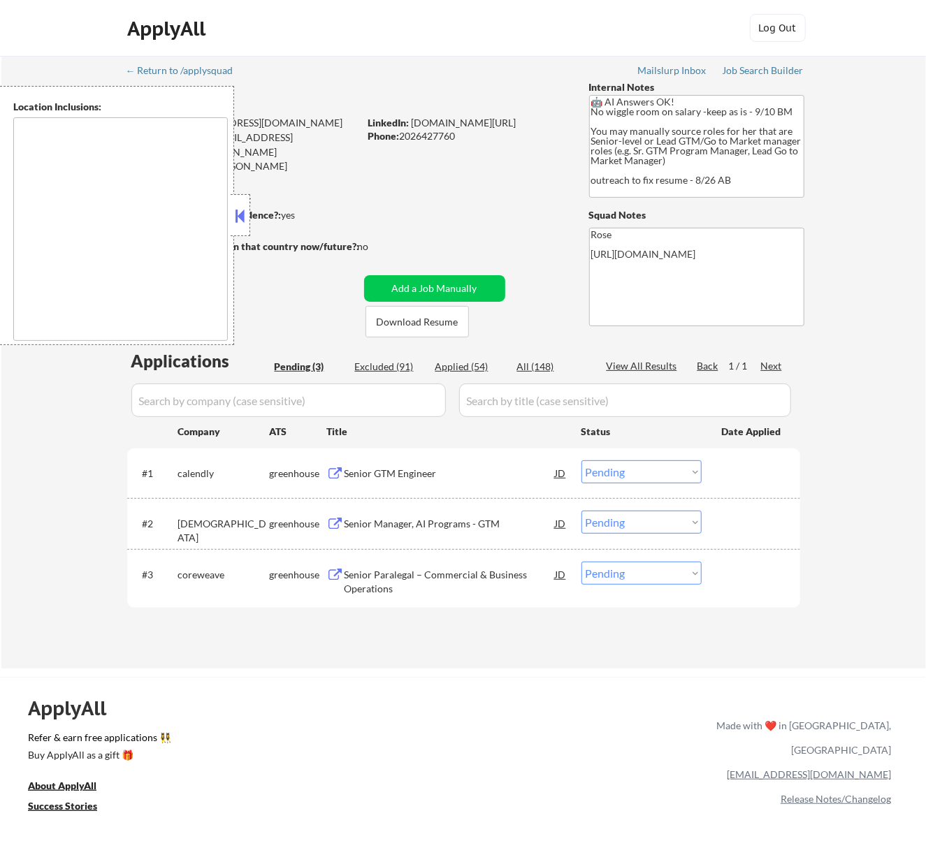
type textarea "Reston, [GEOGRAPHIC_DATA] [GEOGRAPHIC_DATA], [GEOGRAPHIC_DATA] [GEOGRAPHIC_DATA…"
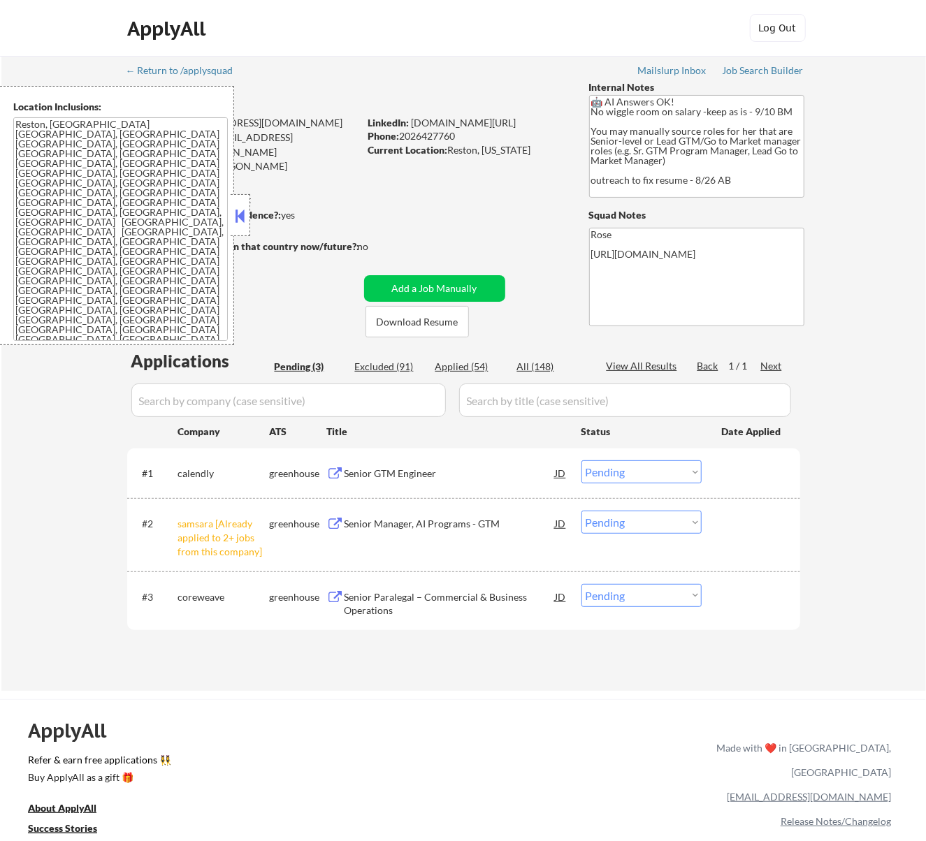
click at [242, 215] on button at bounding box center [239, 215] width 15 height 21
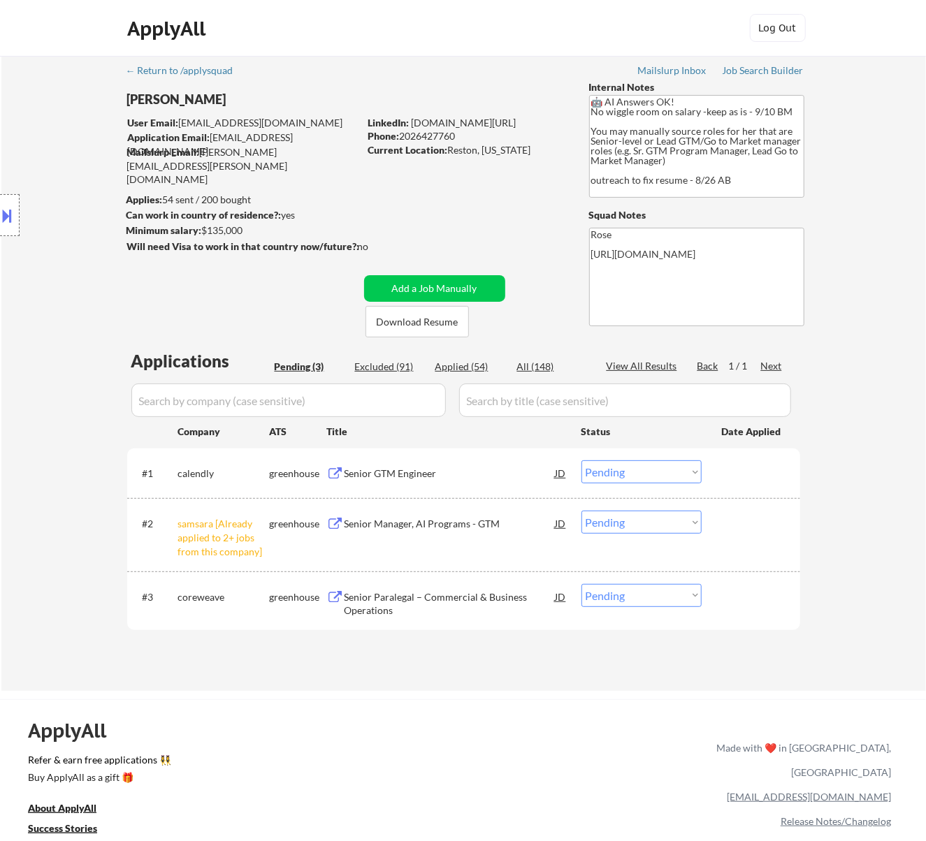
click at [646, 518] on select "Choose an option... Pending Applied Excluded (Questions) Excluded (Expired) Exc…" at bounding box center [641, 522] width 120 height 23
click at [581, 511] on select "Choose an option... Pending Applied Excluded (Questions) Excluded (Expired) Exc…" at bounding box center [641, 522] width 120 height 23
select select ""pending""
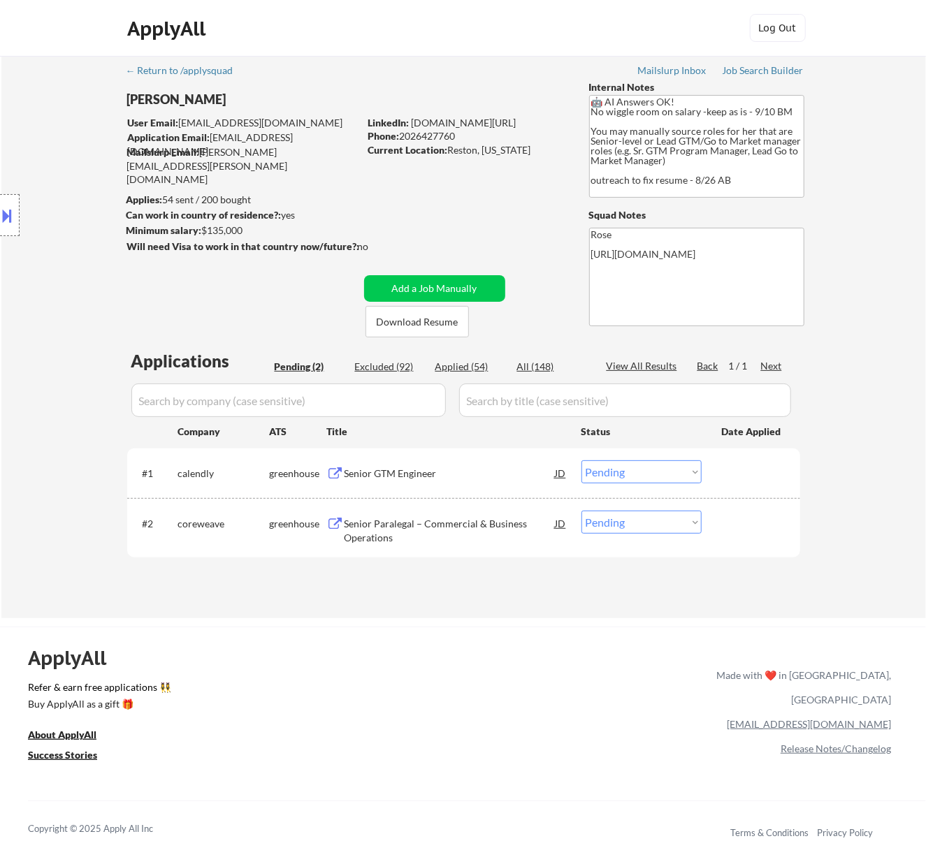
click at [517, 471] on div "Senior GTM Engineer" at bounding box center [449, 474] width 211 height 14
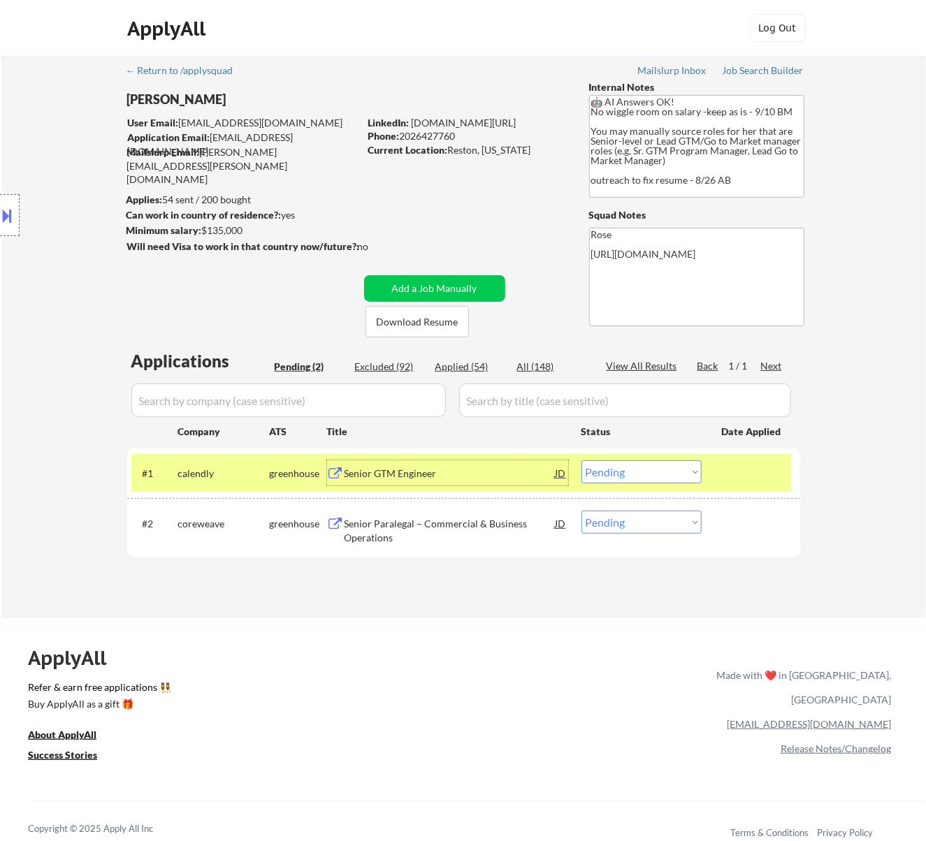
click at [672, 479] on select "Choose an option... Pending Applied Excluded (Questions) Excluded (Expired) Exc…" at bounding box center [641, 471] width 120 height 23
click at [581, 460] on select "Choose an option... Pending Applied Excluded (Questions) Excluded (Expired) Exc…" at bounding box center [641, 471] width 120 height 23
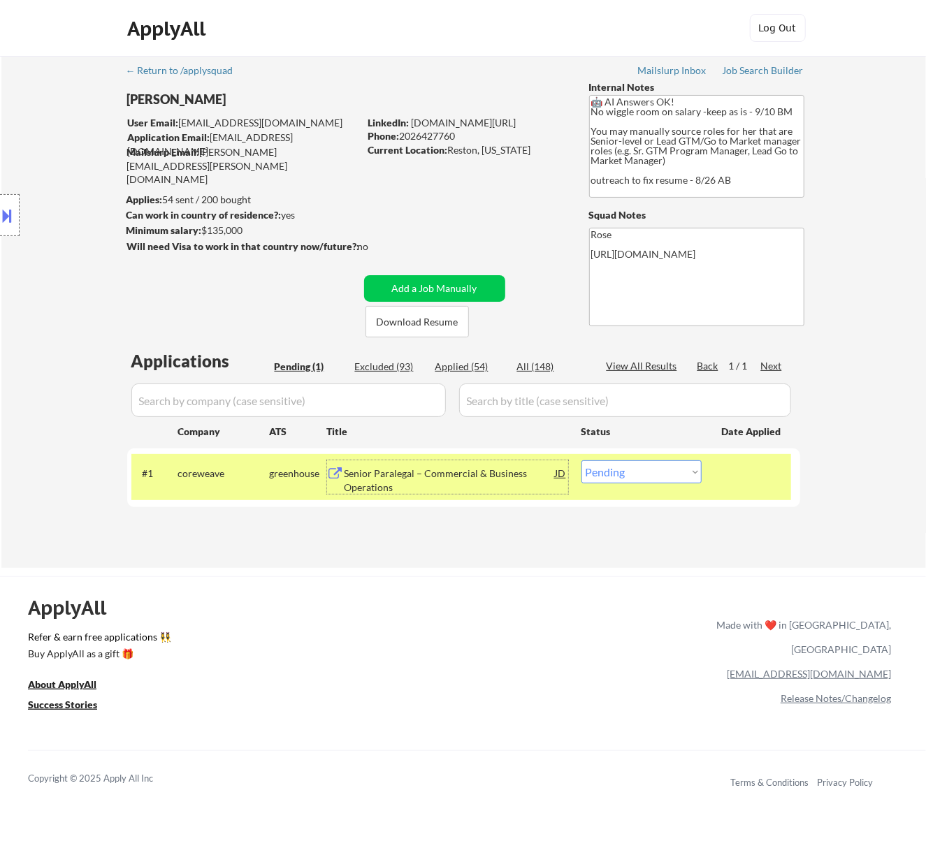
click at [513, 479] on div "Senior Paralegal – Commercial & Business Operations" at bounding box center [449, 480] width 211 height 27
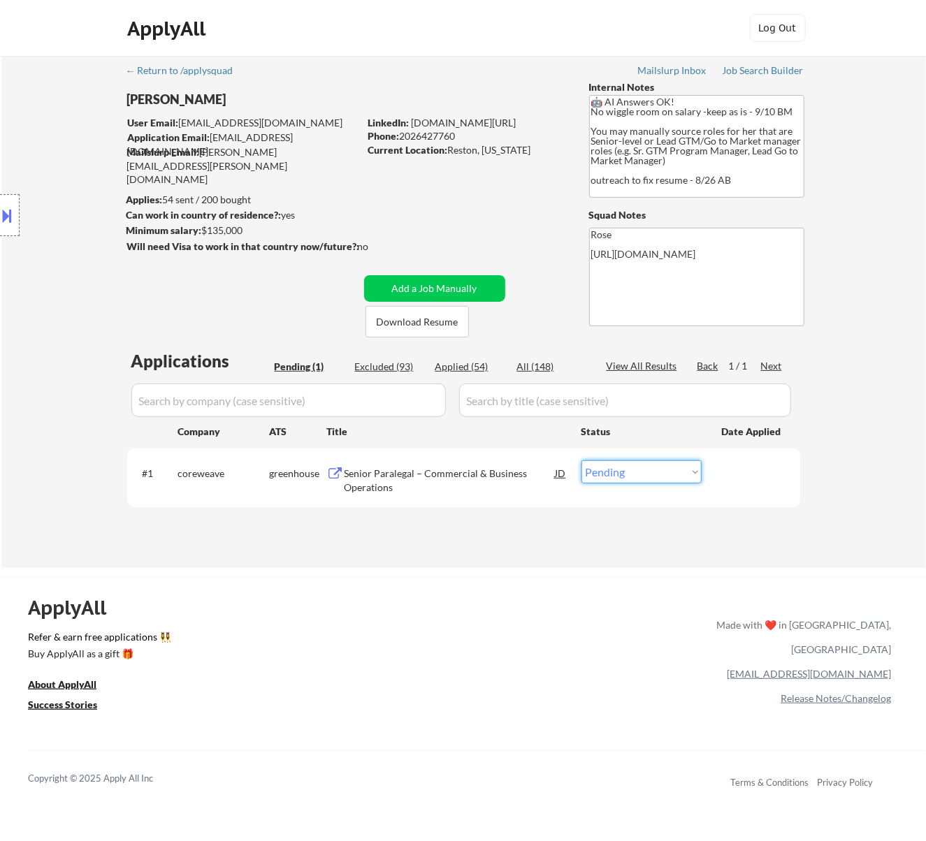
click at [653, 471] on select "Choose an option... Pending Applied Excluded (Questions) Excluded (Expired) Exc…" at bounding box center [641, 471] width 120 height 23
select select ""excluded__bad_match_""
click at [581, 460] on select "Choose an option... Pending Applied Excluded (Questions) Excluded (Expired) Exc…" at bounding box center [641, 471] width 120 height 23
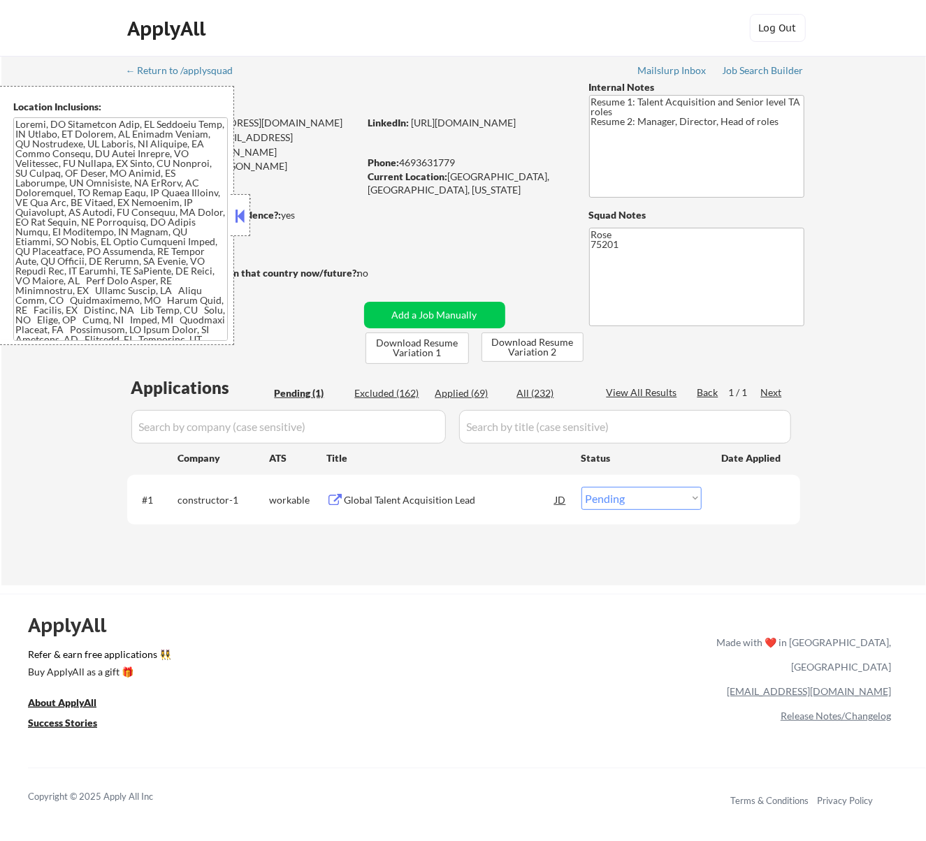
click at [236, 214] on button at bounding box center [239, 215] width 15 height 21
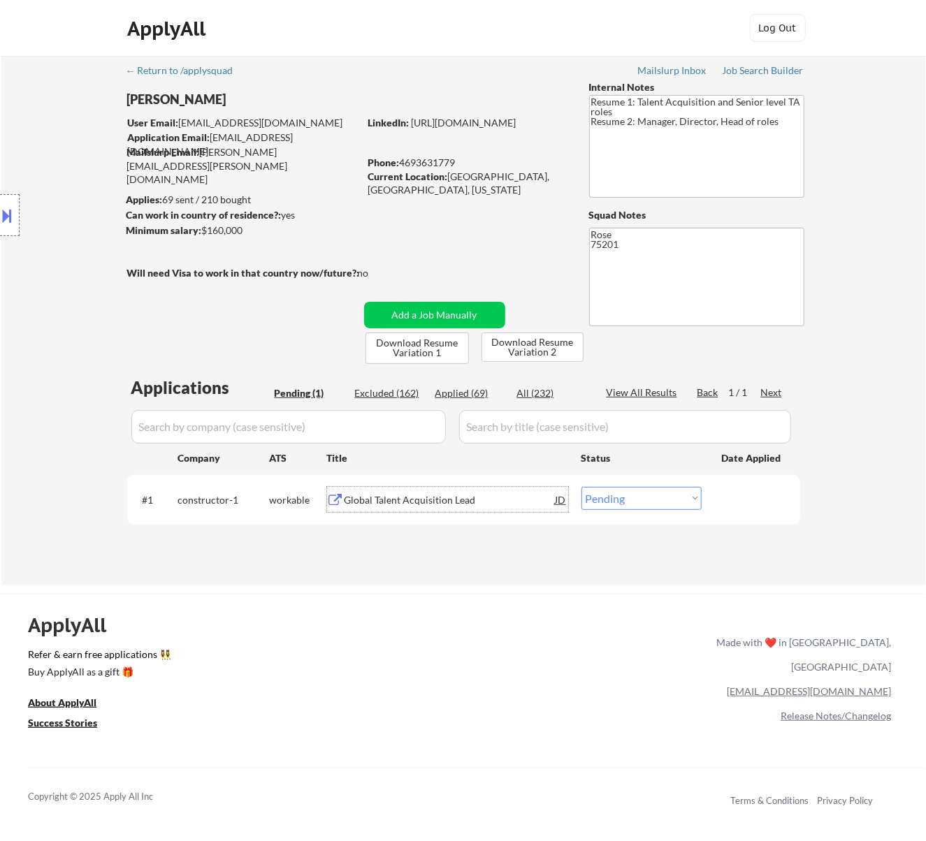
click at [478, 500] on div "Global Talent Acquisition Lead" at bounding box center [449, 500] width 211 height 14
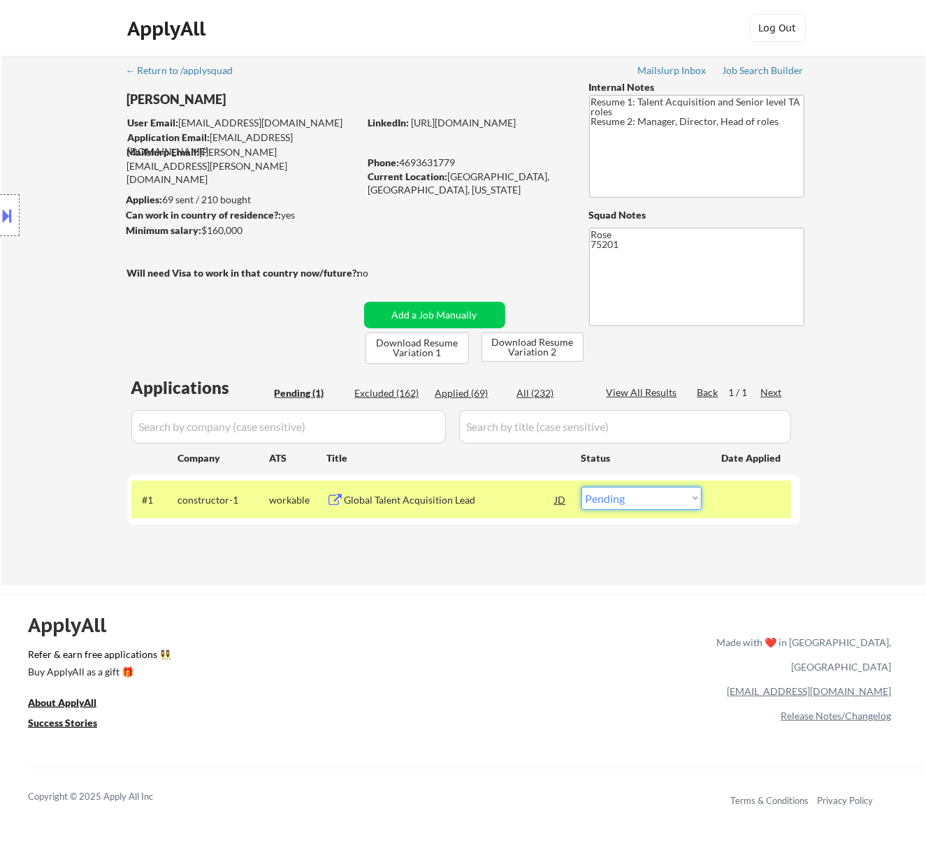
click at [646, 488] on select "Choose an option... Pending Applied Excluded (Questions) Excluded (Expired) Exc…" at bounding box center [641, 498] width 120 height 23
select select ""applied""
click at [581, 487] on select "Choose an option... Pending Applied Excluded (Questions) Excluded (Expired) Exc…" at bounding box center [641, 498] width 120 height 23
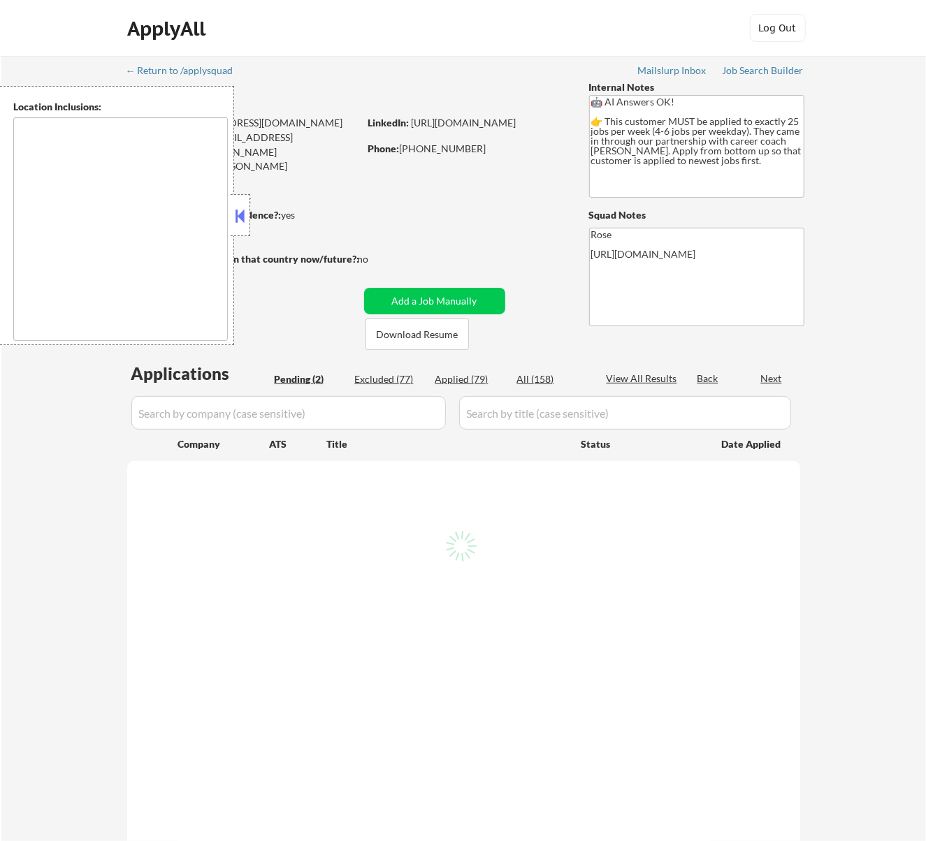
select select ""pending""
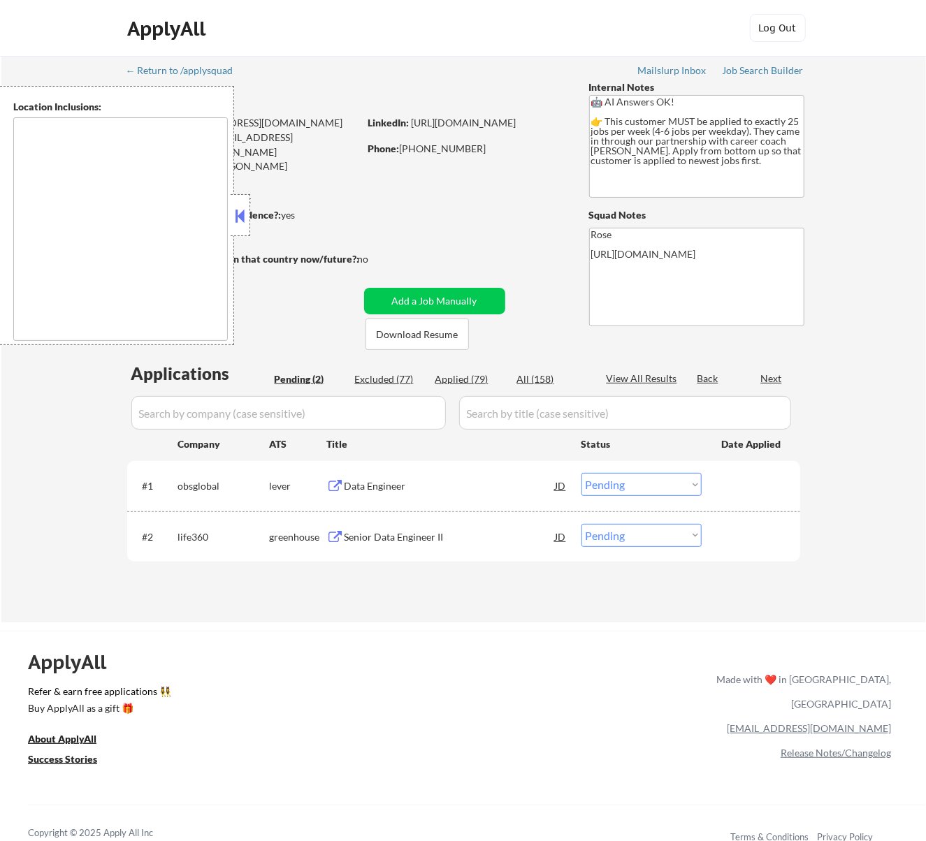
type textarea "[GEOGRAPHIC_DATA], ON [GEOGRAPHIC_DATA], ON [GEOGRAPHIC_DATA], ON [GEOGRAPHIC_D…"
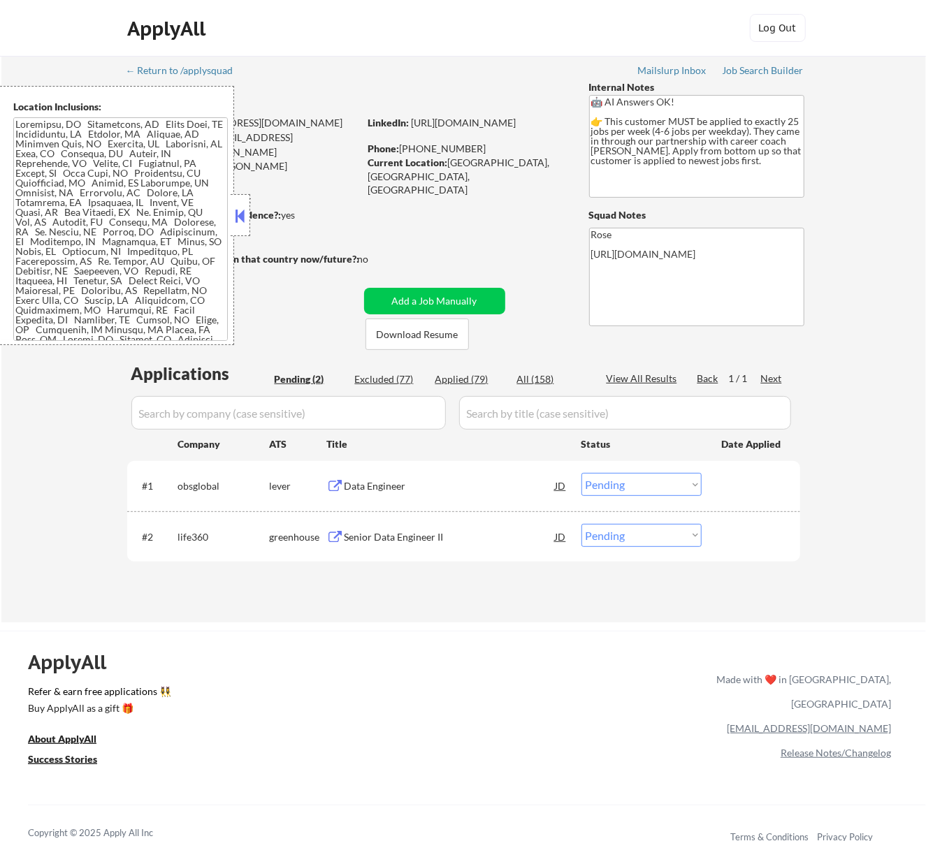
click at [236, 224] on button at bounding box center [239, 215] width 15 height 21
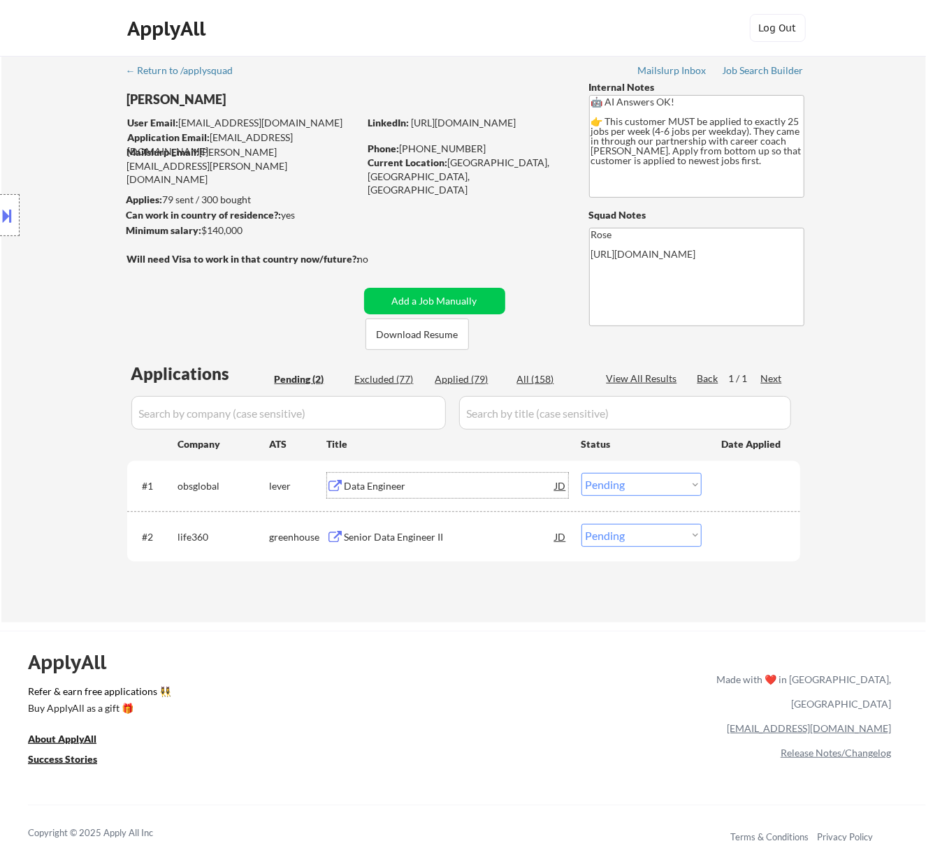
click at [532, 484] on div "Data Engineer" at bounding box center [449, 486] width 211 height 14
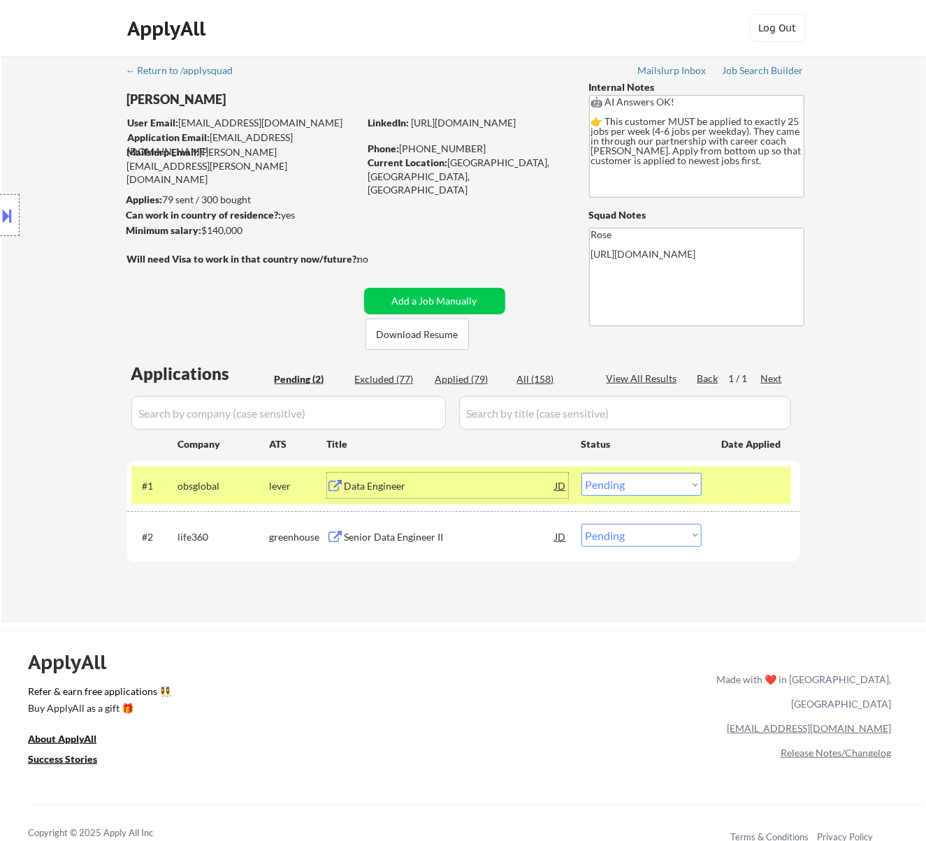
drag, startPoint x: 650, startPoint y: 479, endPoint x: 640, endPoint y: 479, distance: 9.8
click at [650, 479] on select "Choose an option... Pending Applied Excluded (Questions) Excluded (Expired) Exc…" at bounding box center [641, 484] width 120 height 23
click at [581, 473] on select "Choose an option... Pending Applied Excluded (Questions) Excluded (Expired) Exc…" at bounding box center [641, 484] width 120 height 23
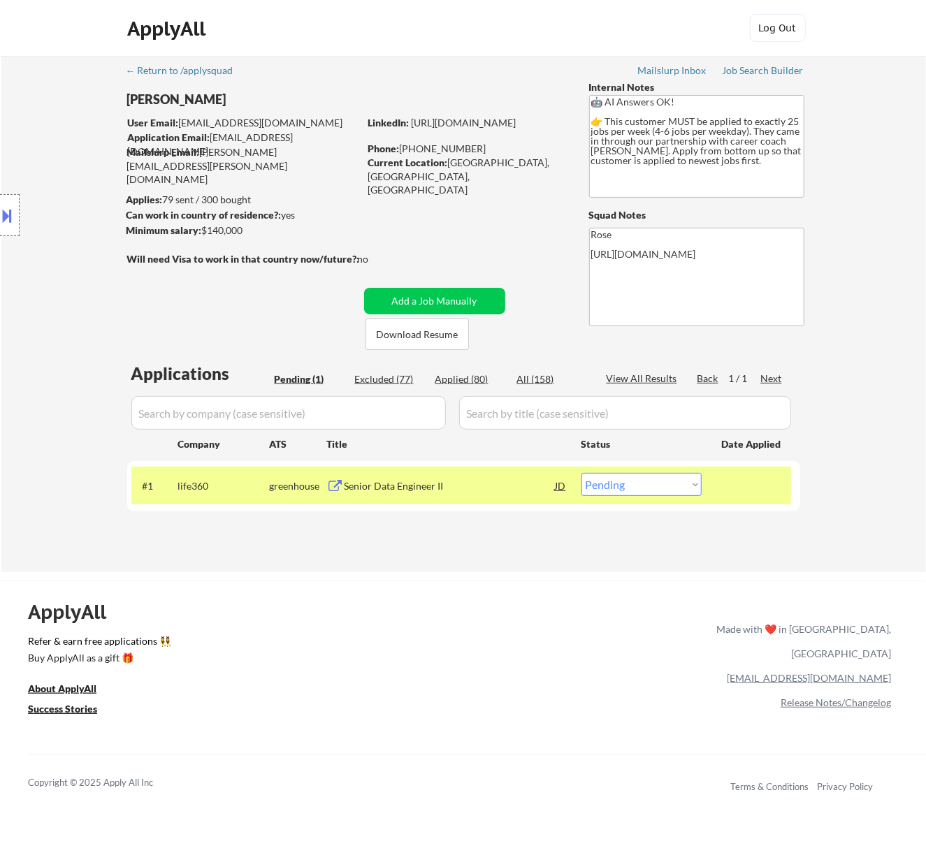
click at [507, 489] on div "Senior Data Engineer II" at bounding box center [449, 486] width 211 height 14
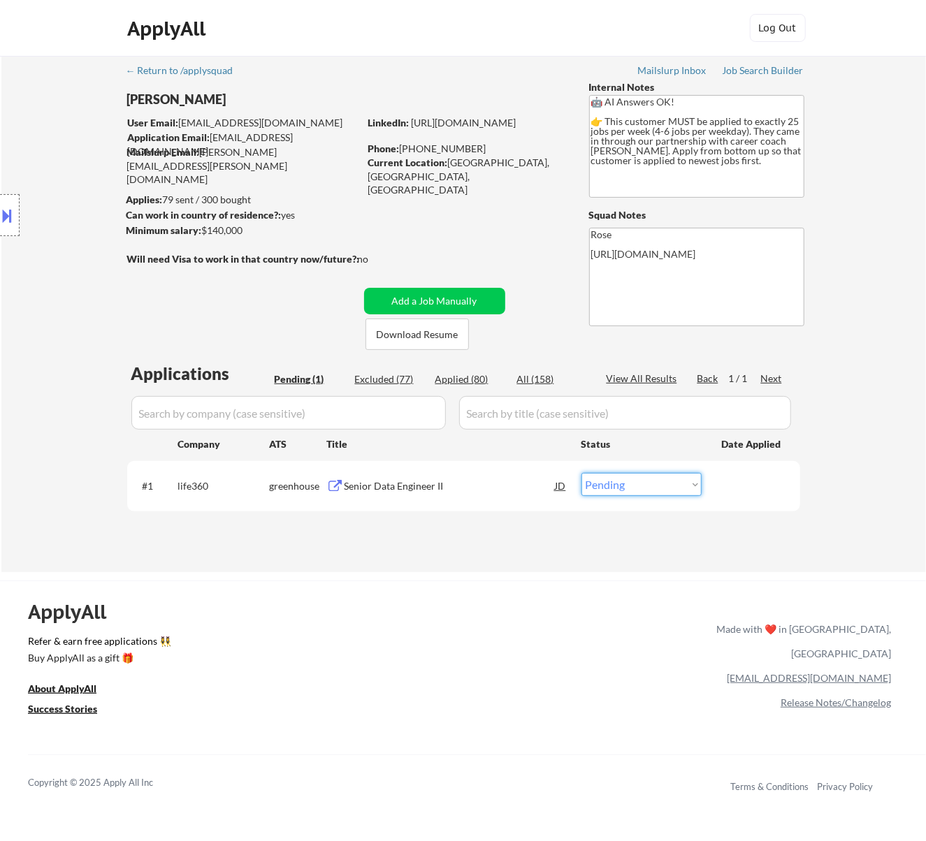
click at [638, 487] on select "Choose an option... Pending Applied Excluded (Questions) Excluded (Expired) Exc…" at bounding box center [641, 484] width 120 height 23
select select ""applied""
click at [581, 473] on select "Choose an option... Pending Applied Excluded (Questions) Excluded (Expired) Exc…" at bounding box center [641, 484] width 120 height 23
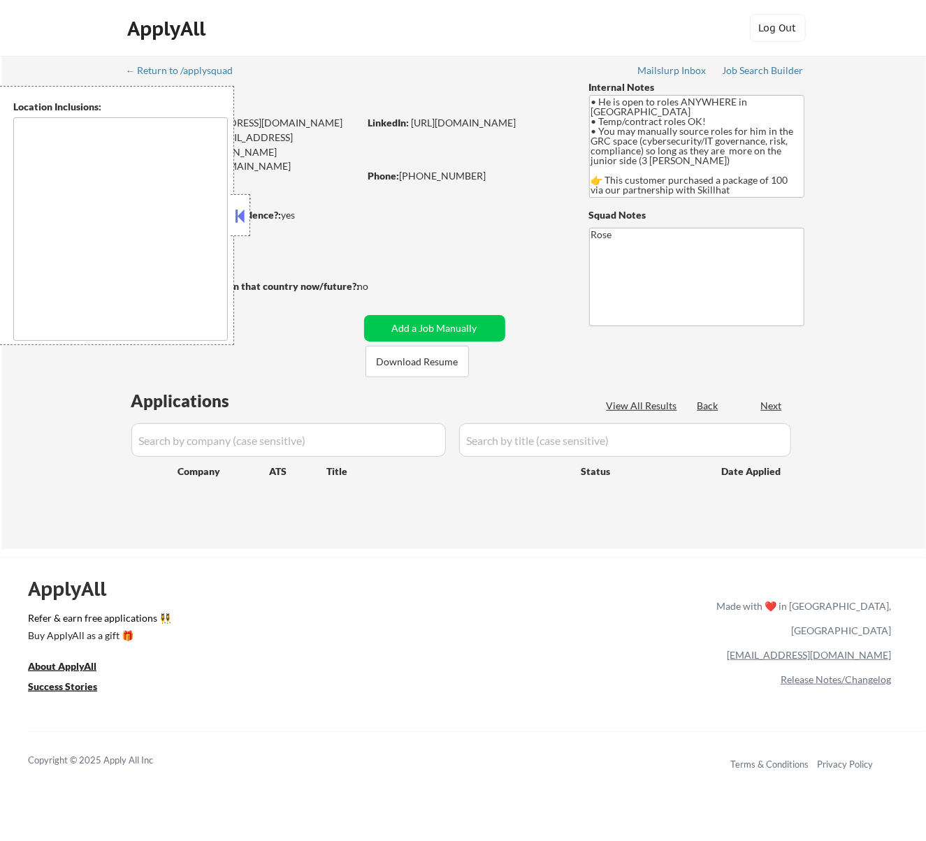
type textarea "country: [GEOGRAPHIC_DATA]"
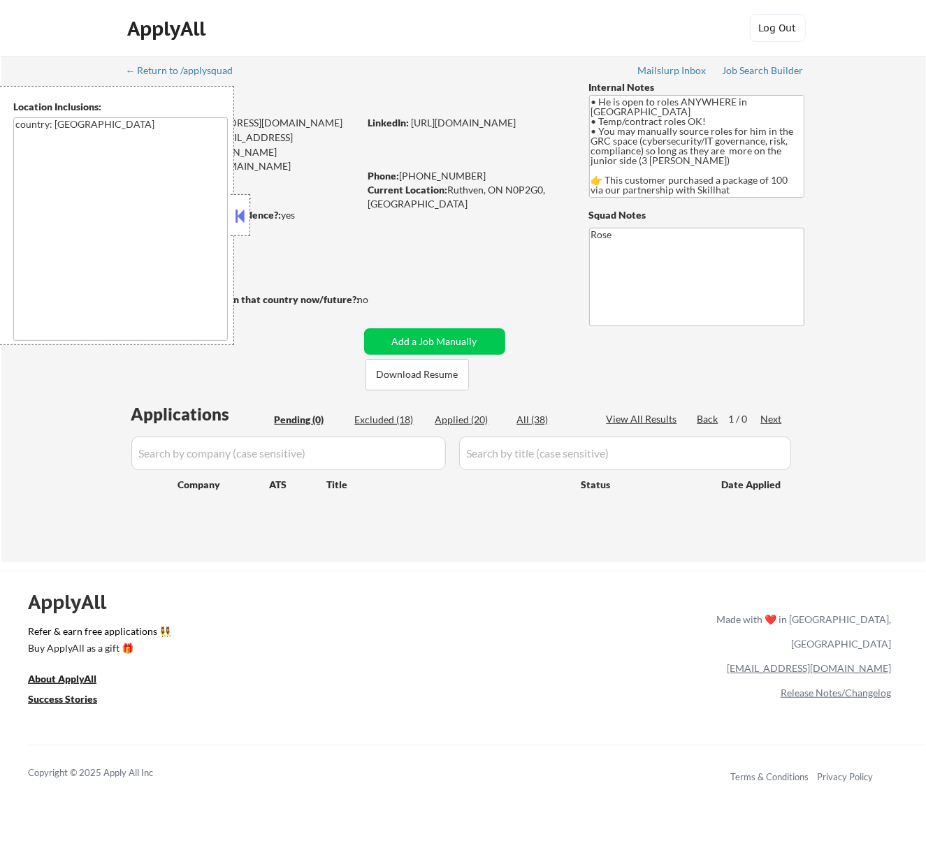
click at [244, 218] on button at bounding box center [239, 215] width 15 height 21
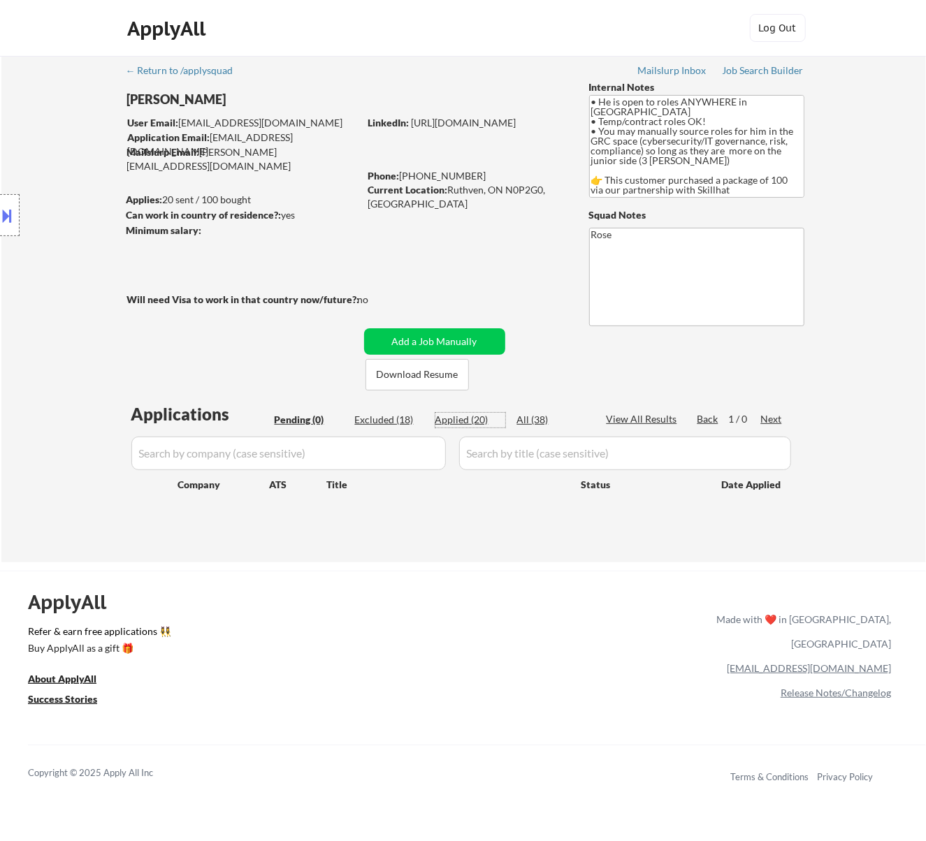
click at [463, 413] on div "Applied (20)" at bounding box center [470, 420] width 70 height 14
select select ""applied""
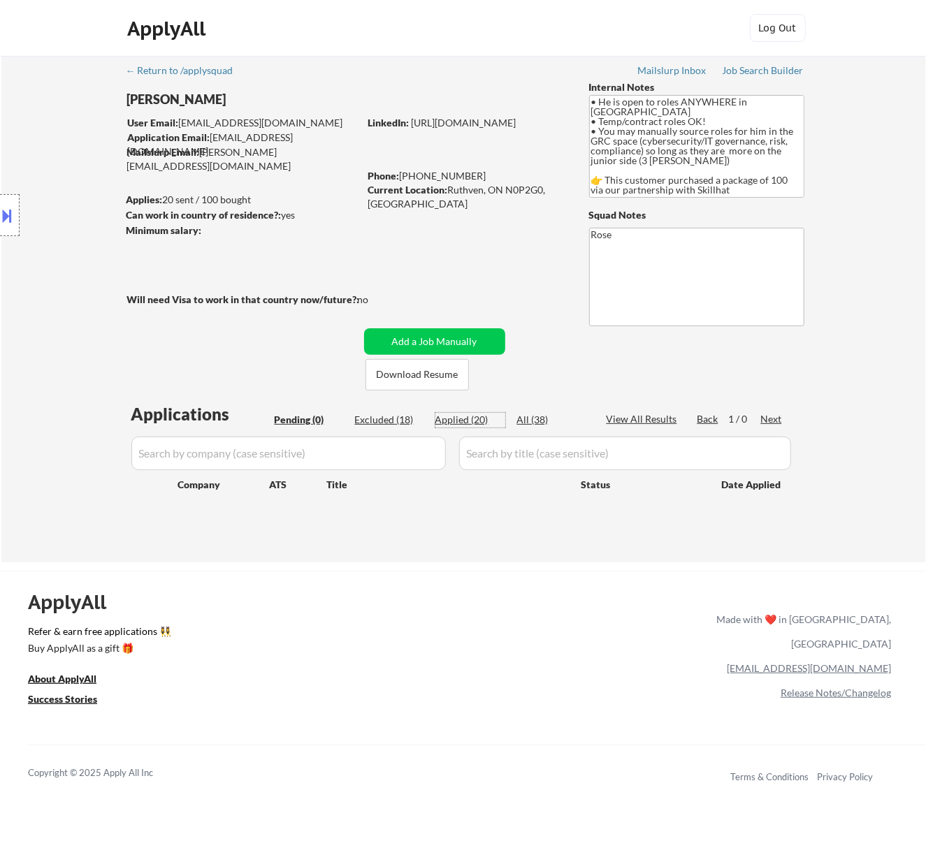
select select ""applied""
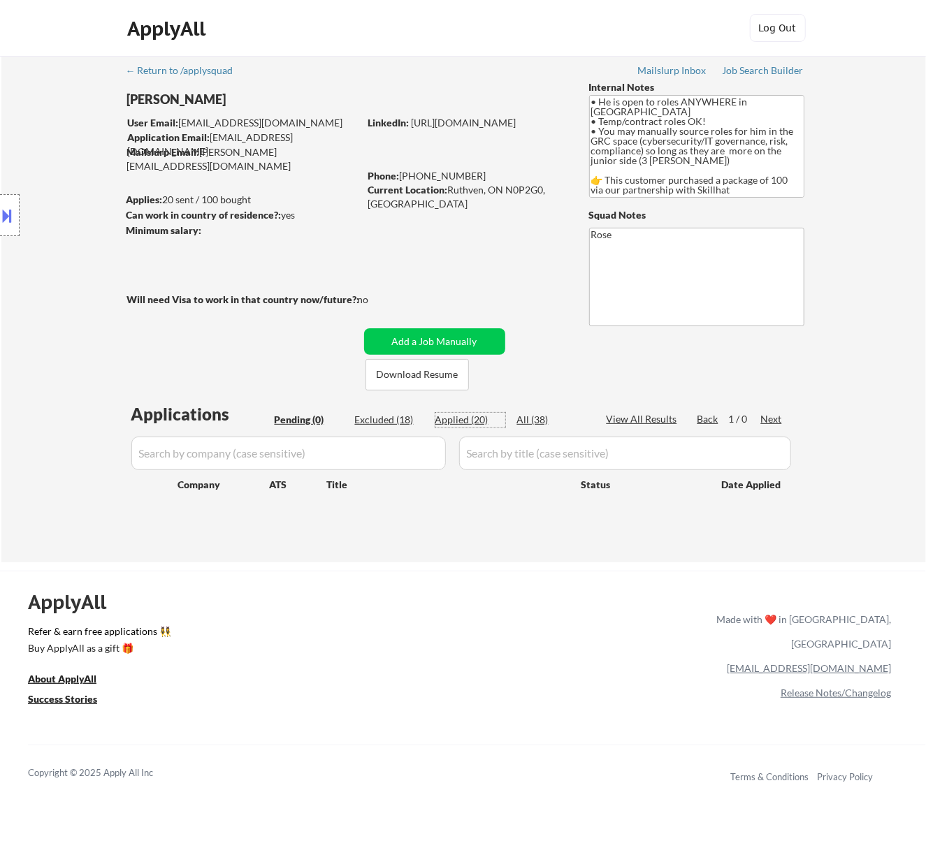
select select ""applied""
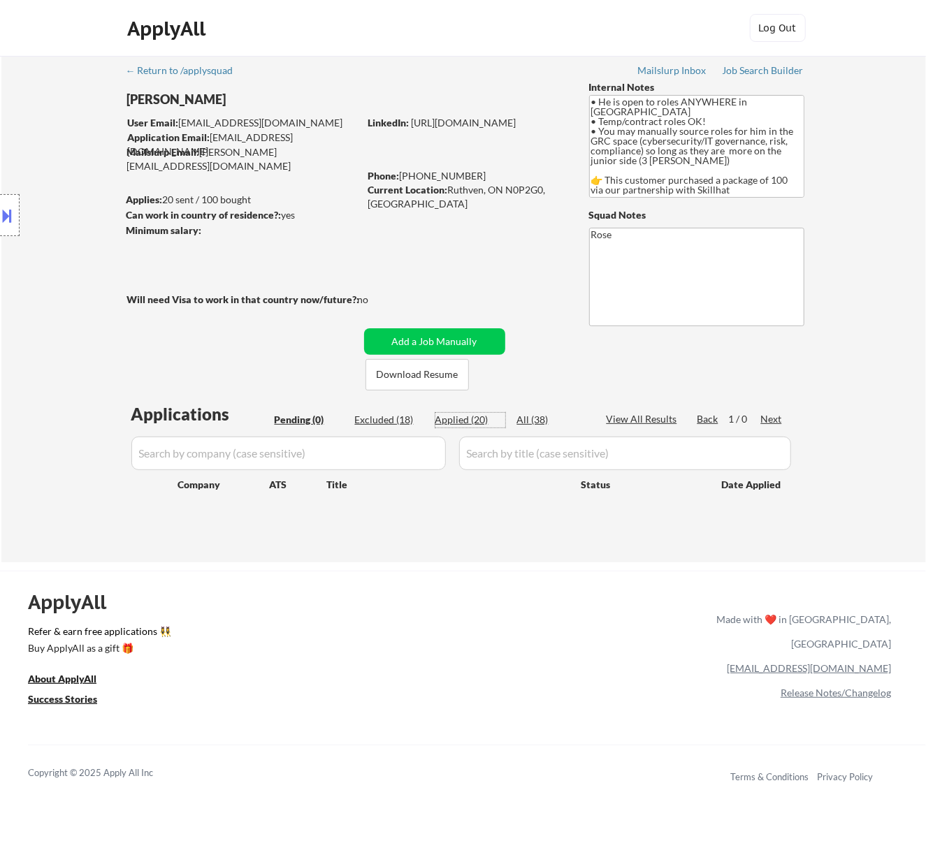
select select ""applied""
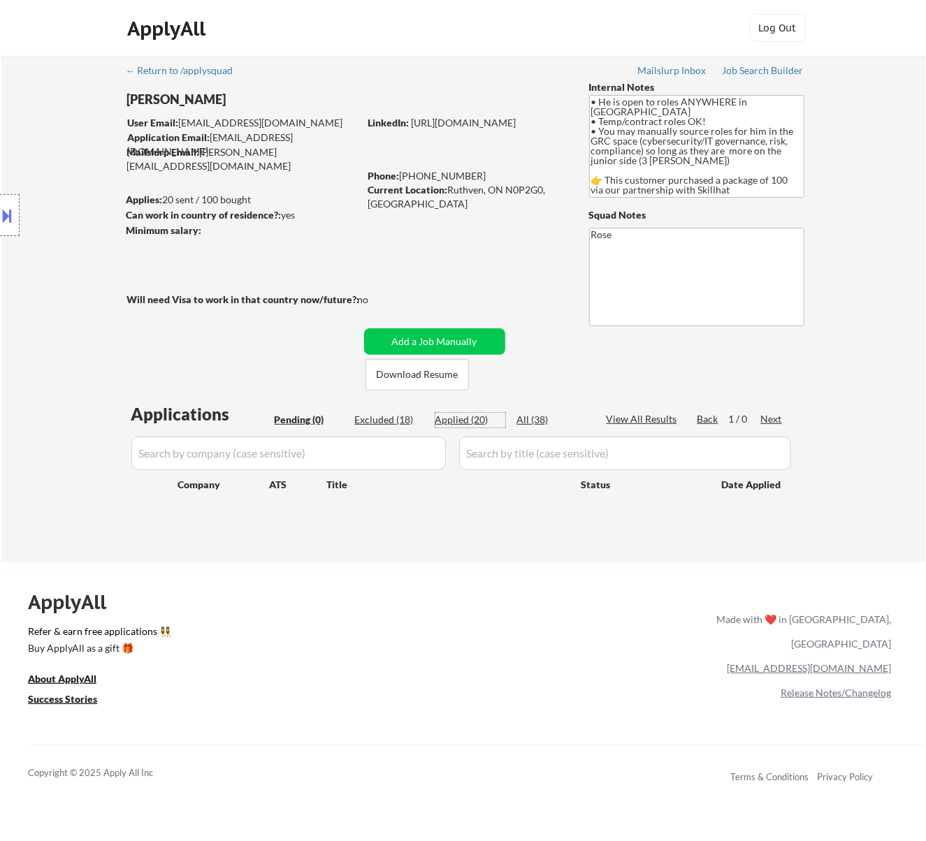
select select ""applied""
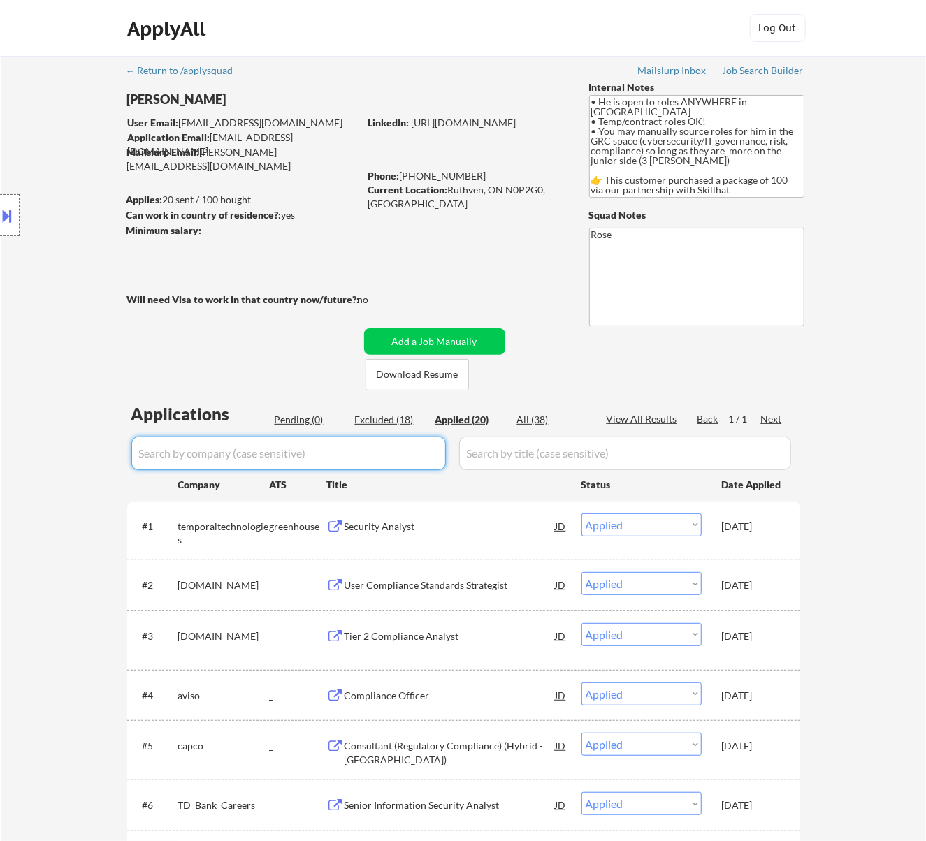
click at [378, 447] on input "input" at bounding box center [288, 454] width 314 height 34
paste input "m3crecrutemen"
type input "m3crecrutemen"
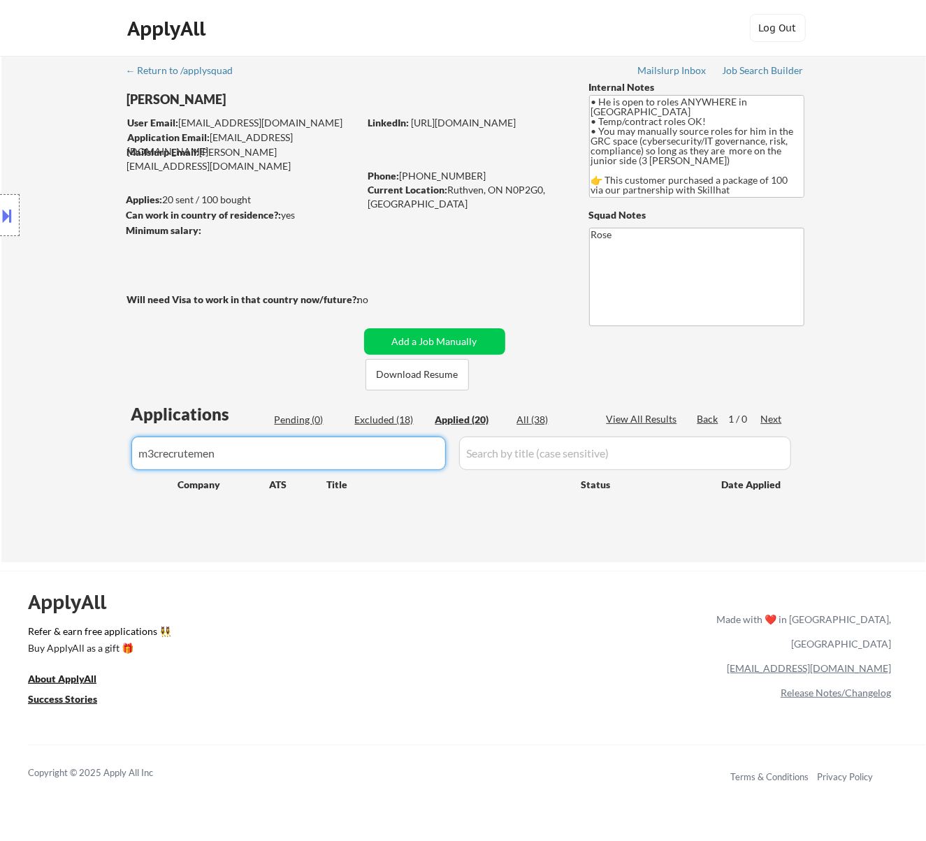
drag, startPoint x: 372, startPoint y: 447, endPoint x: 120, endPoint y: 449, distance: 251.6
click at [124, 449] on div "← Return to /applysquad Mailslurp Inbox Job Search Builder Ralph Obiri-Danso Us…" at bounding box center [463, 303] width 697 height 495
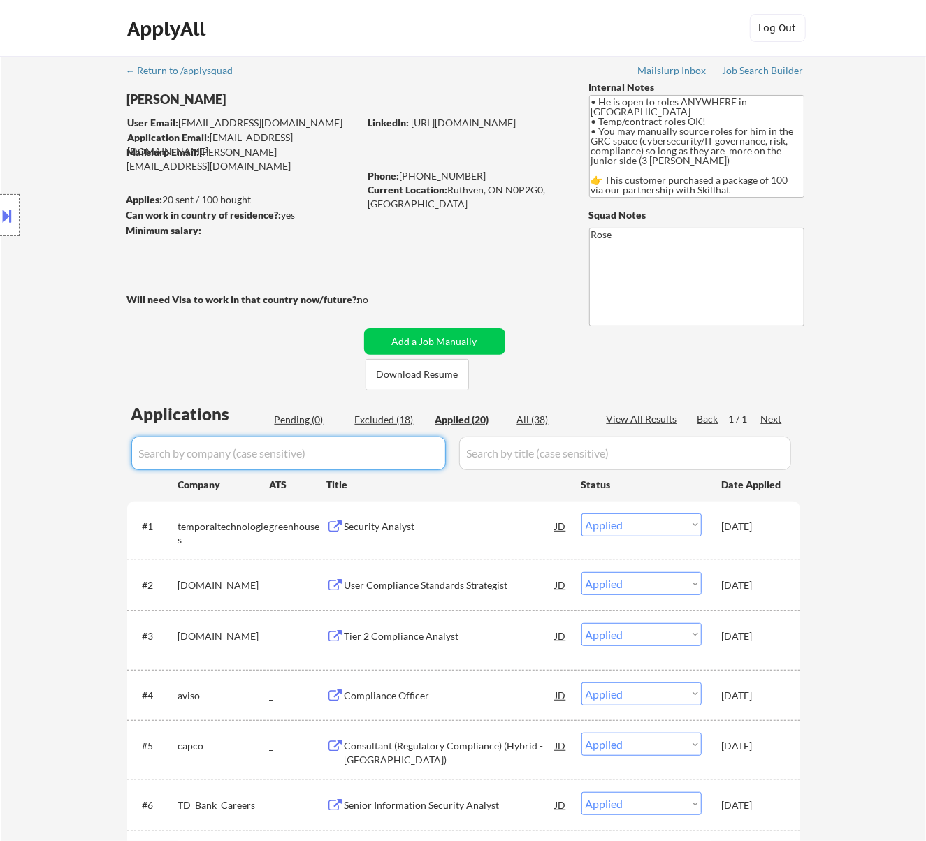
click at [320, 419] on div "Pending (0)" at bounding box center [310, 420] width 70 height 14
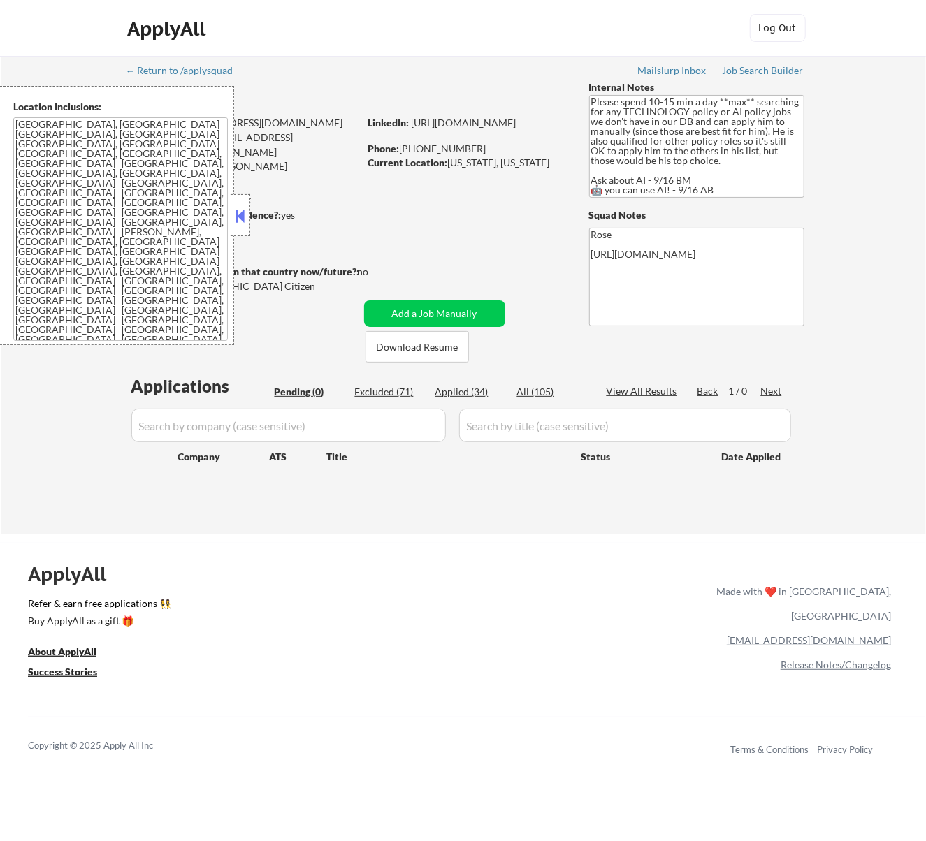
click at [245, 218] on button at bounding box center [239, 215] width 15 height 21
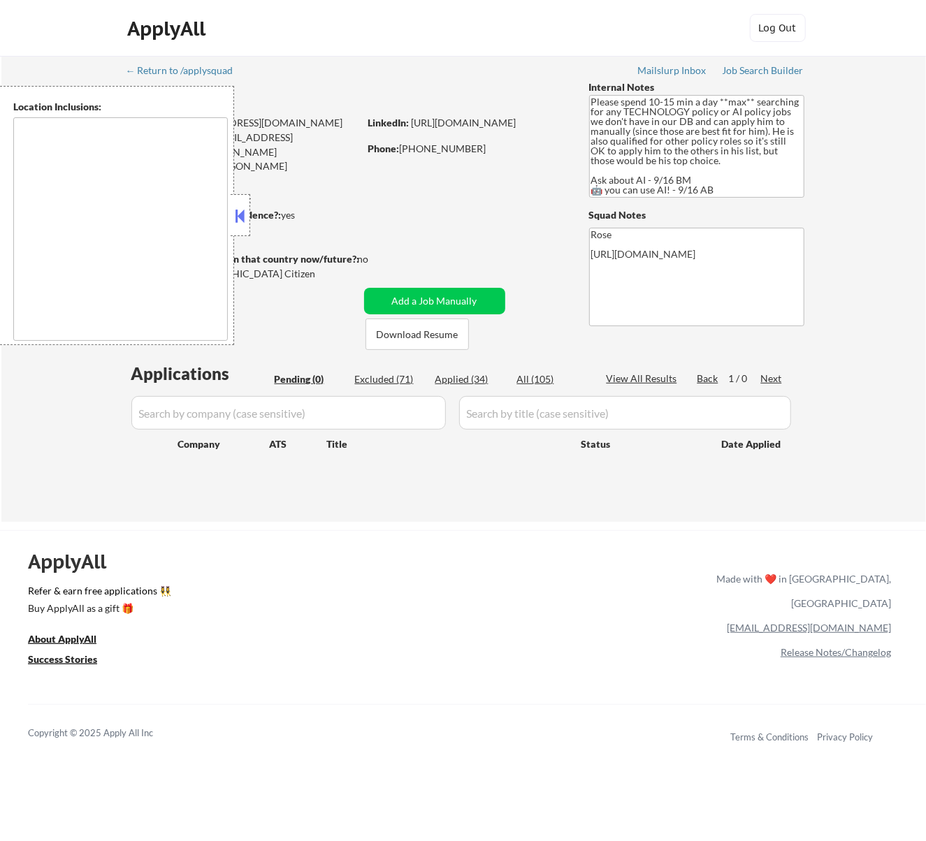
type textarea "[GEOGRAPHIC_DATA], [GEOGRAPHIC_DATA] [GEOGRAPHIC_DATA], [GEOGRAPHIC_DATA] [GEOG…"
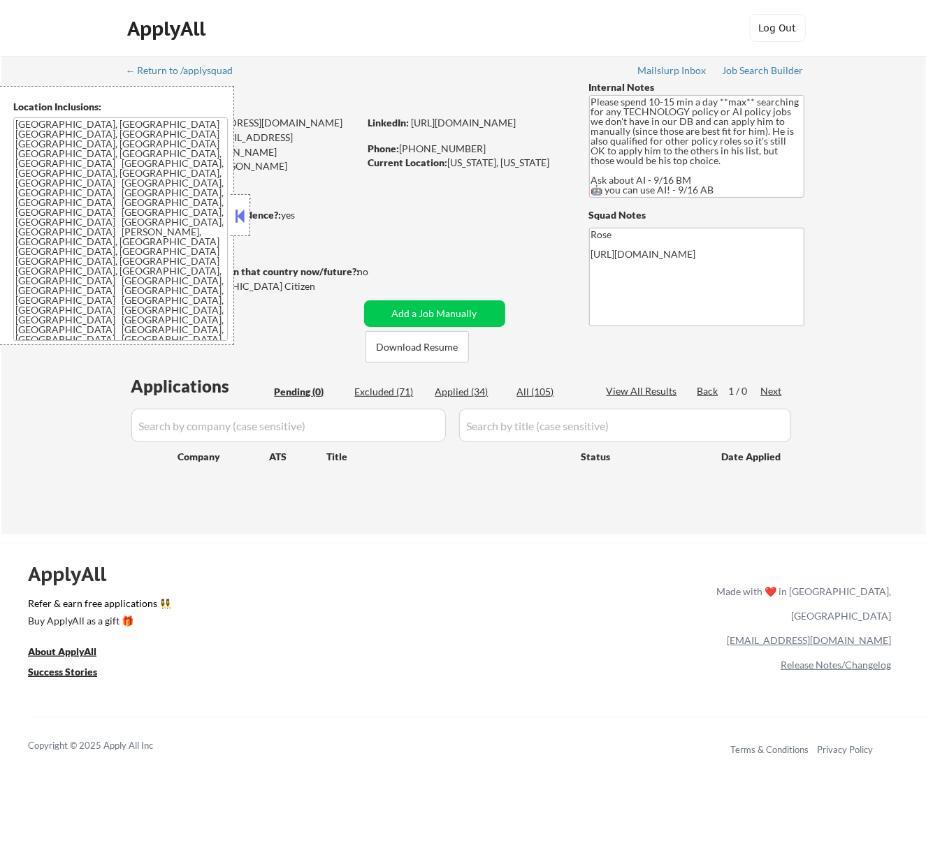
click at [245, 214] on button at bounding box center [239, 215] width 15 height 21
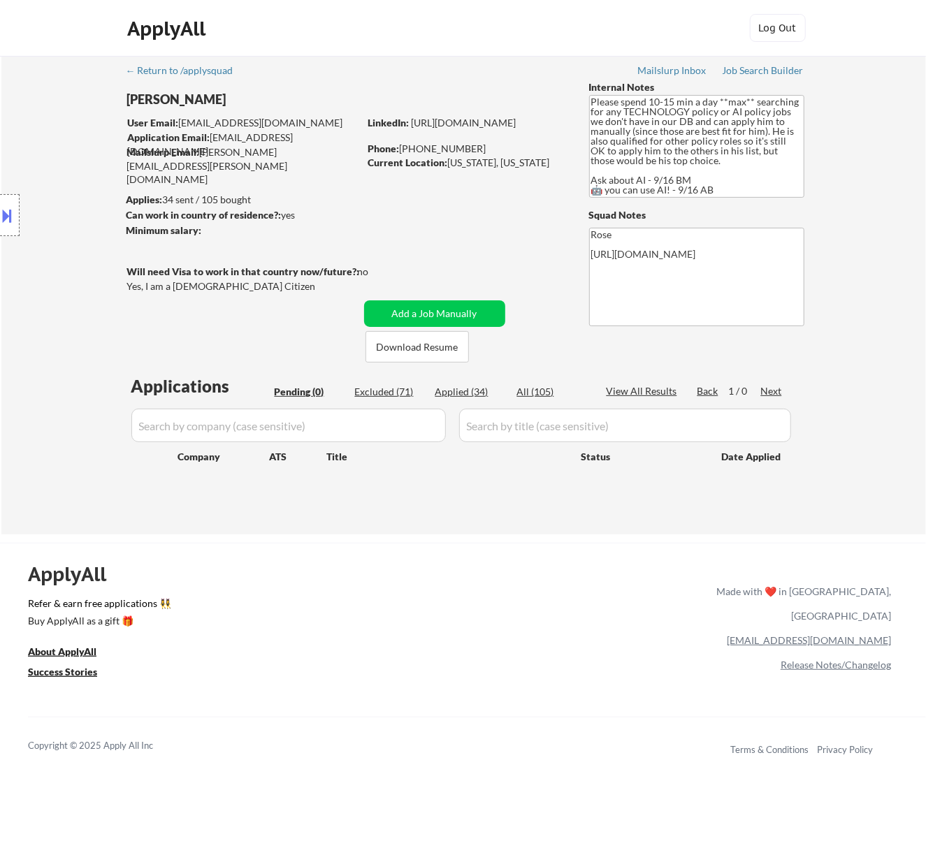
click at [4, 212] on button at bounding box center [7, 215] width 15 height 23
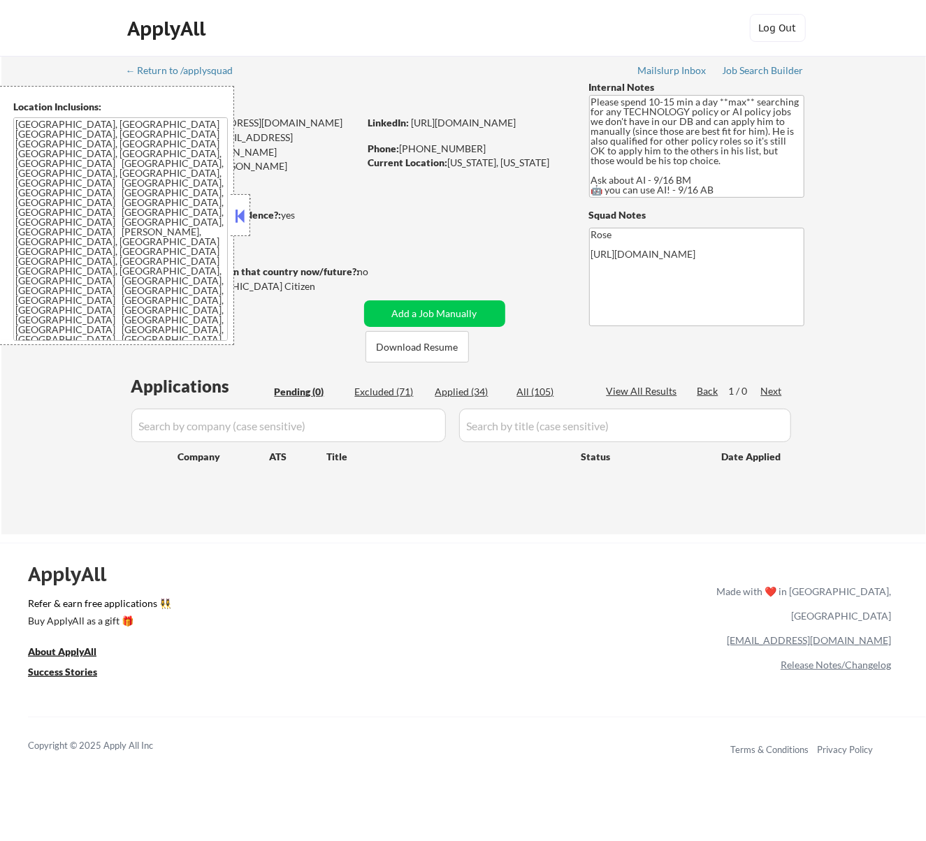
click at [474, 387] on div "Applied (34)" at bounding box center [470, 392] width 70 height 14
click at [240, 213] on button at bounding box center [239, 215] width 15 height 21
select select ""applied""
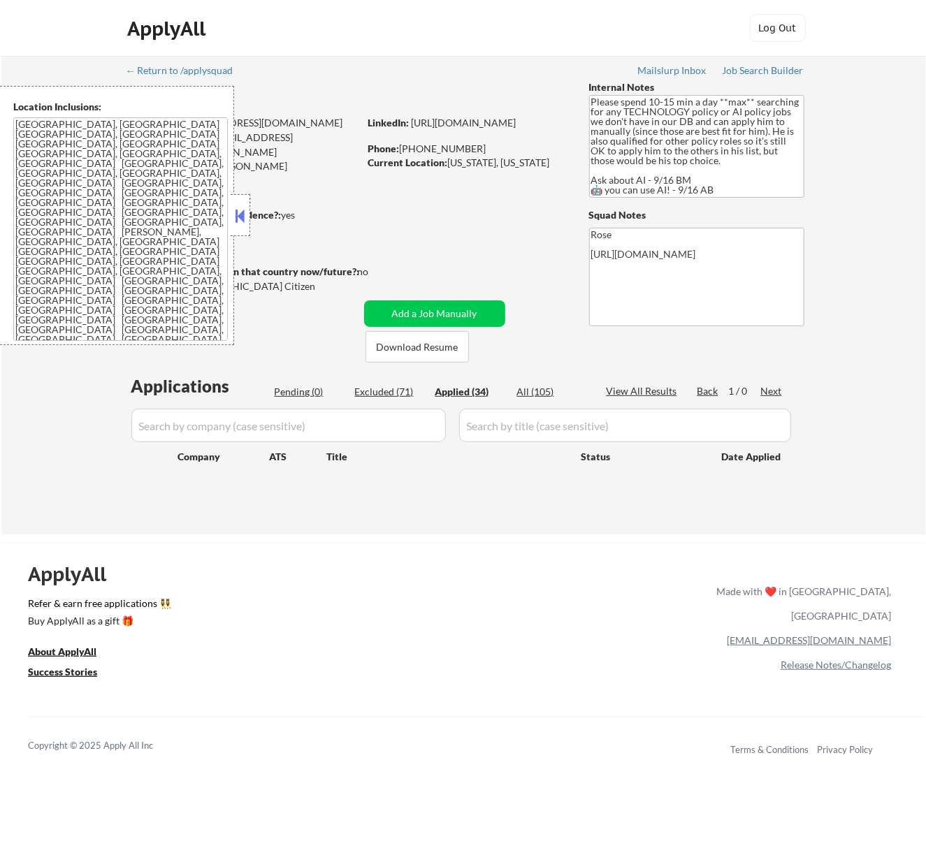
select select ""applied""
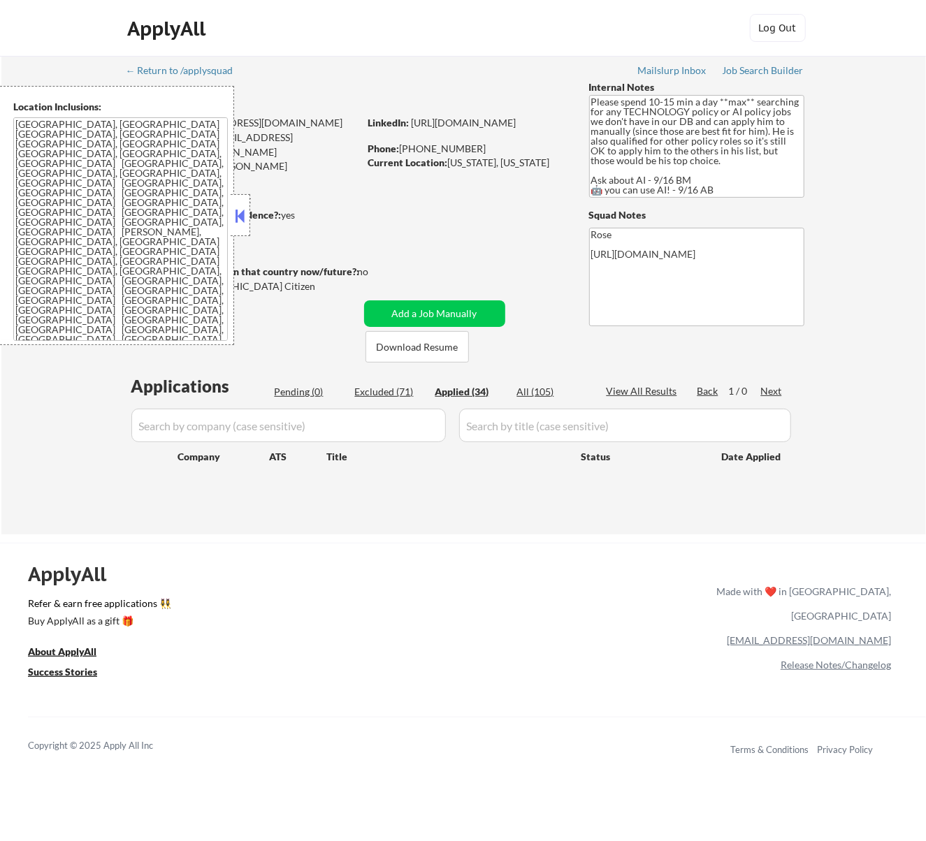
select select ""applied""
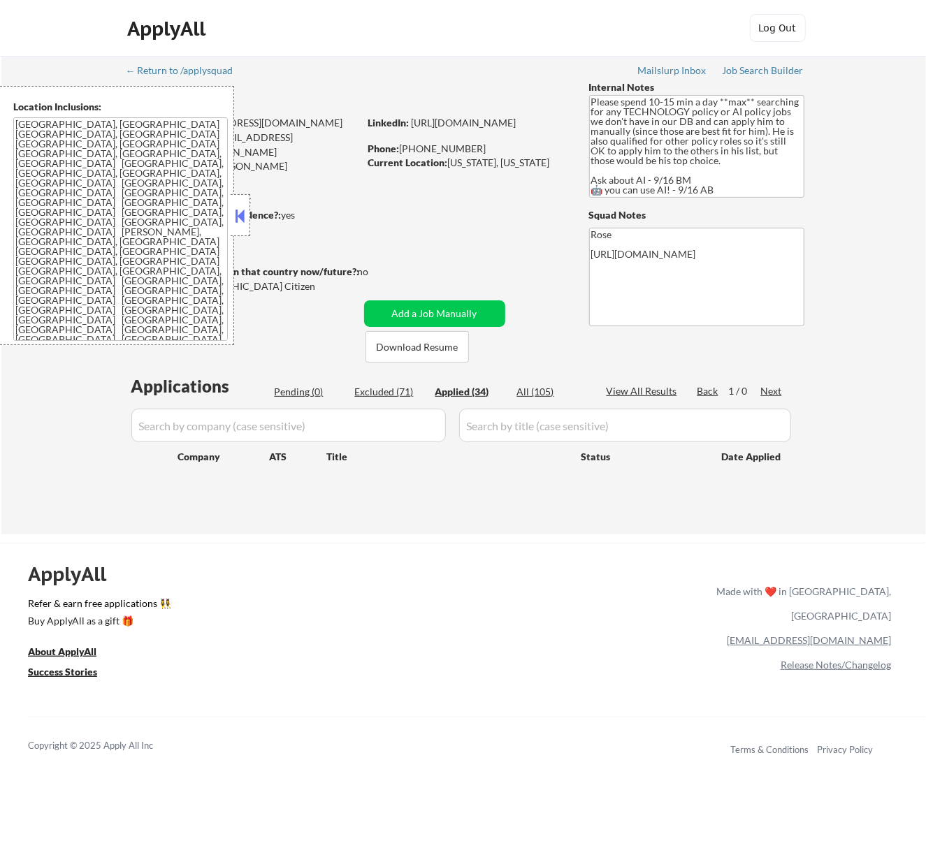
select select ""applied""
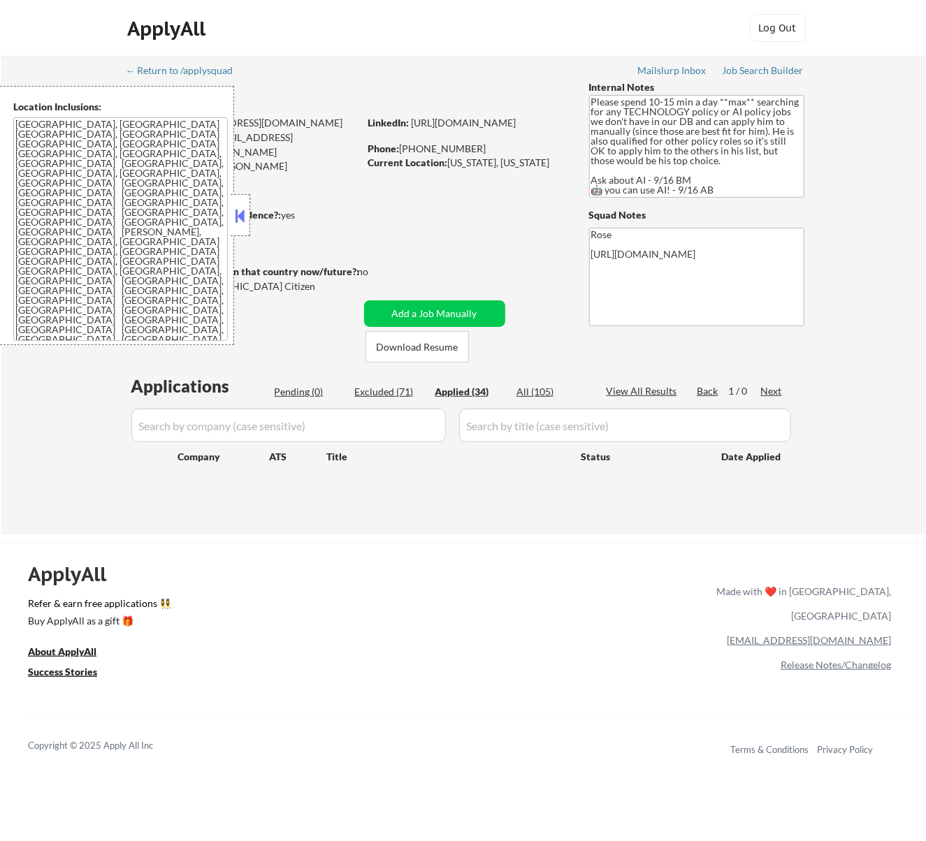
select select ""applied""
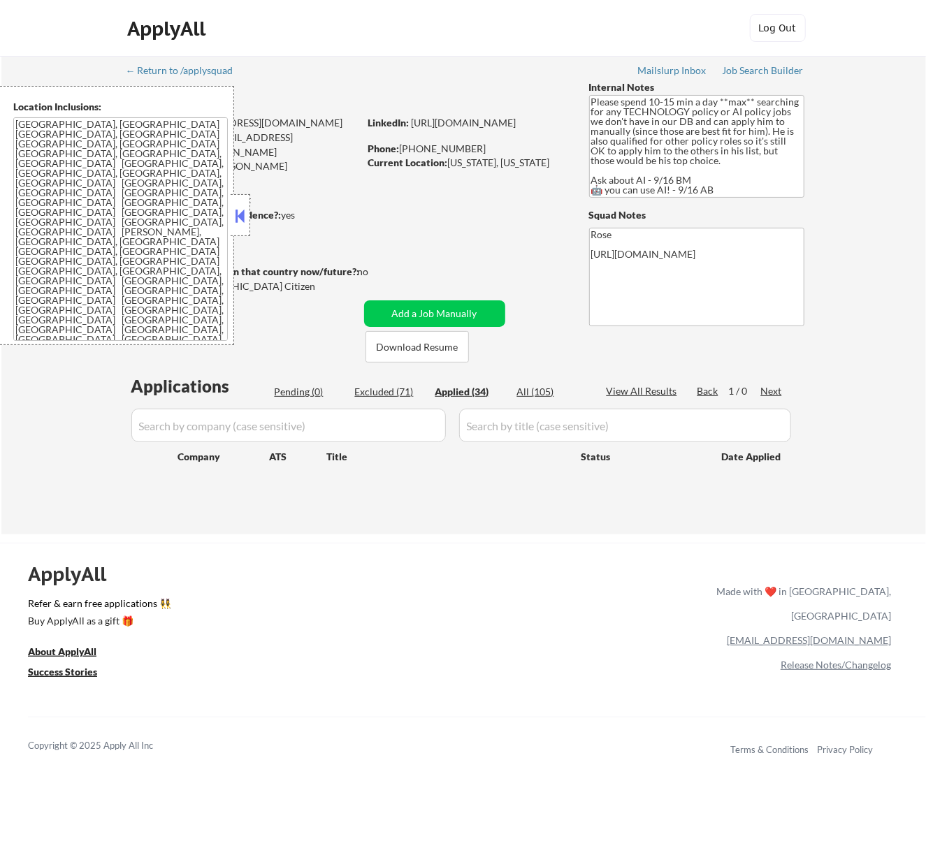
select select ""applied""
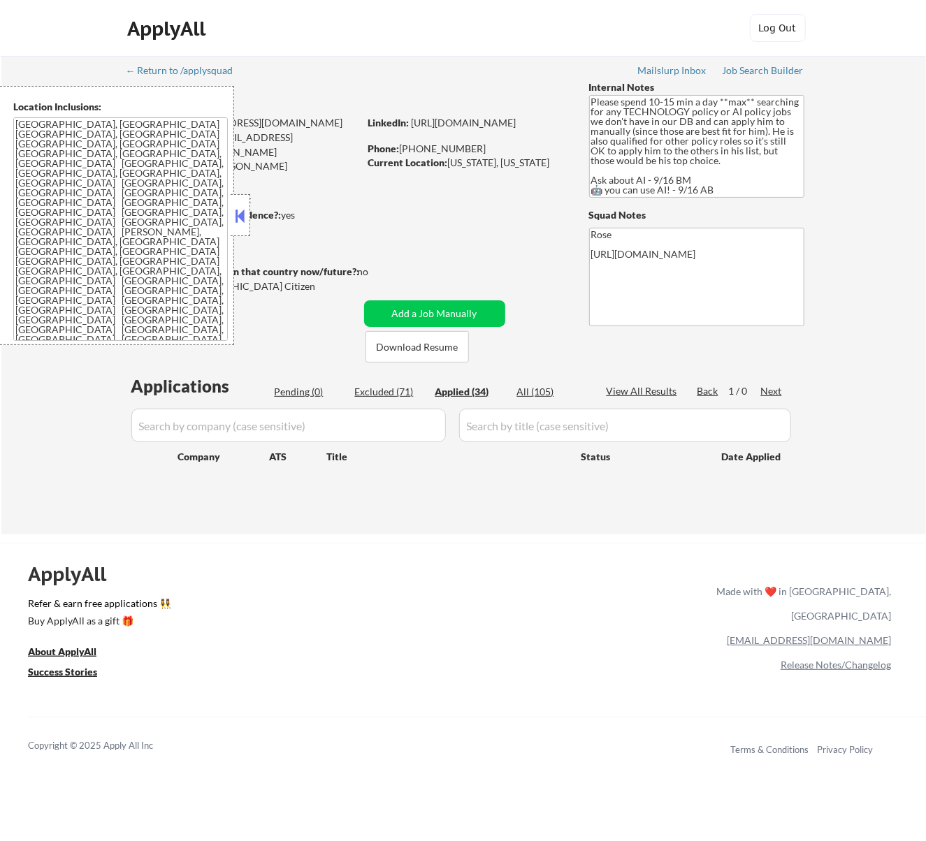
select select ""applied""
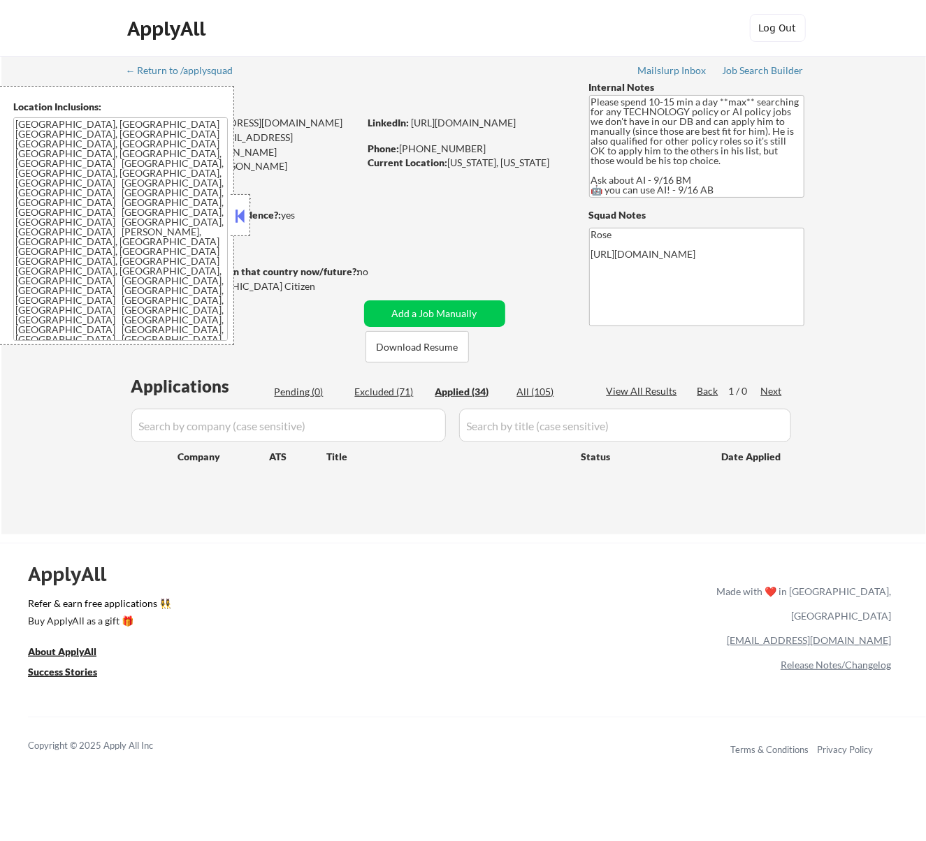
select select ""applied""
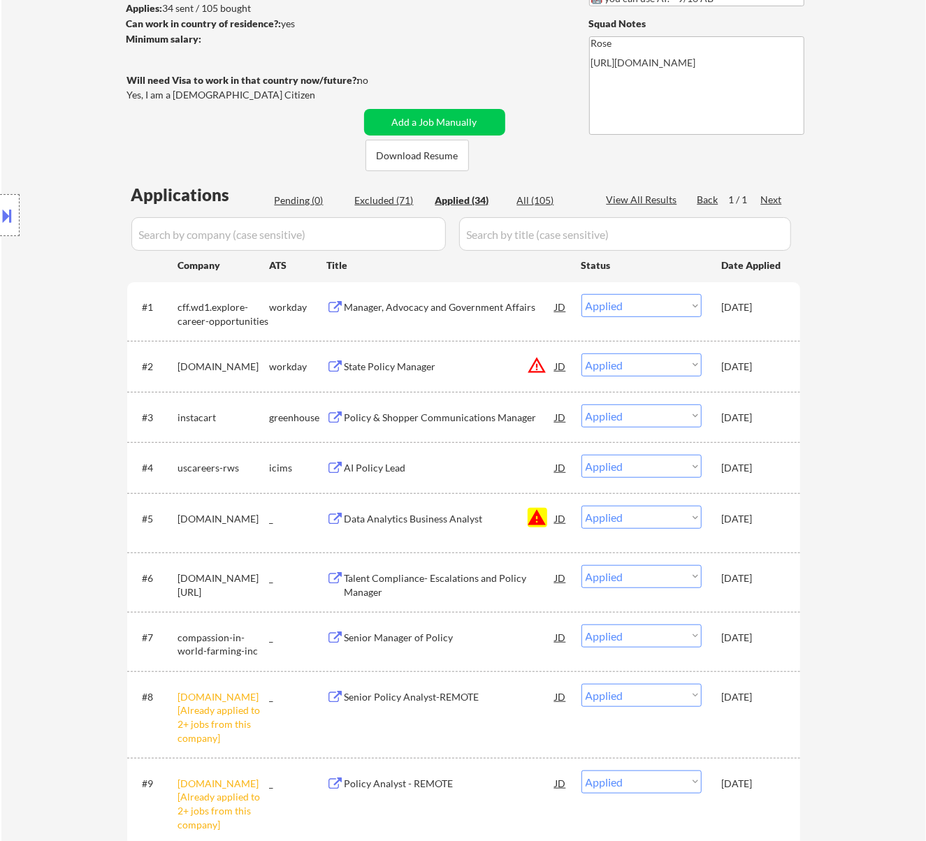
scroll to position [186, 0]
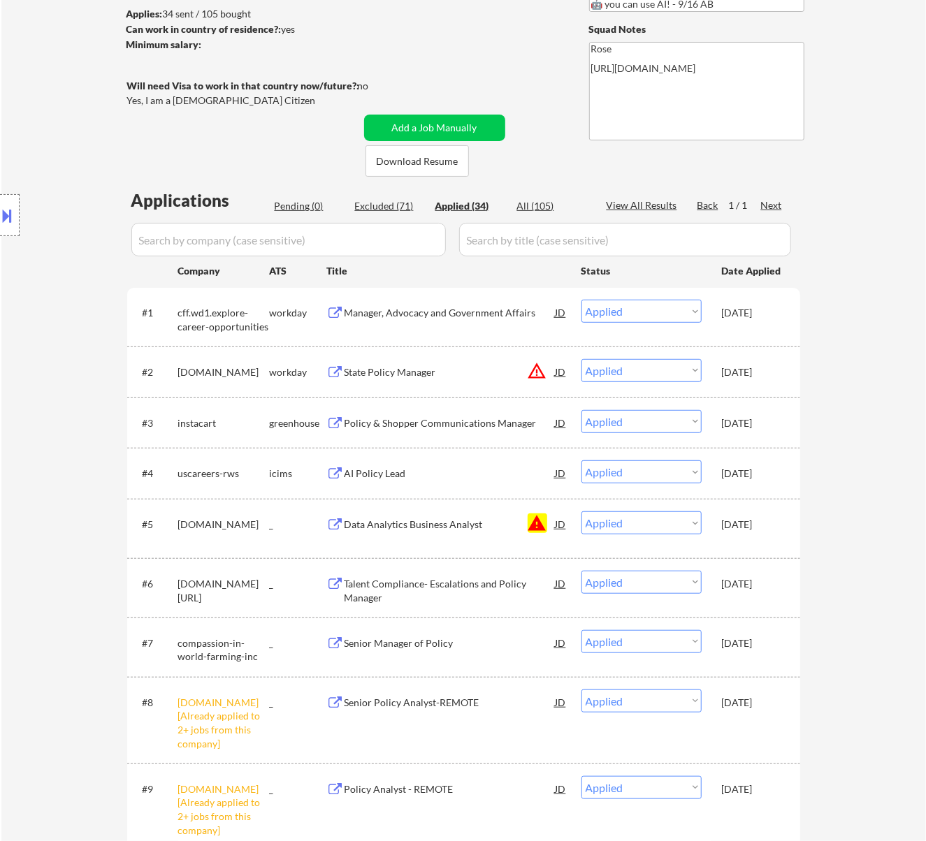
click at [356, 231] on input "input" at bounding box center [288, 240] width 314 height 34
paste input "a1msolutions"
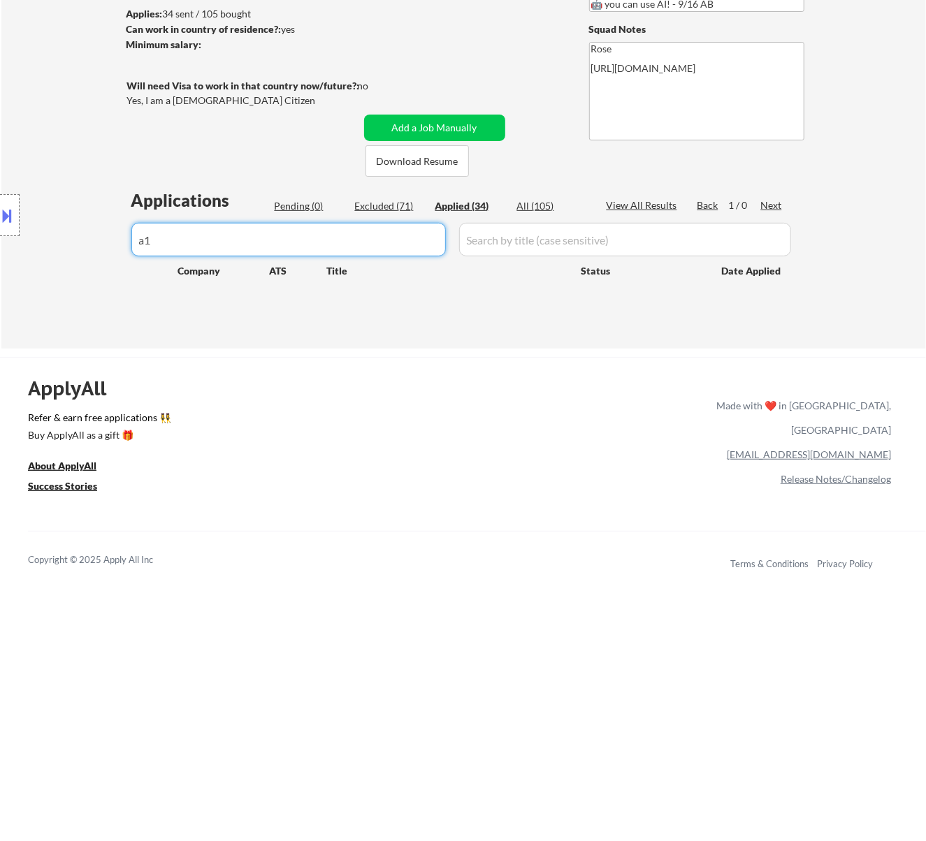
type input "a"
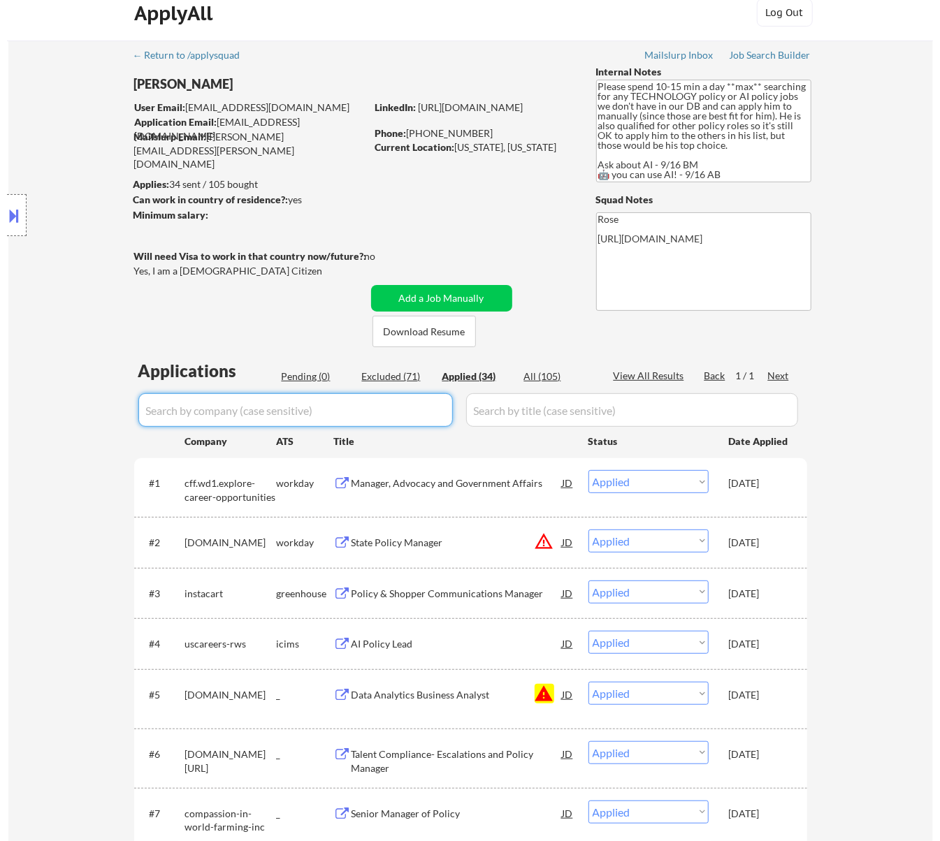
scroll to position [0, 0]
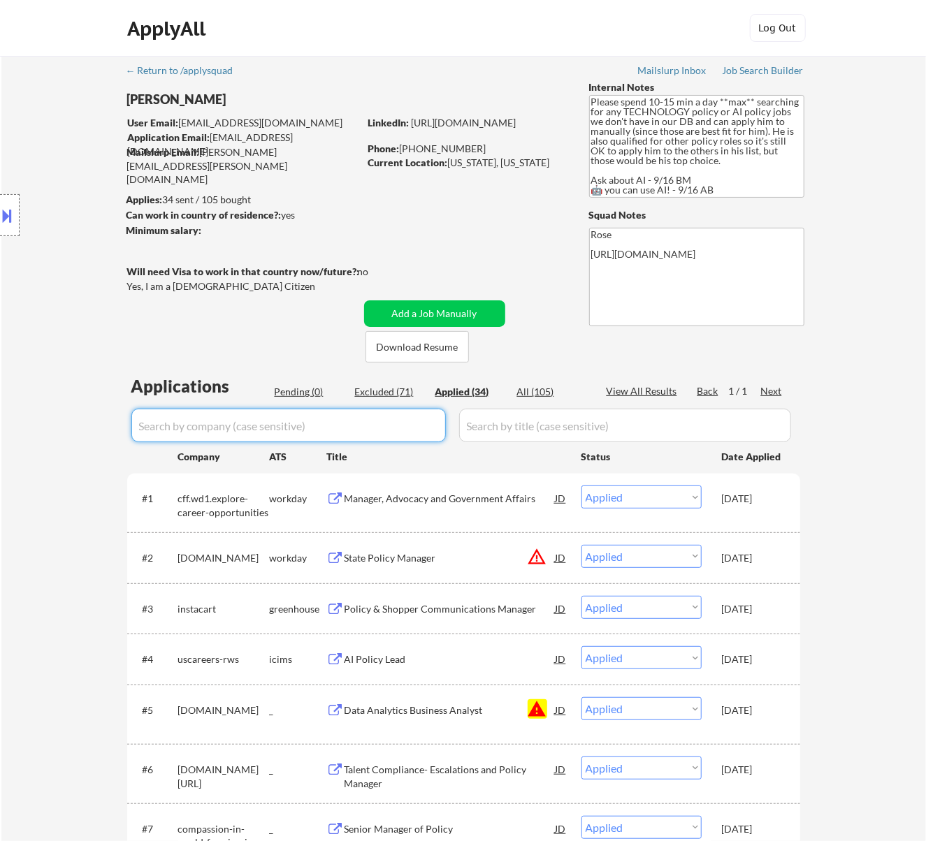
click at [300, 392] on div "Pending (0)" at bounding box center [310, 392] width 70 height 14
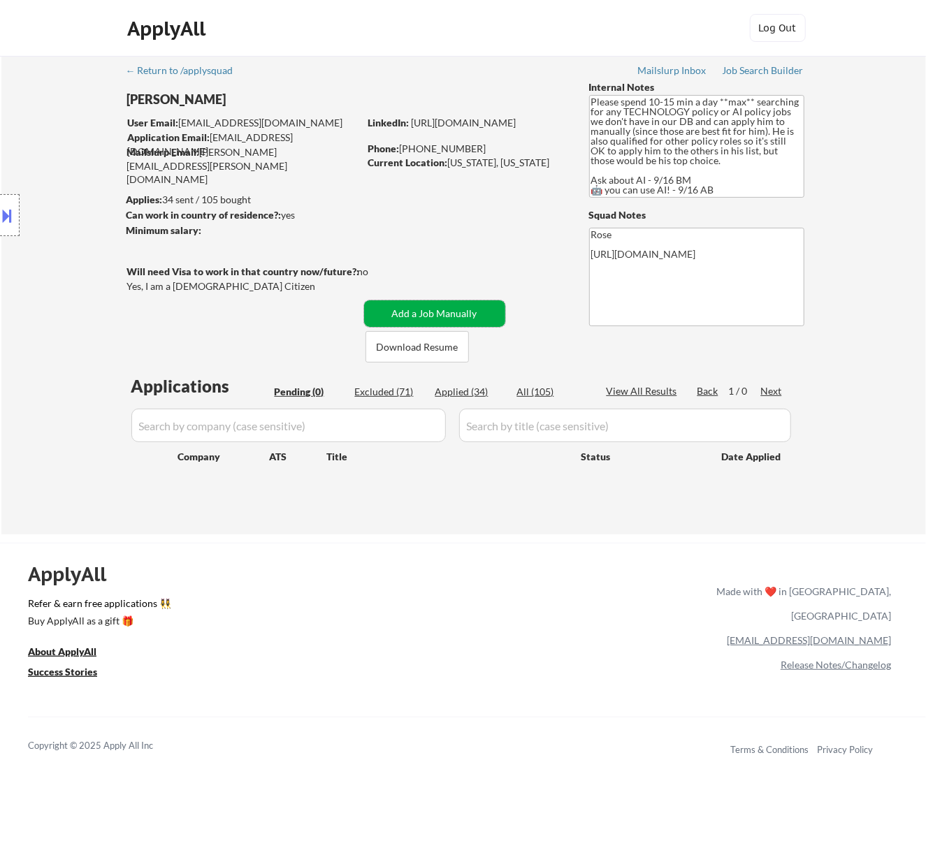
click at [409, 305] on button "Add a Job Manually" at bounding box center [434, 313] width 141 height 27
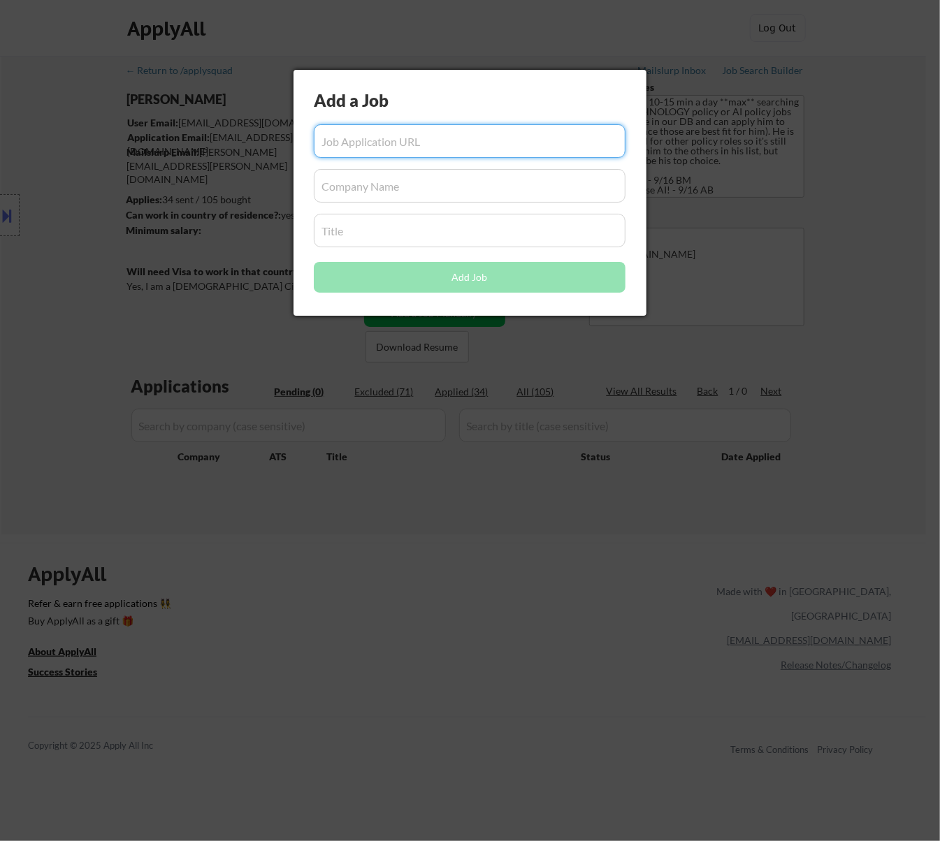
paste input "[URL][DOMAIN_NAME]"
type input "[URL][DOMAIN_NAME]"
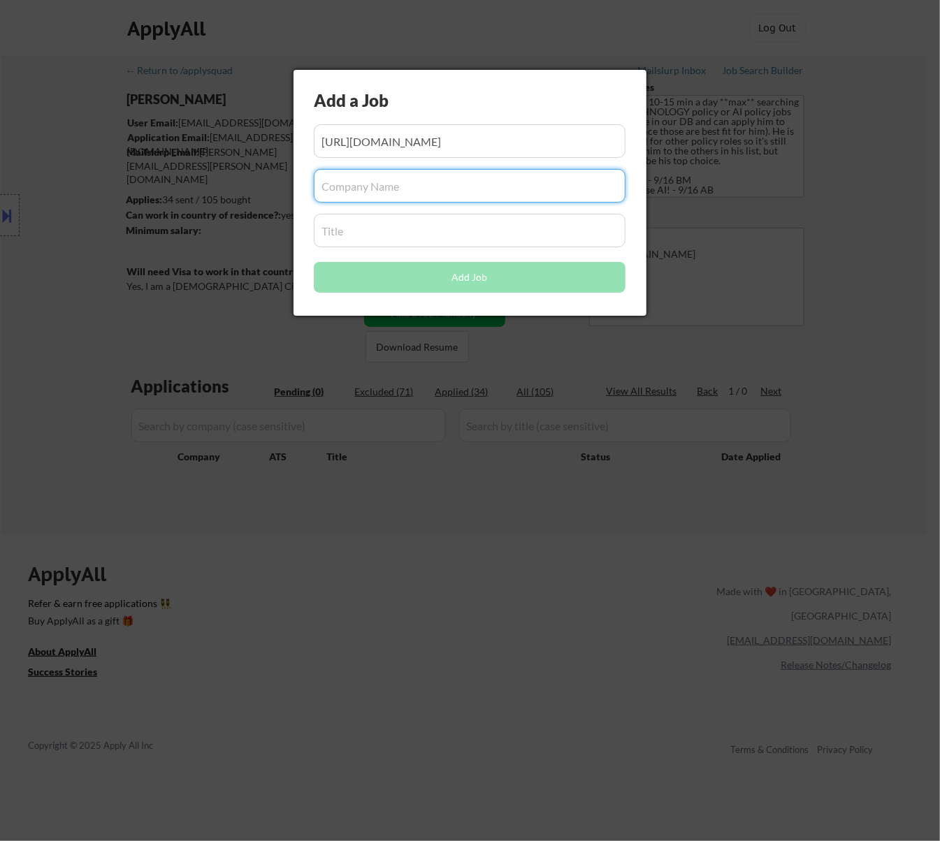
click at [378, 191] on input "input" at bounding box center [470, 186] width 312 height 34
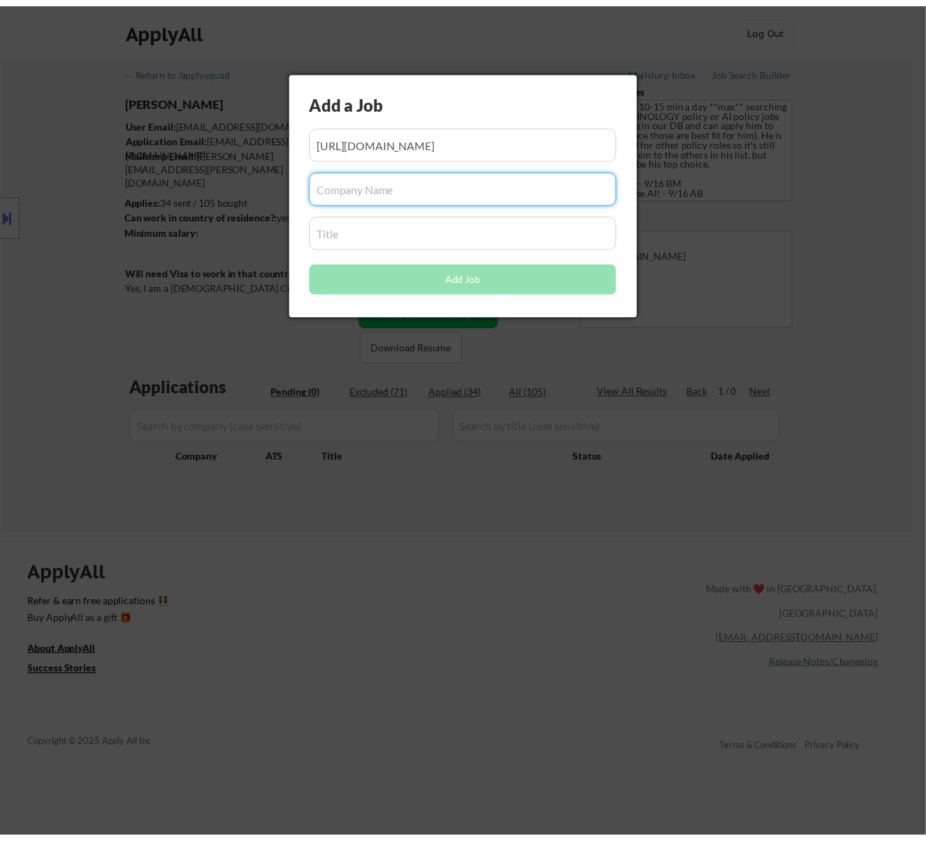
scroll to position [0, 0]
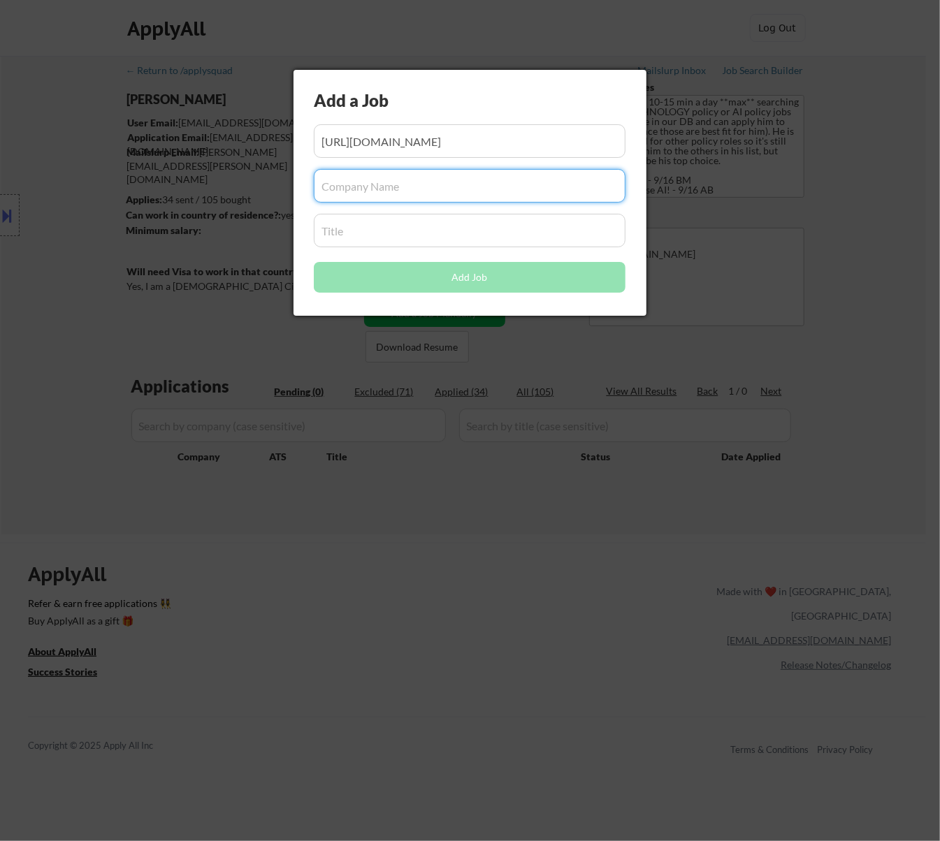
paste input "a1msolutions/"
type input "a1msolutions"
click at [378, 222] on input "input" at bounding box center [470, 231] width 312 height 34
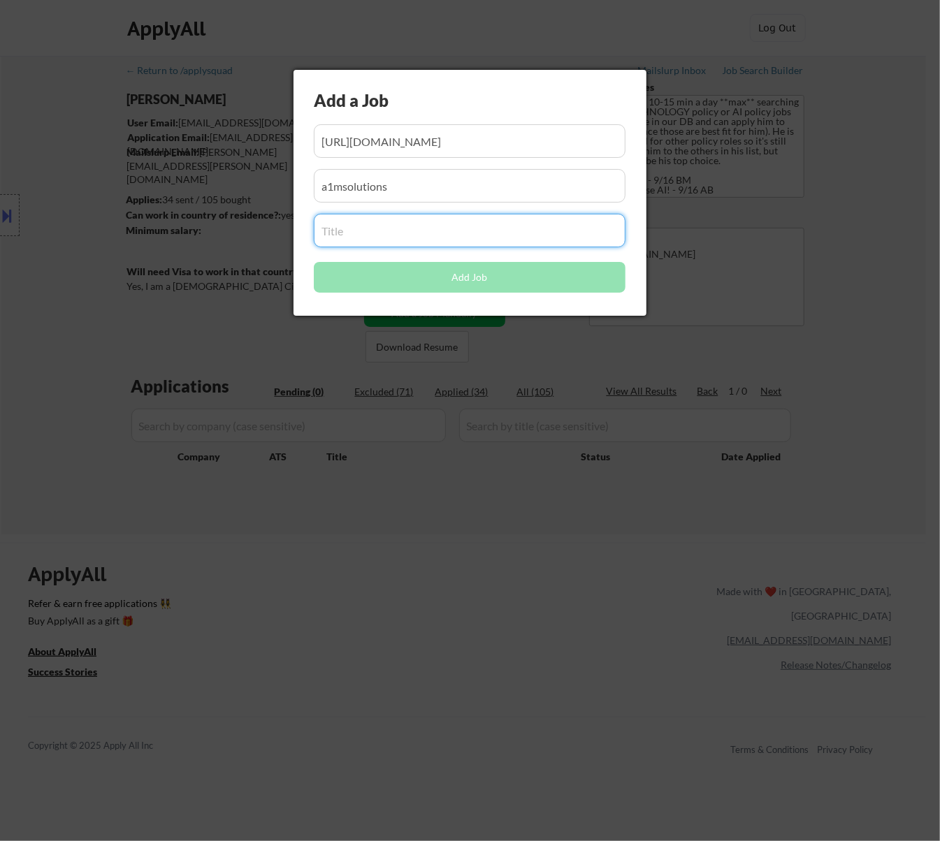
paste input "Sr. Data Analyst - Medicaid"
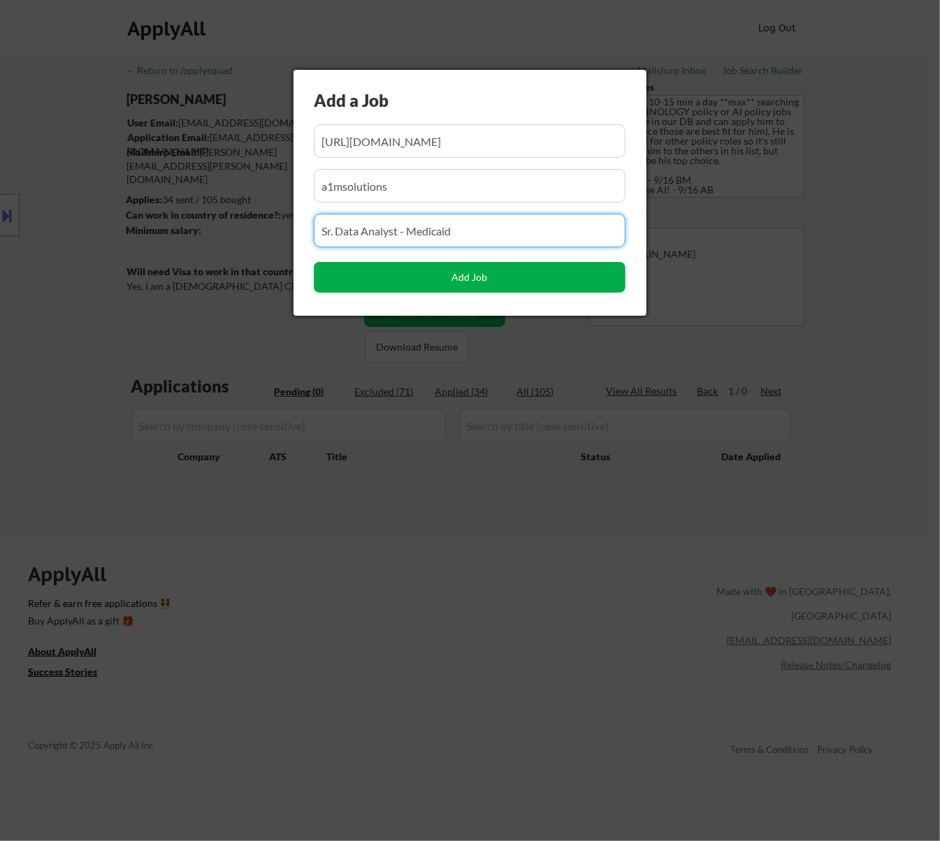
type input "Sr. Data Analyst - Medicaid"
click at [463, 275] on button "Add Job" at bounding box center [470, 277] width 312 height 31
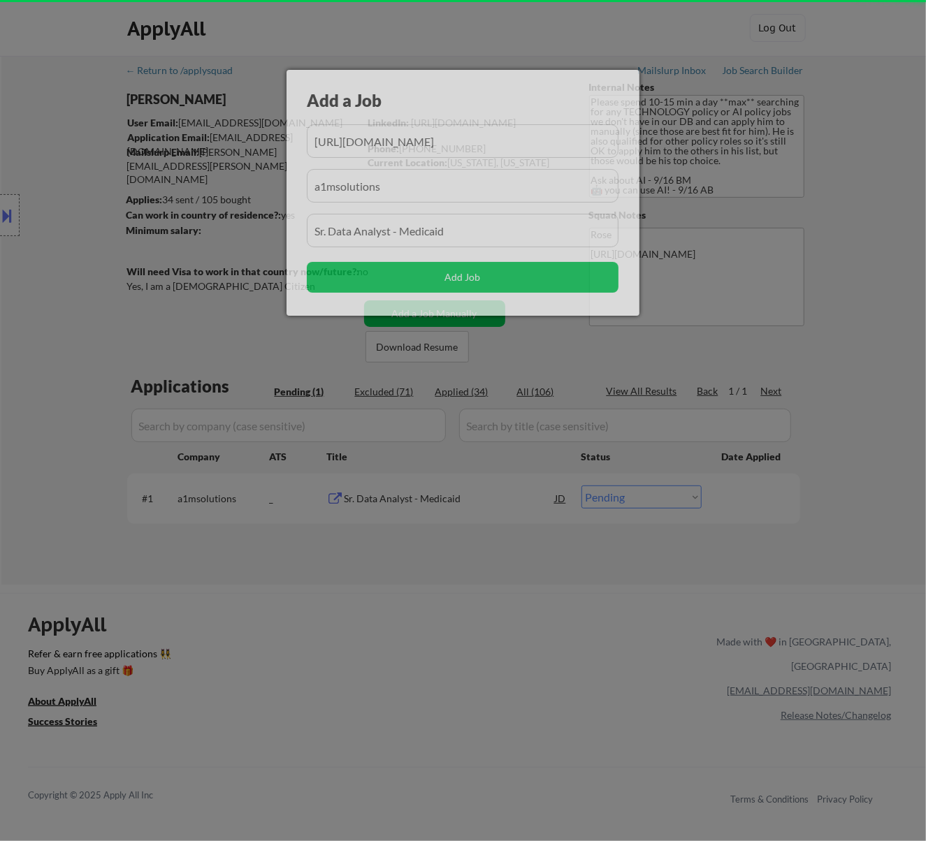
click at [443, 604] on div at bounding box center [463, 420] width 926 height 841
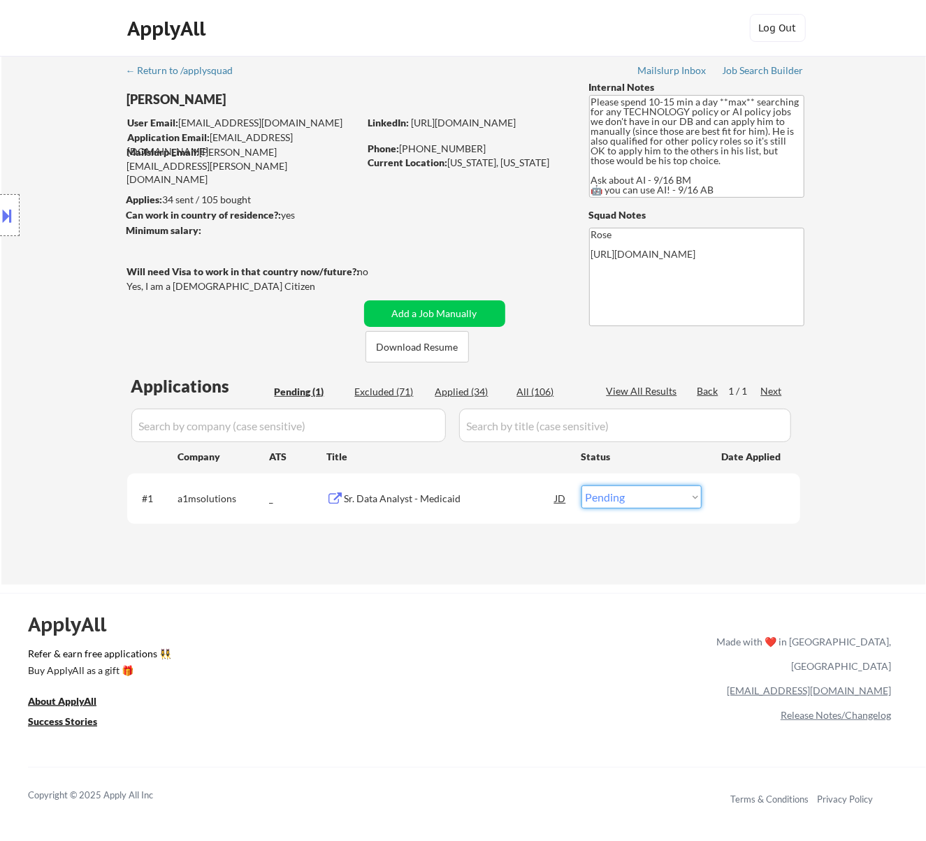
click at [668, 490] on select "Choose an option... Pending Applied Excluded (Questions) Excluded (Expired) Exc…" at bounding box center [641, 497] width 120 height 23
select select ""applied""
click at [581, 486] on select "Choose an option... Pending Applied Excluded (Questions) Excluded (Expired) Exc…" at bounding box center [641, 497] width 120 height 23
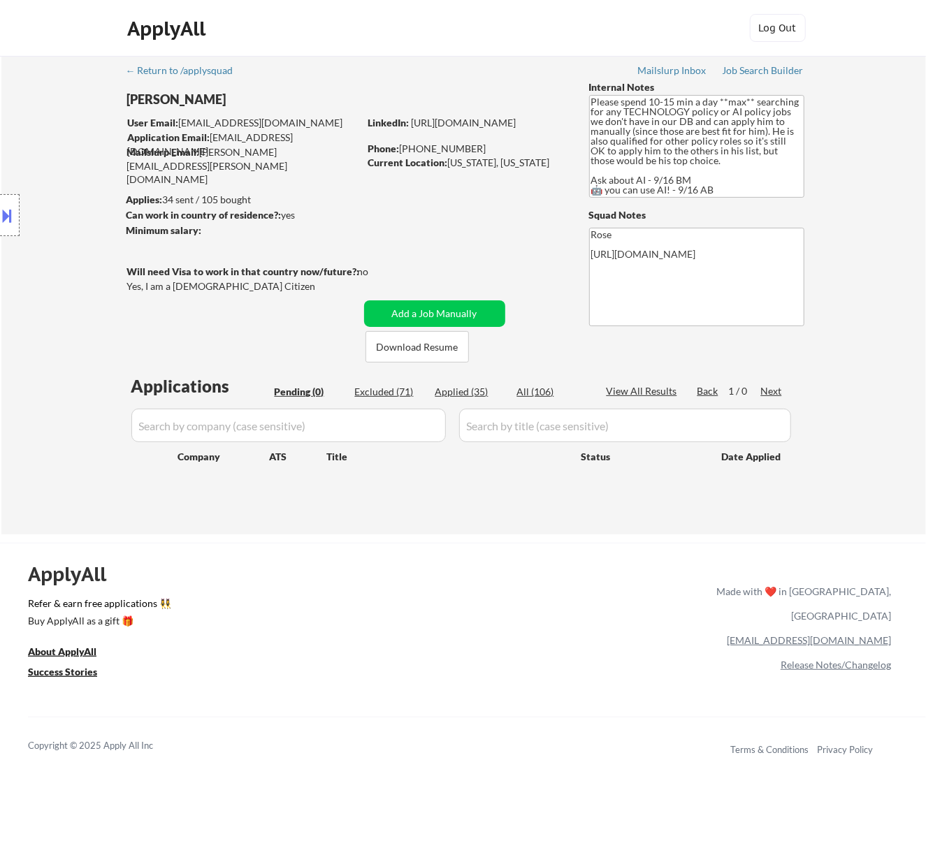
click at [477, 397] on div "Applied (35)" at bounding box center [470, 392] width 70 height 14
select select ""applied""
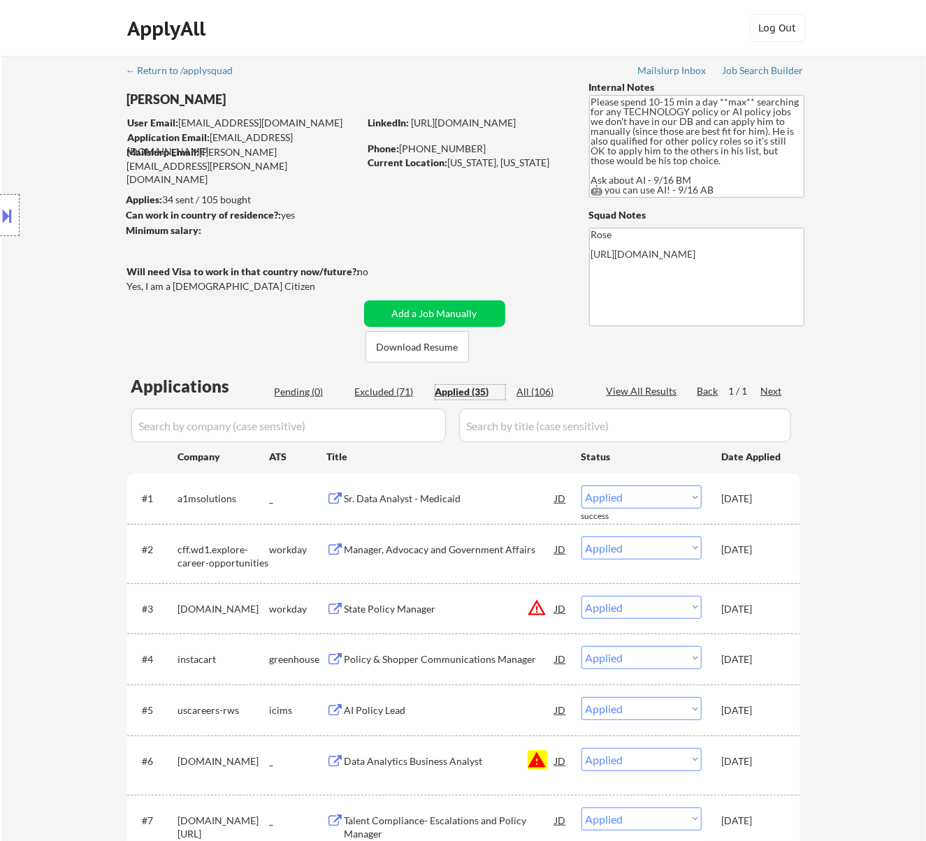
click at [335, 423] on input "input" at bounding box center [288, 426] width 314 height 34
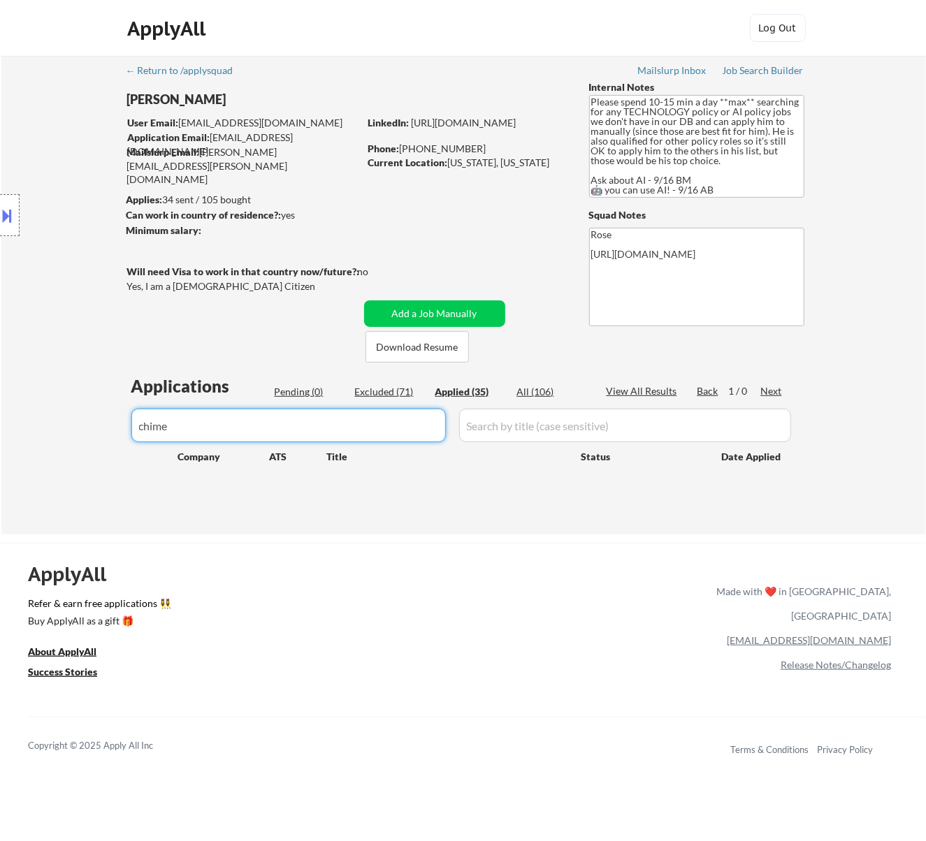
drag, startPoint x: 260, startPoint y: 428, endPoint x: 152, endPoint y: 440, distance: 108.2
click at [152, 440] on input "input" at bounding box center [288, 426] width 314 height 34
type input "c"
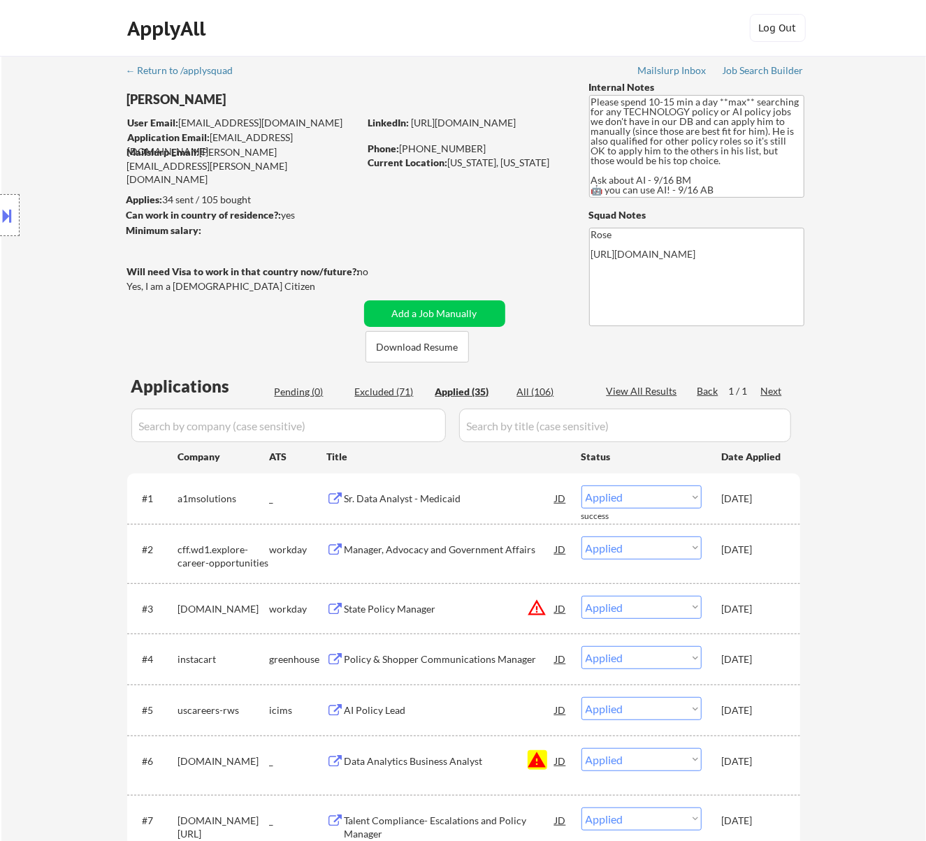
click at [299, 395] on div "Pending (0)" at bounding box center [310, 392] width 70 height 14
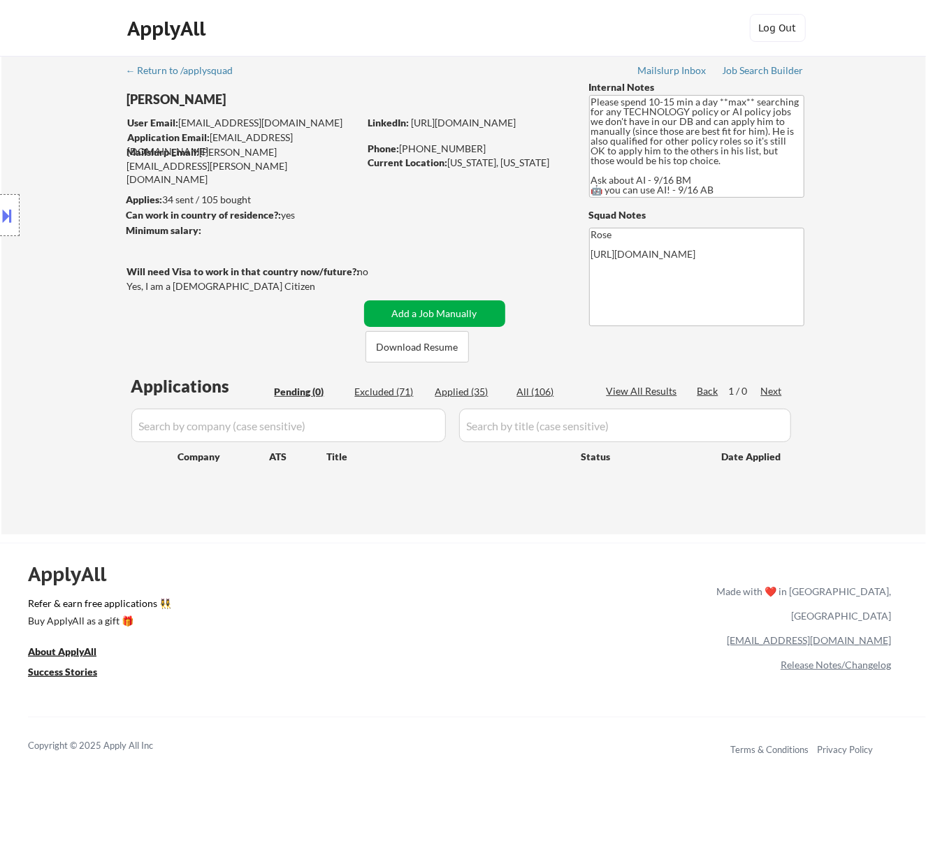
click at [470, 312] on button "Add a Job Manually" at bounding box center [434, 313] width 141 height 27
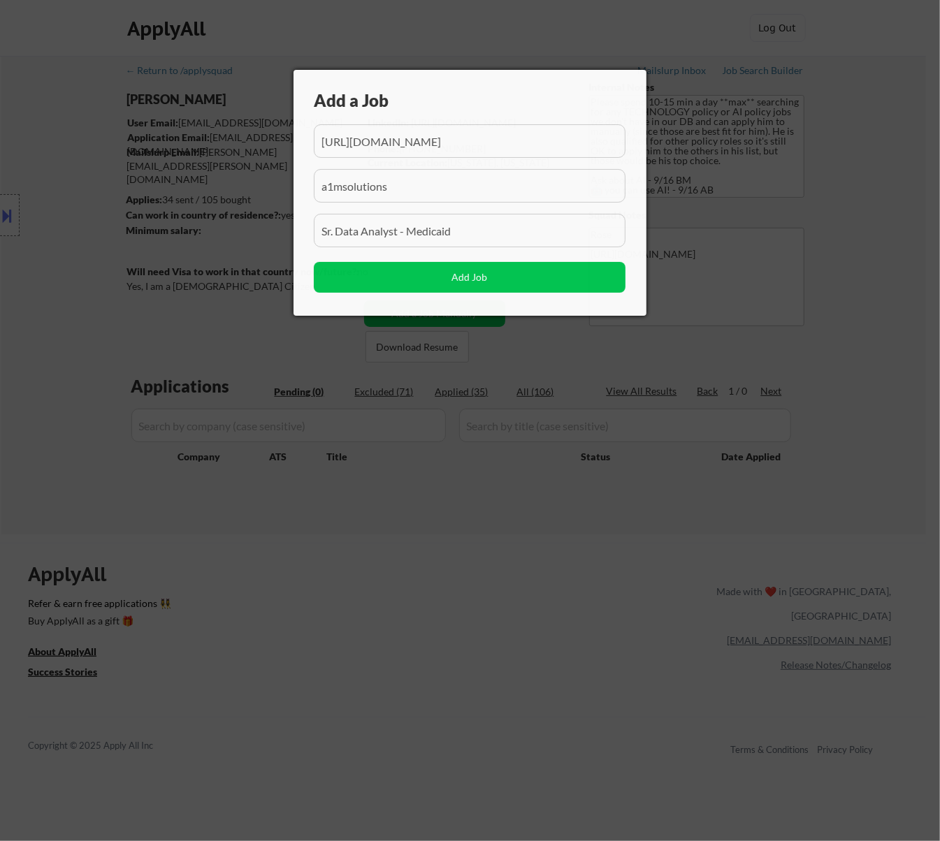
scroll to position [0, 27]
drag, startPoint x: 435, startPoint y: 140, endPoint x: 386, endPoint y: 144, distance: 49.0
click at [386, 144] on input "input" at bounding box center [470, 141] width 312 height 34
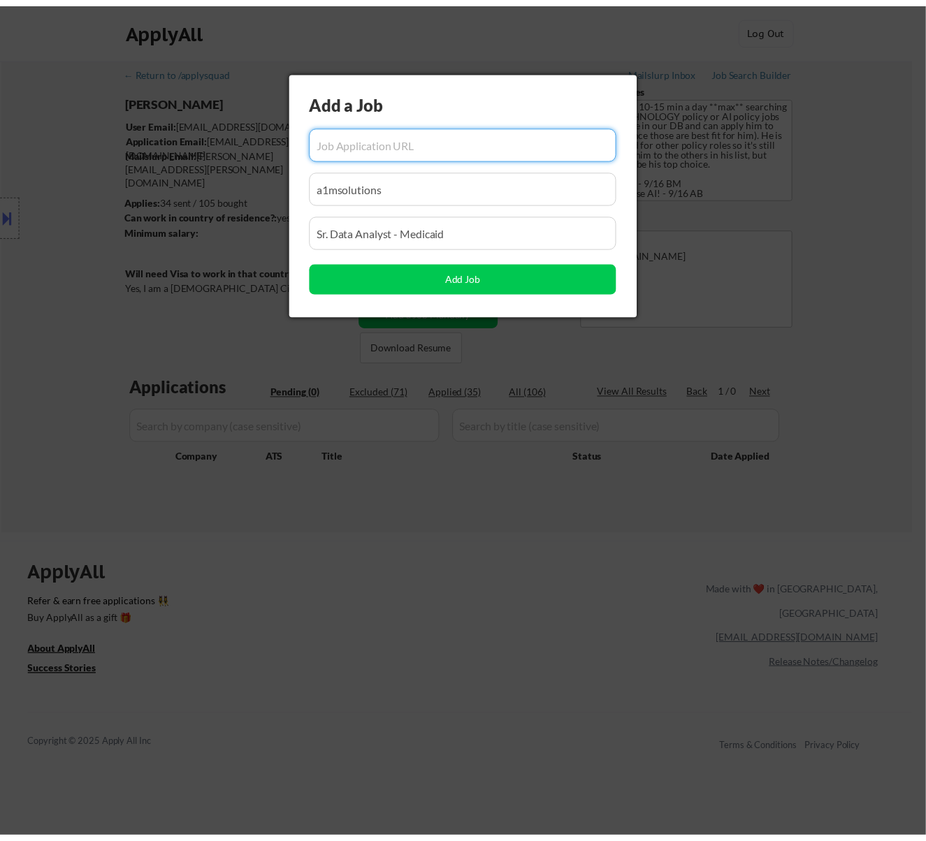
scroll to position [0, 0]
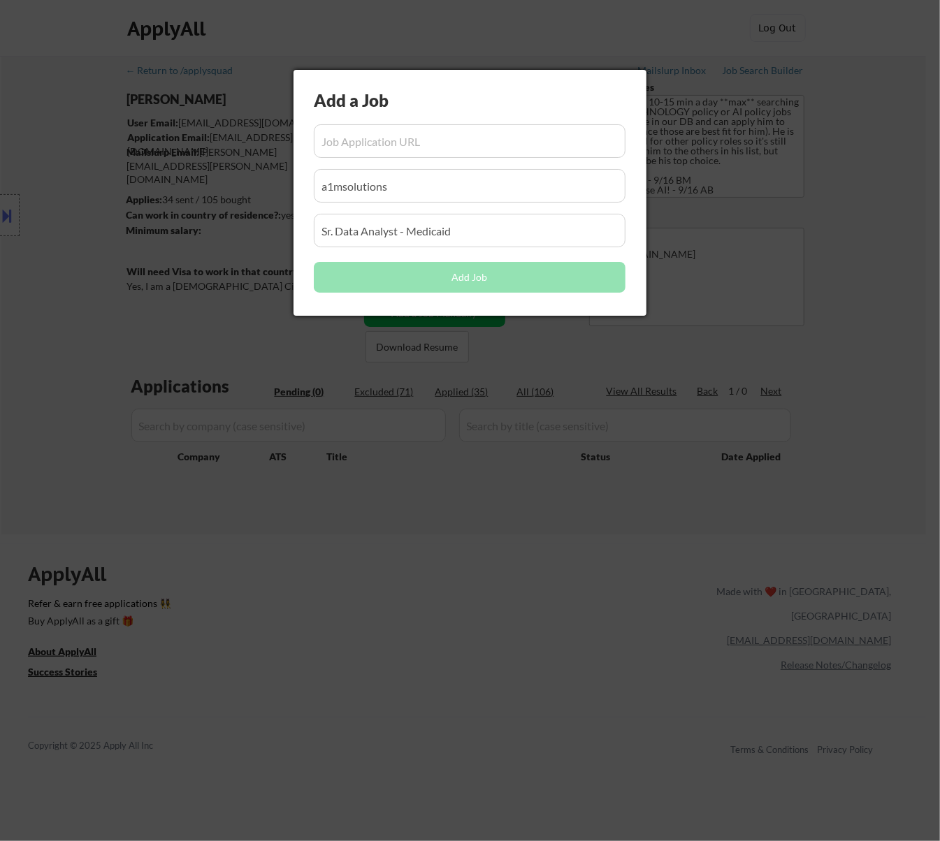
click at [386, 149] on input "input" at bounding box center [470, 141] width 312 height 34
paste input "[URL][DOMAIN_NAME]"
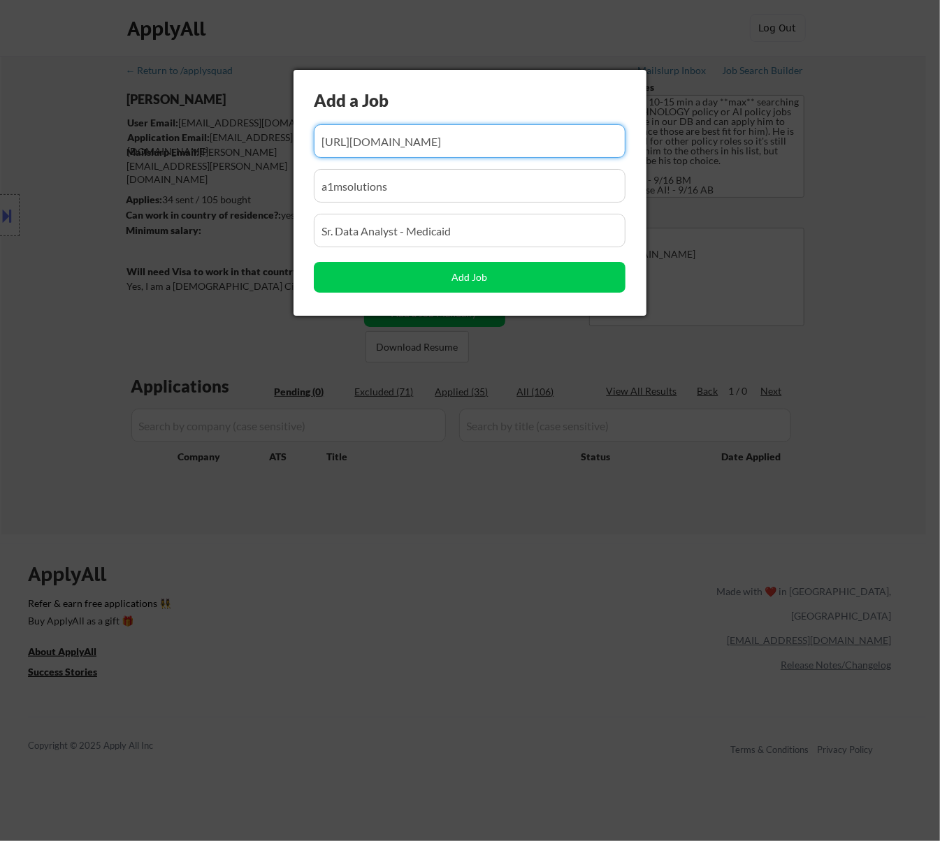
type input "[URL][DOMAIN_NAME]"
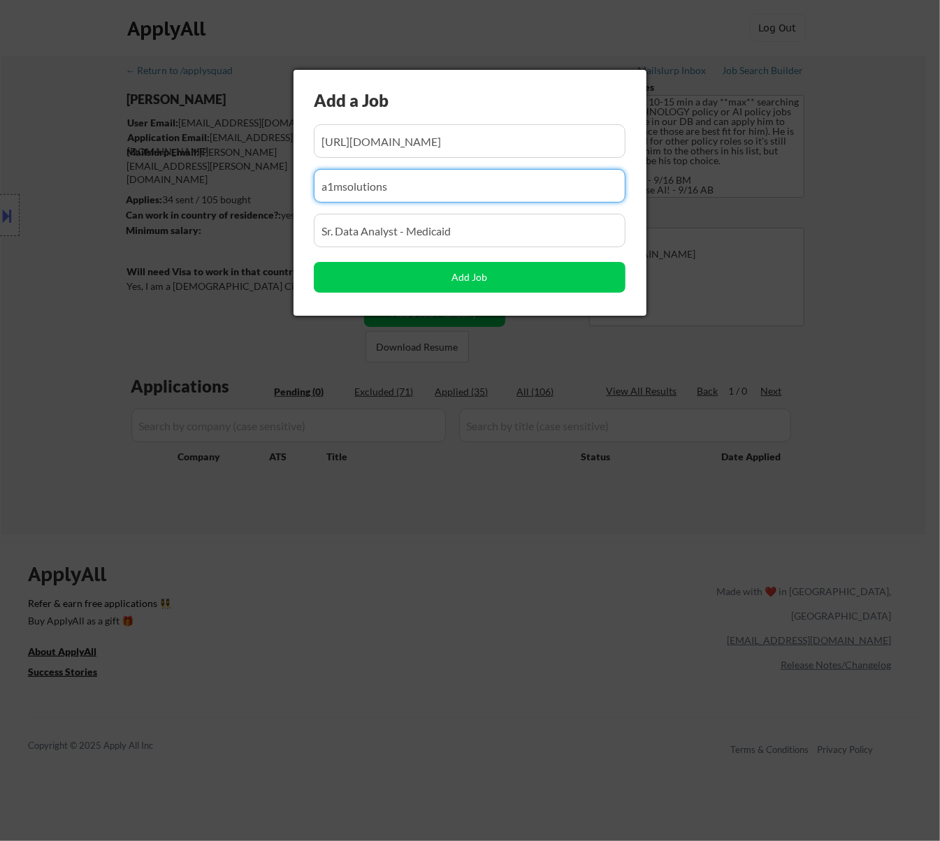
drag, startPoint x: 415, startPoint y: 179, endPoint x: 258, endPoint y: 203, distance: 159.0
click at [263, 201] on body "← Return to /applysquad Mailslurp Inbox Job Search Builder [PERSON_NAME] User E…" at bounding box center [470, 420] width 940 height 841
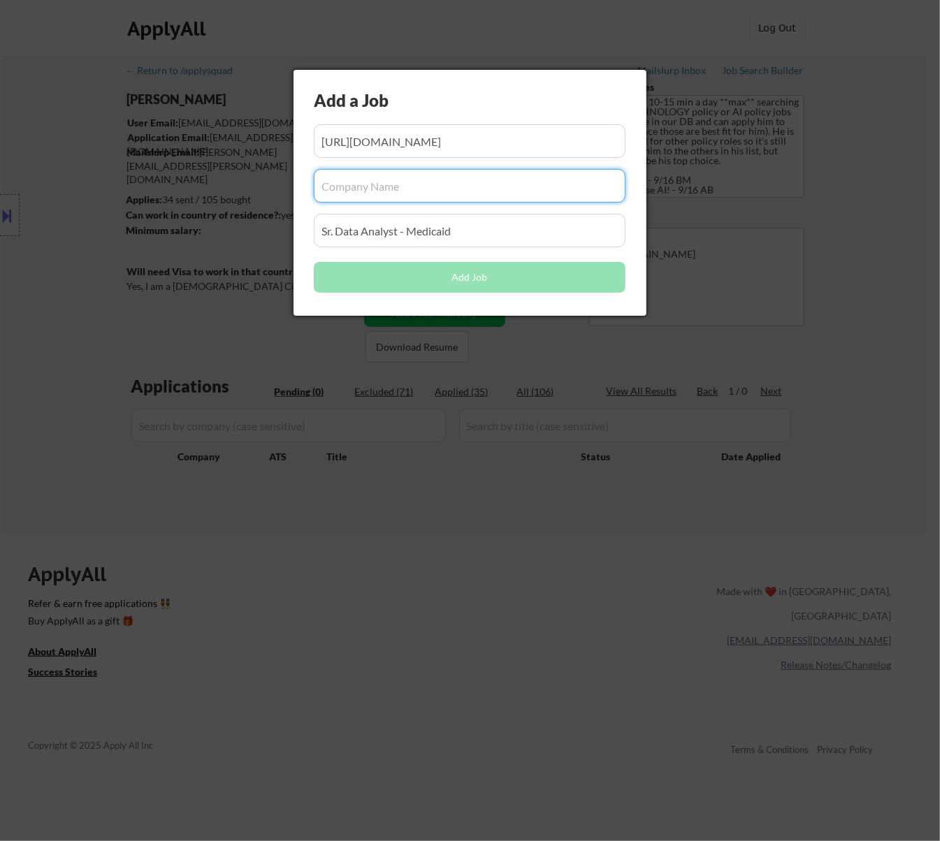
click at [395, 185] on input "input" at bounding box center [470, 186] width 312 height 34
paste input "chime"
type input "chime"
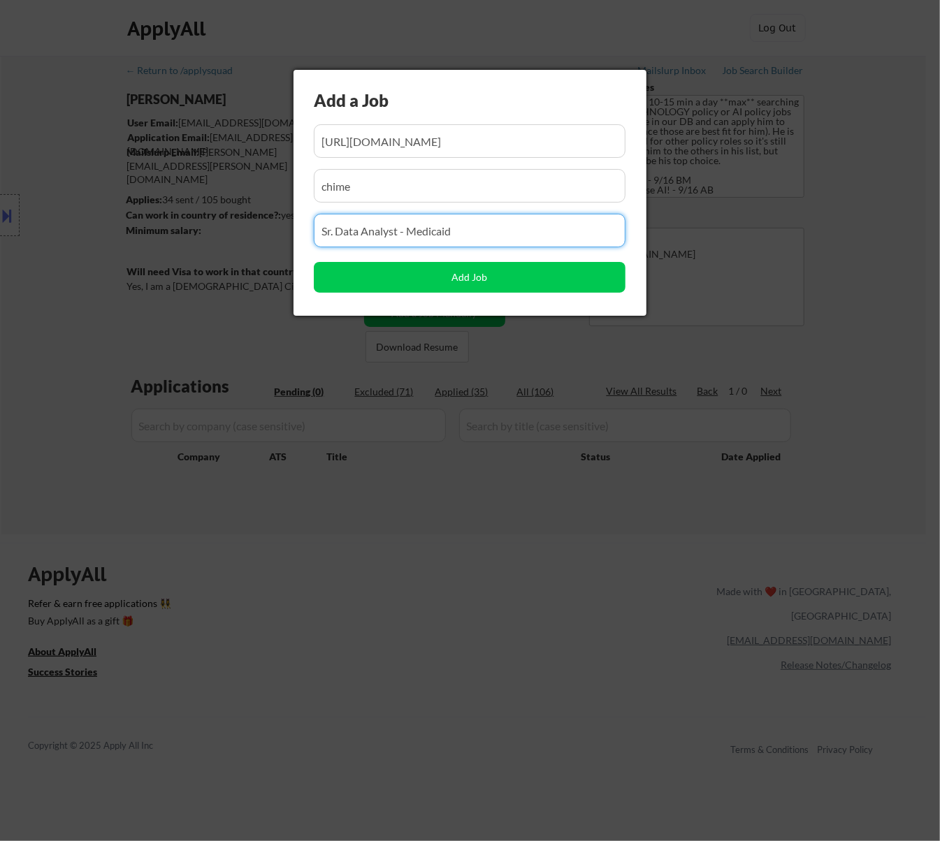
drag, startPoint x: 464, startPoint y: 227, endPoint x: 253, endPoint y: 229, distance: 211.0
click at [253, 229] on body "← Return to /applysquad Mailslurp Inbox Job Search Builder [PERSON_NAME] User E…" at bounding box center [470, 420] width 940 height 841
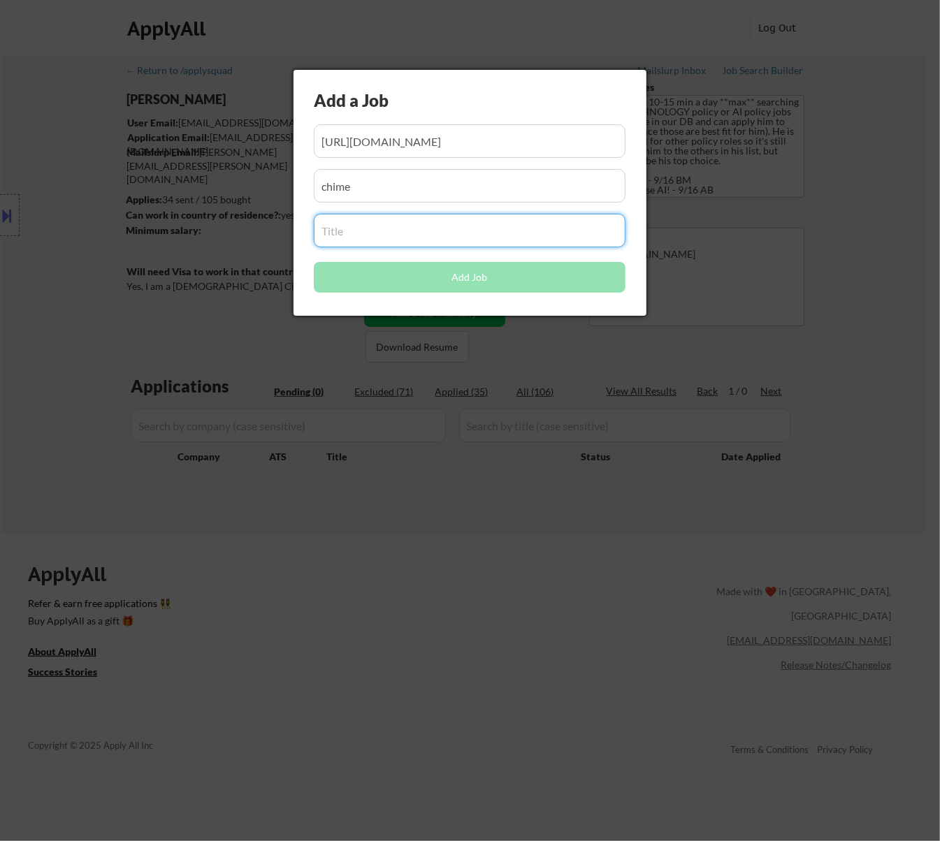
click at [375, 226] on input "input" at bounding box center [470, 231] width 312 height 34
paste input "Program Manager, Performance Effectiveness"
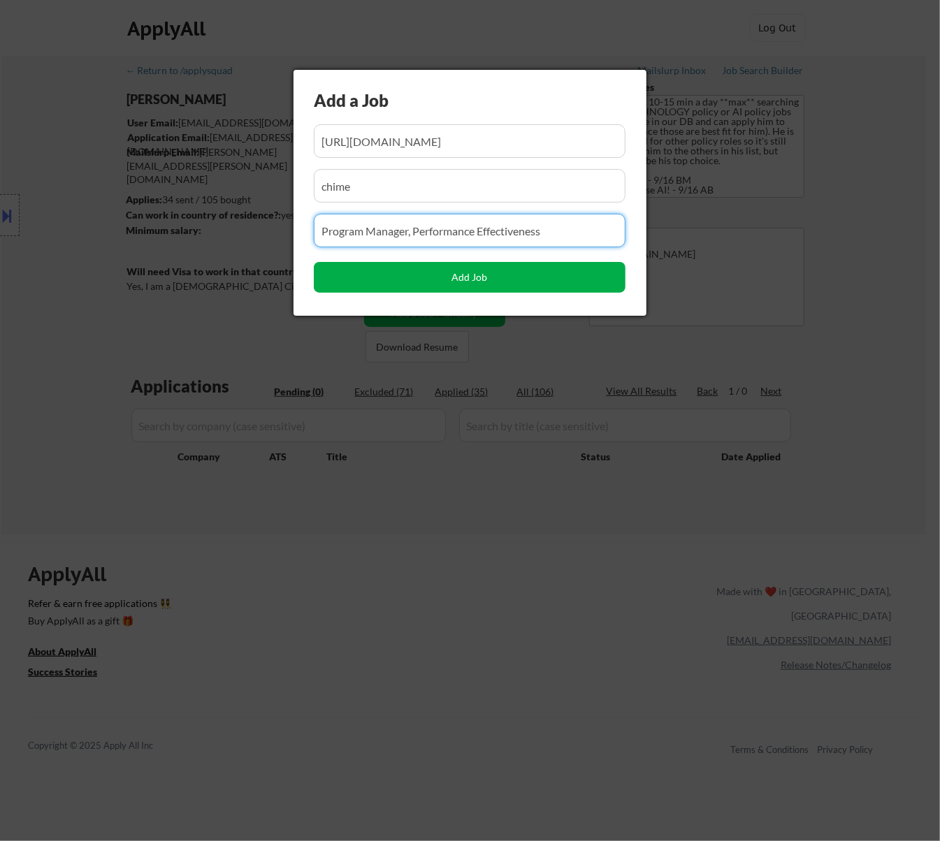
type input "Program Manager, Performance Effectiveness"
click at [467, 271] on button "Add Job" at bounding box center [470, 277] width 312 height 31
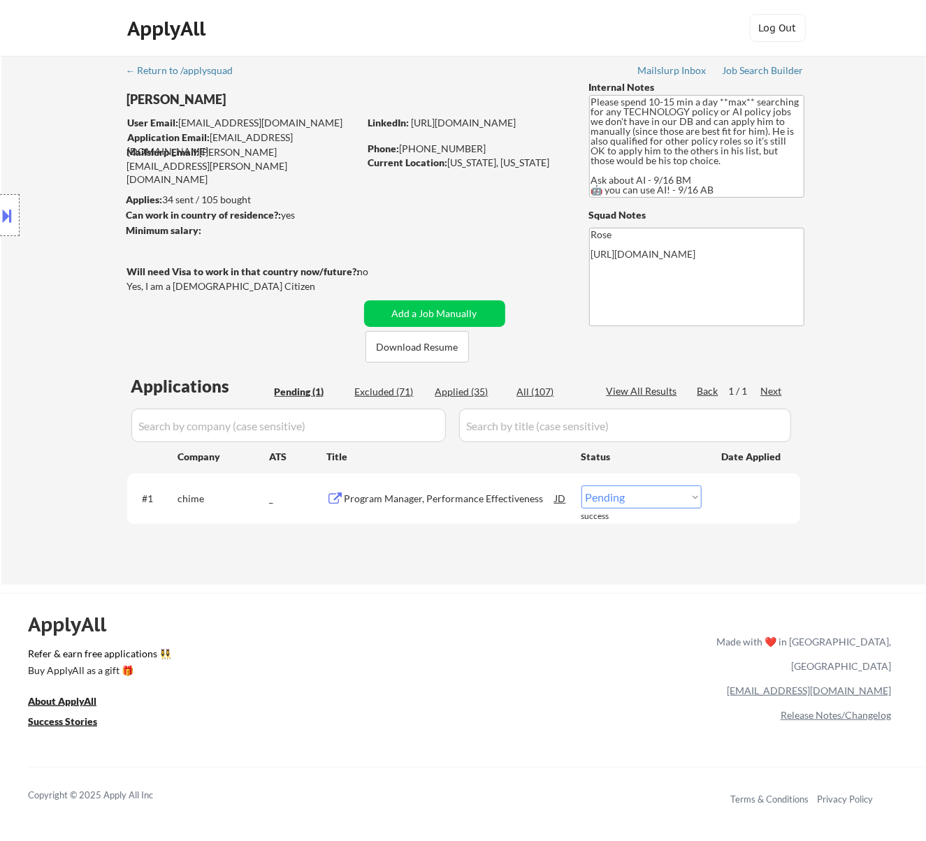
click at [689, 496] on select "Choose an option... Pending Applied Excluded (Questions) Excluded (Expired) Exc…" at bounding box center [641, 497] width 120 height 23
select select ""applied""
click at [581, 486] on select "Choose an option... Pending Applied Excluded (Questions) Excluded (Expired) Exc…" at bounding box center [641, 497] width 120 height 23
